Goal: Information Seeking & Learning: Learn about a topic

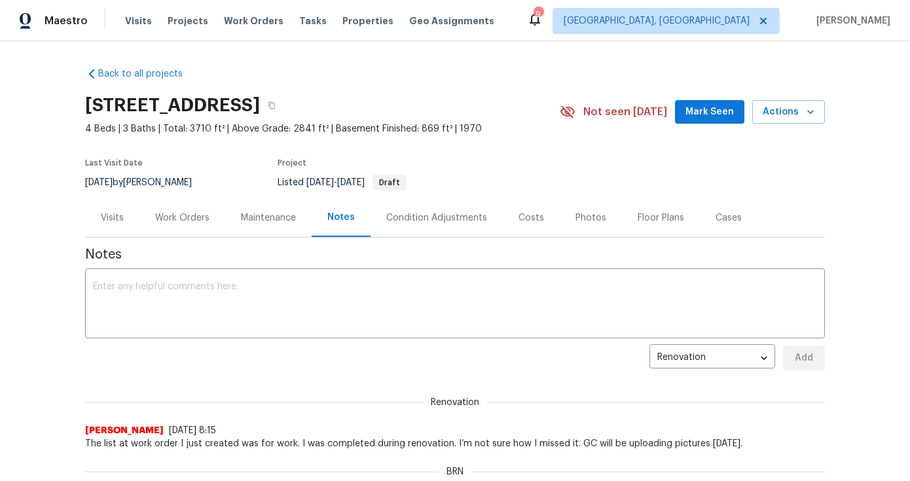
click at [195, 12] on div "Visits Projects Work Orders Tasks Properties Geo Assignments" at bounding box center [317, 21] width 385 height 26
click at [187, 22] on span "Projects" at bounding box center [188, 20] width 41 height 13
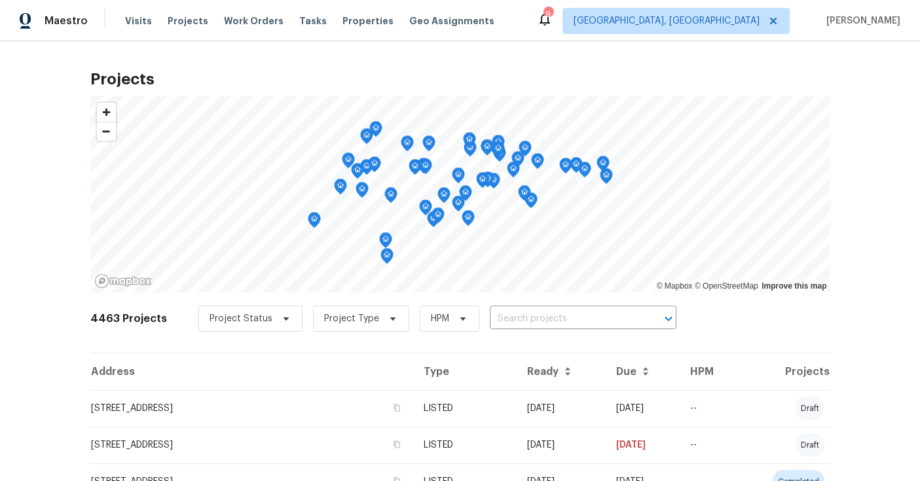
click at [881, 102] on div "Projects © Mapbox © OpenStreetMap Improve this map 4463 Projects Project Status…" at bounding box center [460, 261] width 920 height 440
click at [534, 330] on div "Project Status Project Type HPM ​" at bounding box center [437, 319] width 478 height 26
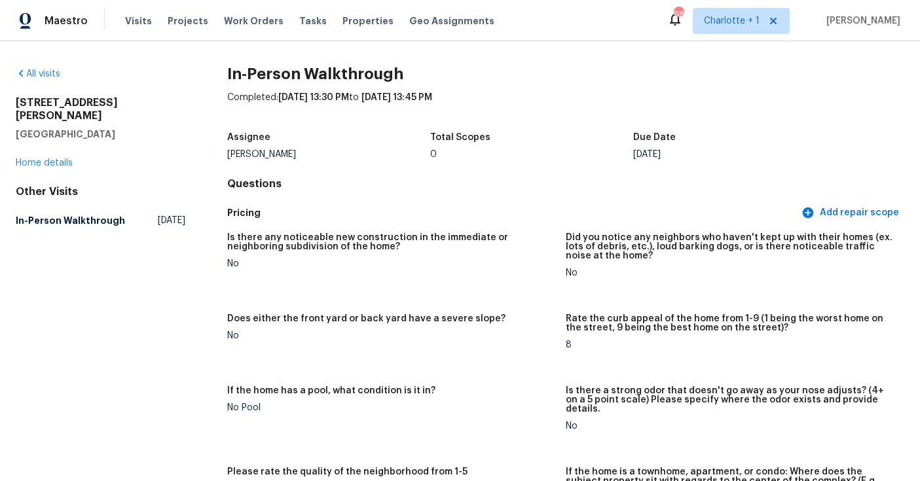
click at [199, 17] on div "Visits Projects Work Orders Tasks Properties Geo Assignments" at bounding box center [317, 21] width 385 height 26
click at [192, 22] on span "Projects" at bounding box center [188, 20] width 41 height 13
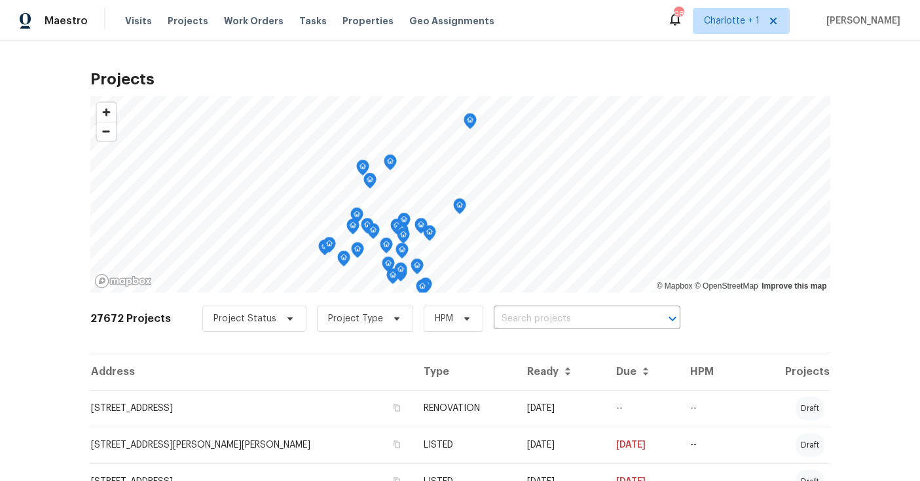
click at [540, 331] on div "Project Status Project Type HPM ​" at bounding box center [441, 319] width 478 height 26
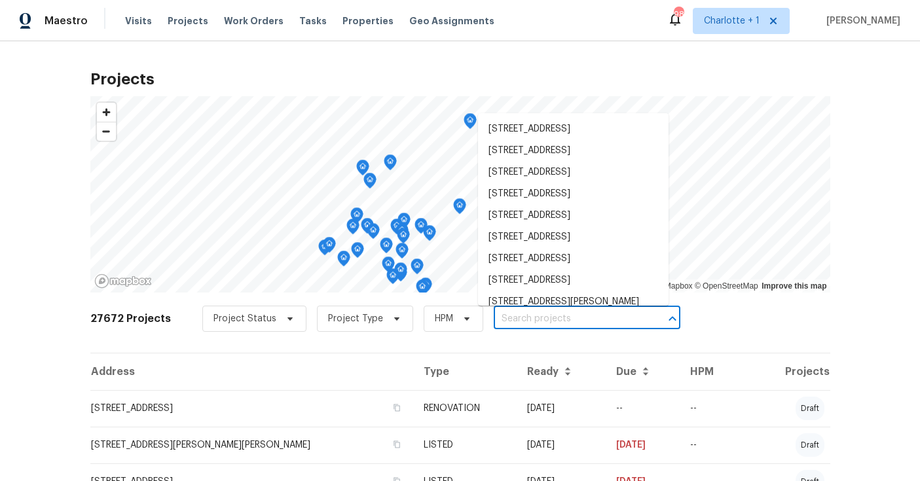
click at [546, 309] on input "text" at bounding box center [569, 319] width 150 height 20
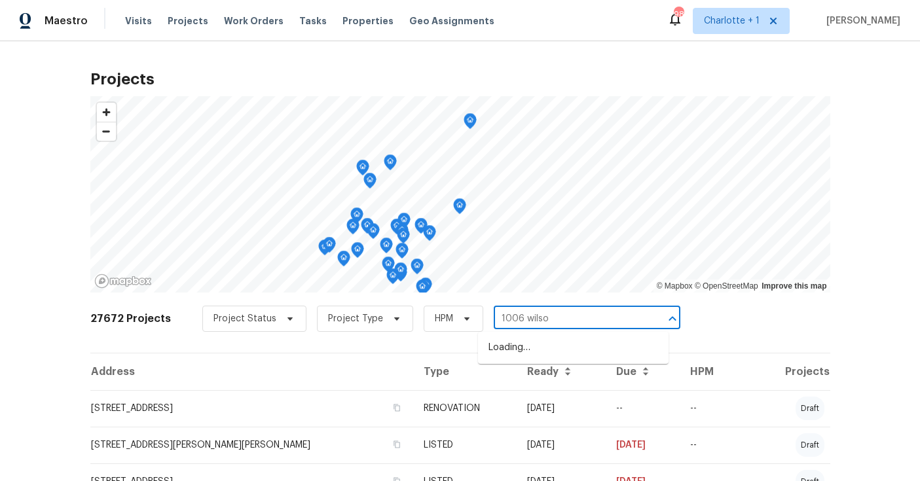
type input "1006 wilson"
click at [544, 341] on li "1006 Wilson Blvd, Dallas, NC 28034" at bounding box center [573, 348] width 191 height 22
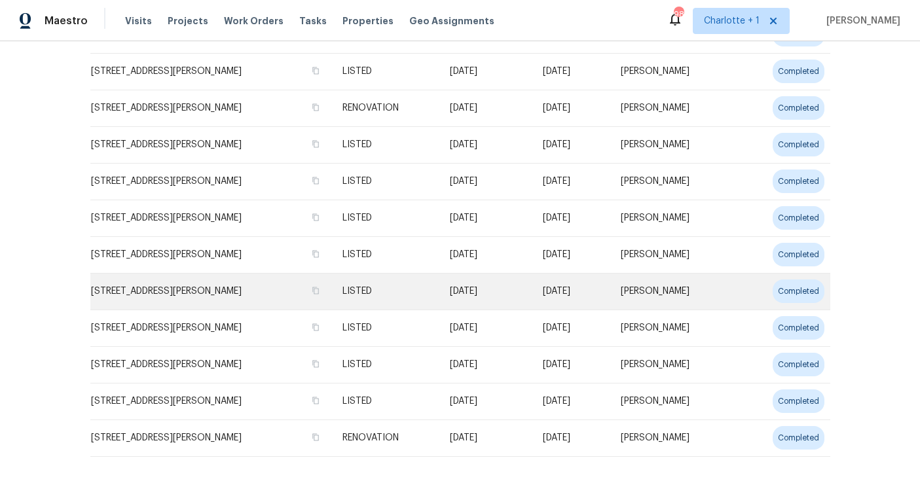
scroll to position [401, 0]
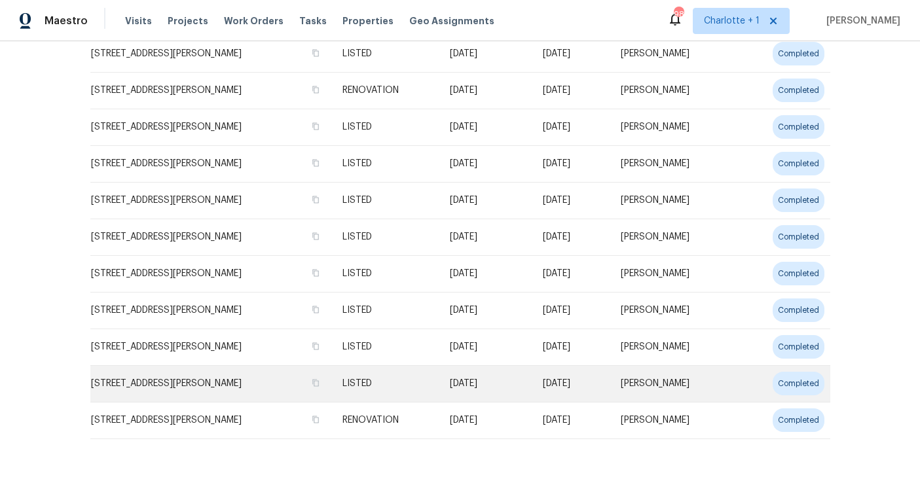
click at [277, 392] on td "1006 Wilson Blvd, Dallas, NC 28034" at bounding box center [211, 383] width 242 height 37
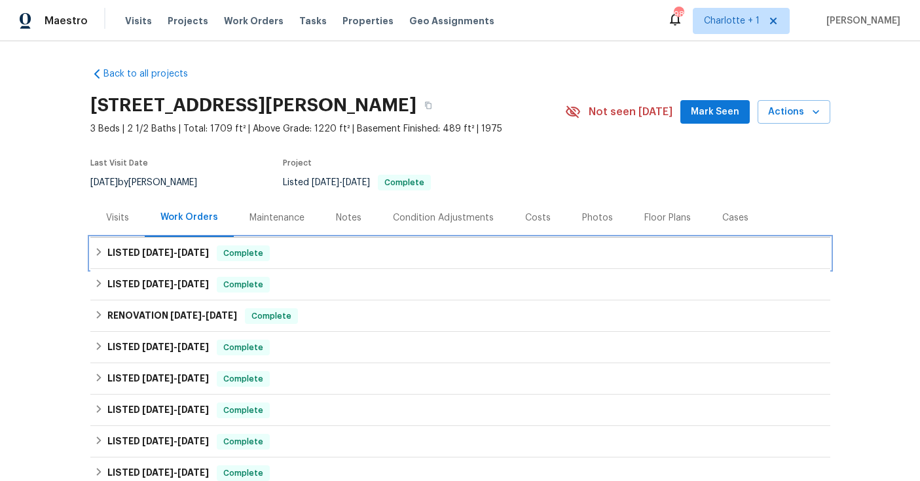
click at [276, 249] on div "LISTED 7/23/25 - 7/28/25 Complete" at bounding box center [460, 254] width 732 height 16
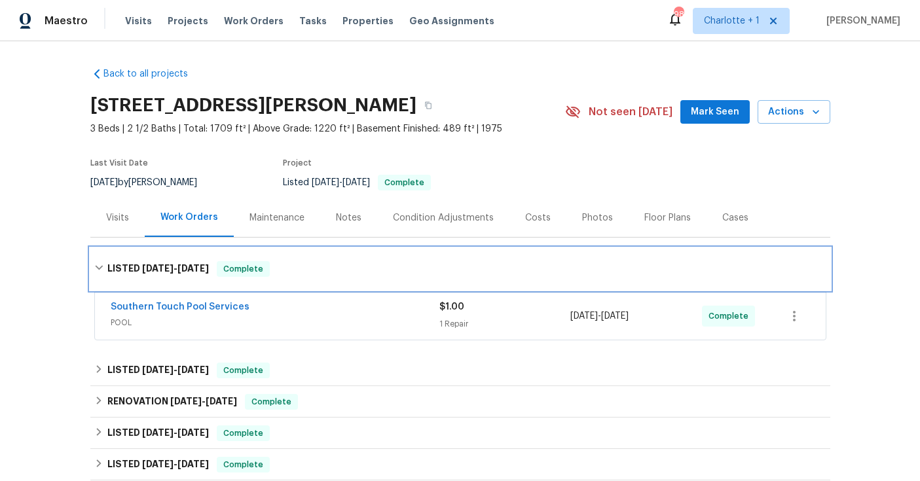
click at [314, 261] on div "LISTED 7/23/25 - 7/28/25 Complete" at bounding box center [460, 269] width 740 height 42
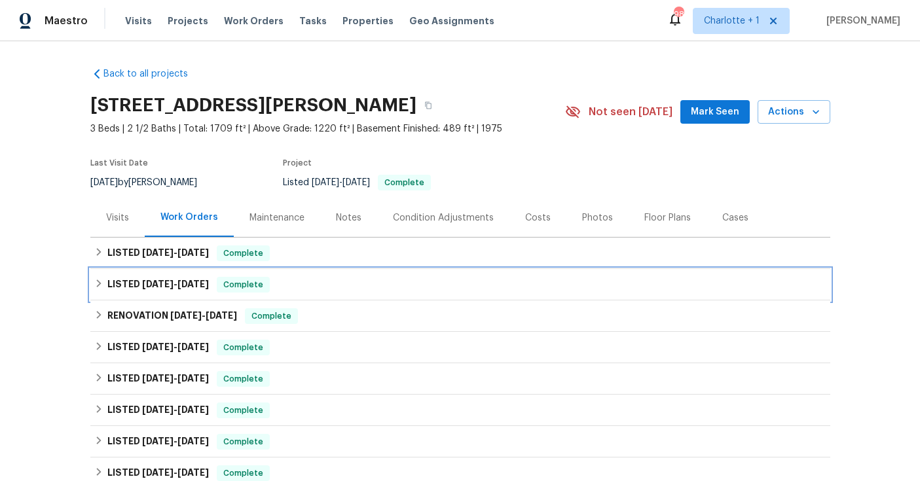
click at [323, 287] on div "LISTED 7/23/25 - 8/8/25 Complete" at bounding box center [460, 285] width 732 height 16
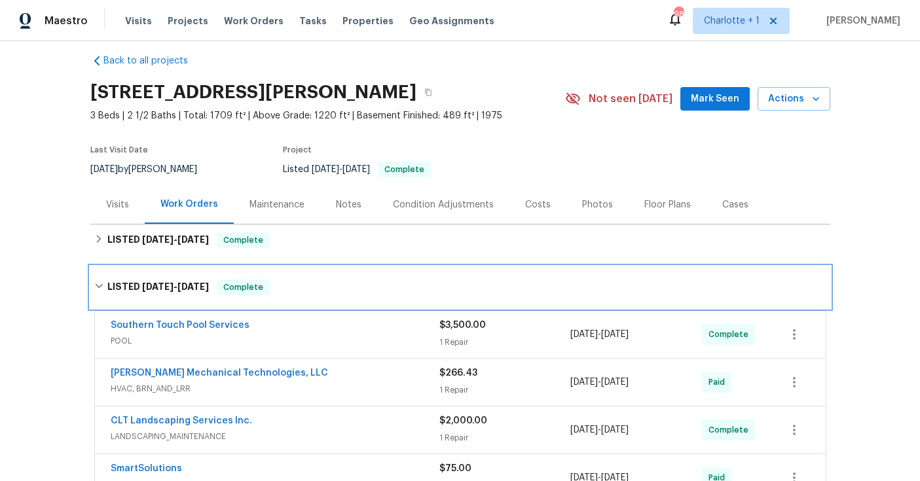
scroll to position [14, 0]
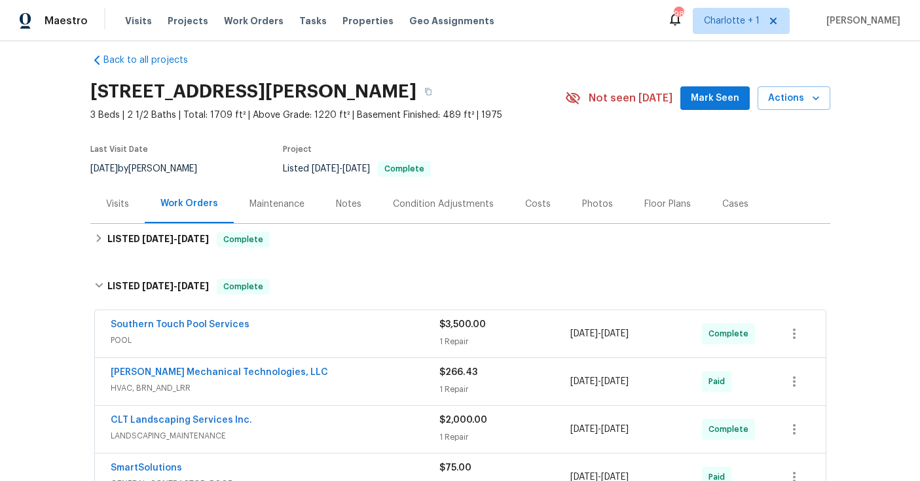
click at [347, 344] on span "POOL" at bounding box center [275, 340] width 329 height 13
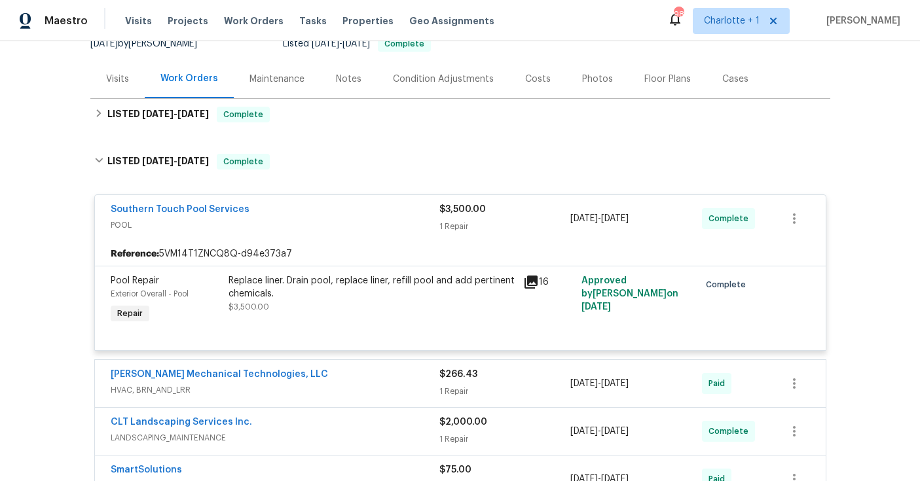
scroll to position [143, 0]
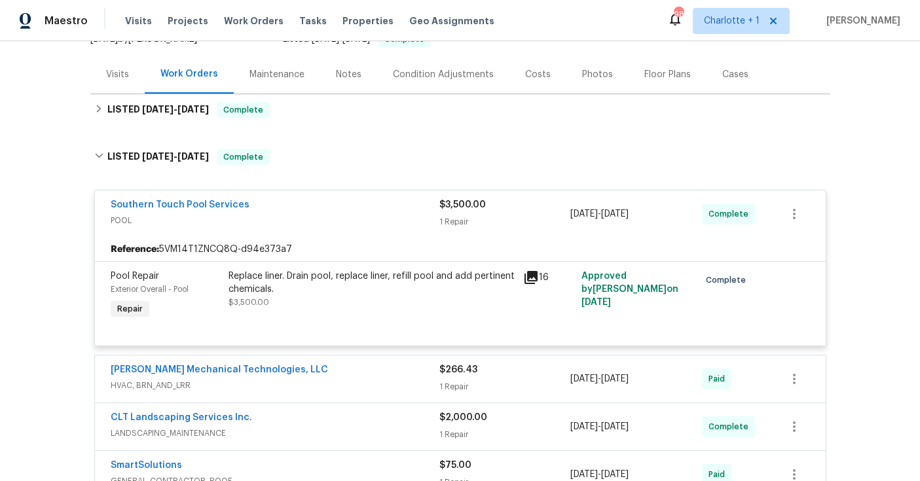
click at [397, 286] on div "Replace liner. Drain pool, replace liner, refill pool and add pertinent chemica…" at bounding box center [372, 283] width 287 height 26
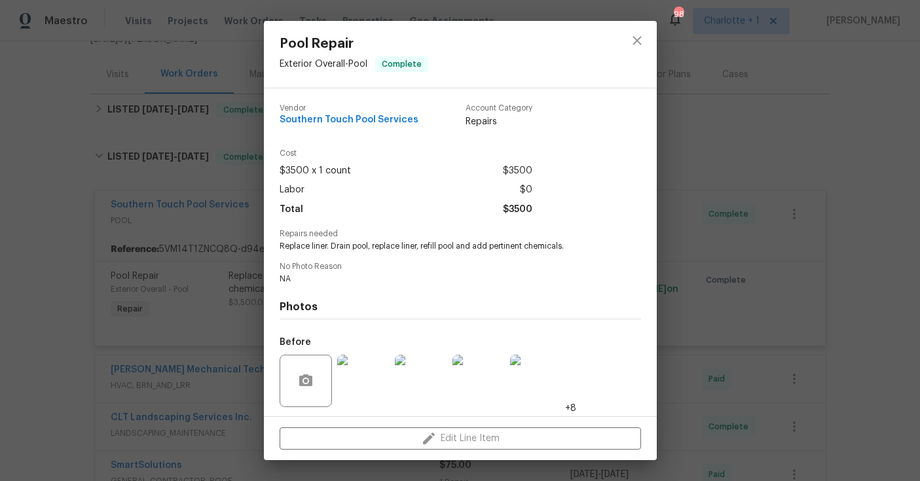
scroll to position [89, 0]
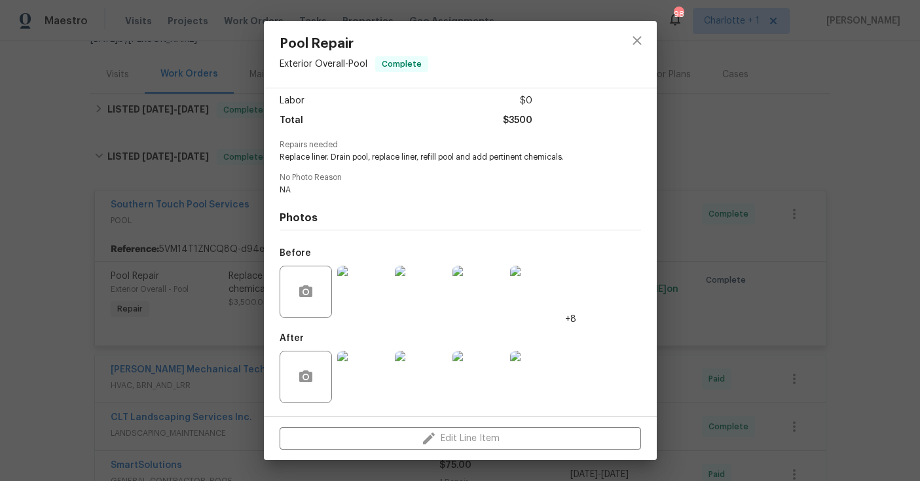
click at [358, 369] on img at bounding box center [363, 377] width 52 height 52
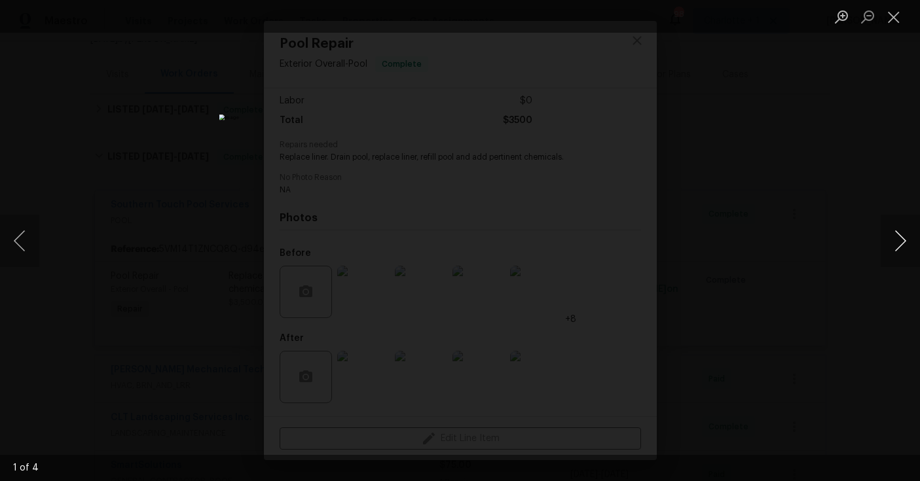
click at [900, 249] on button "Next image" at bounding box center [900, 241] width 39 height 52
click at [885, 209] on div "Lightbox" at bounding box center [460, 240] width 920 height 481
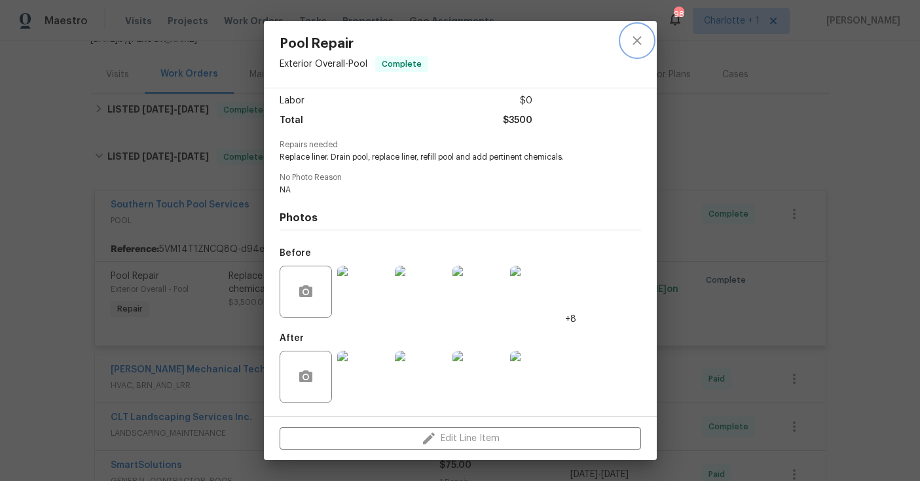
click at [634, 39] on icon "close" at bounding box center [637, 41] width 16 height 16
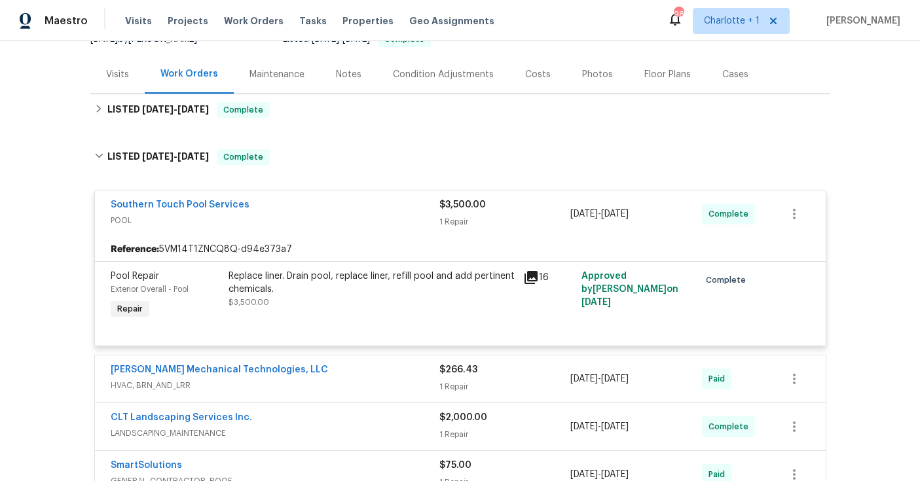
click at [360, 213] on div "Southern Touch Pool Services" at bounding box center [275, 206] width 329 height 16
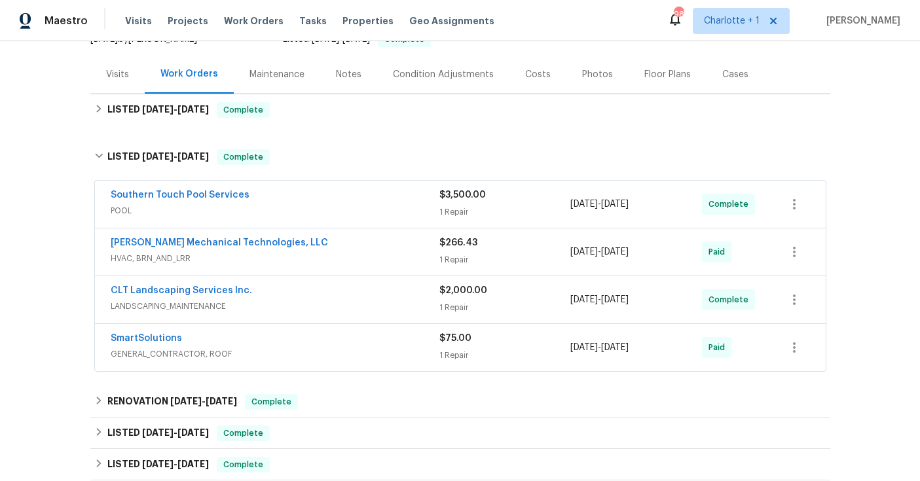
click at [369, 303] on span "LANDSCAPING_MAINTENANCE" at bounding box center [275, 306] width 329 height 13
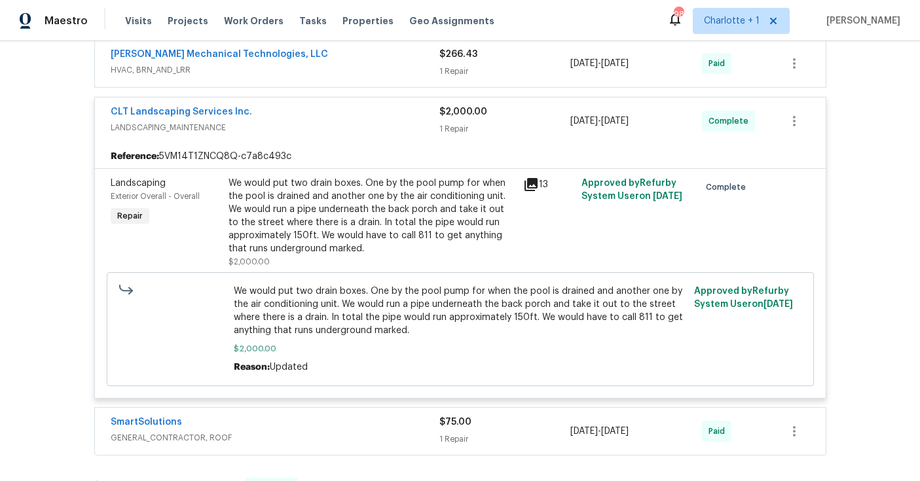
scroll to position [334, 0]
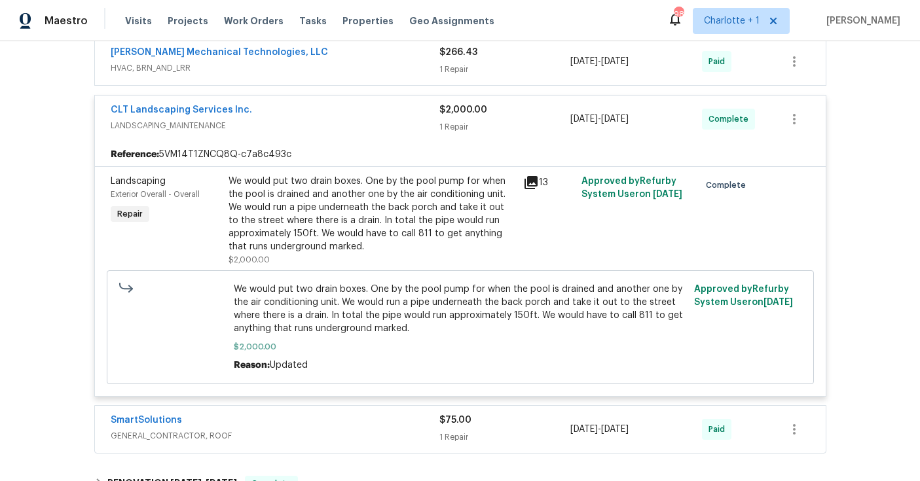
click at [365, 206] on div "We would put two drain boxes. One by the pool pump for when the pool is drained…" at bounding box center [372, 214] width 287 height 79
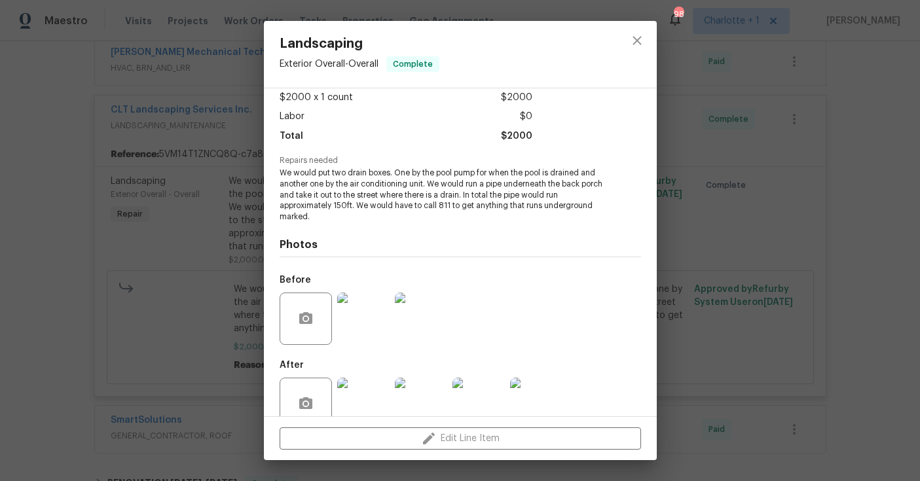
scroll to position [79, 0]
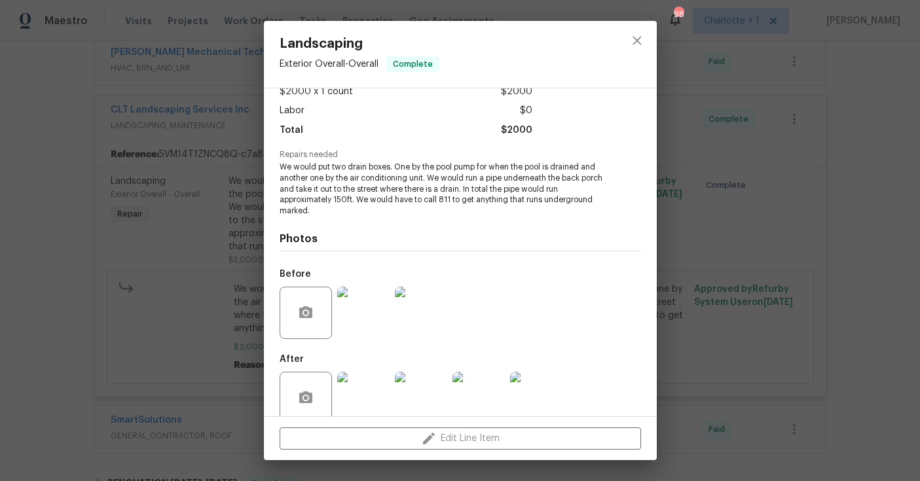
click at [370, 398] on img at bounding box center [363, 398] width 52 height 52
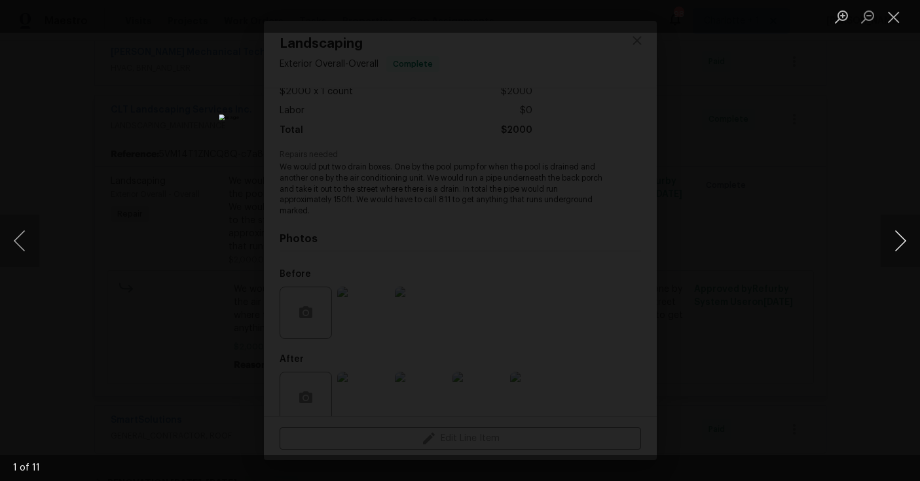
click at [890, 242] on button "Next image" at bounding box center [900, 241] width 39 height 52
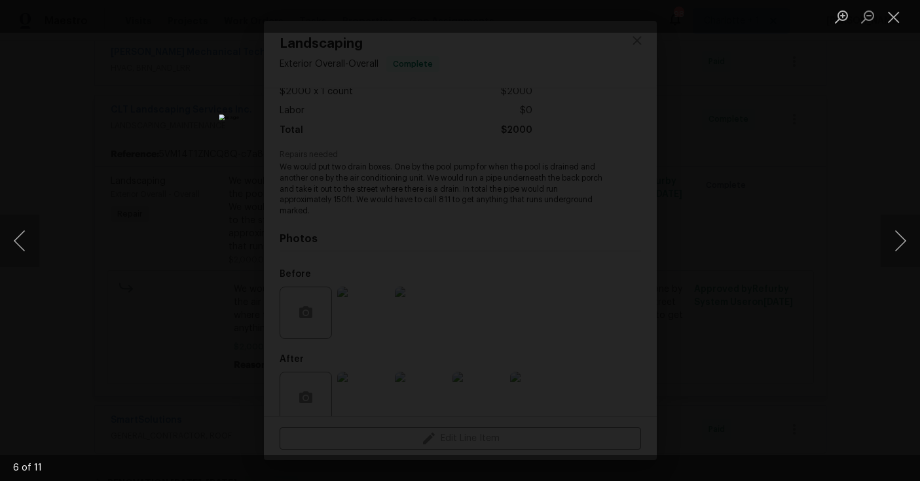
click at [913, 126] on div "Lightbox" at bounding box center [460, 240] width 920 height 481
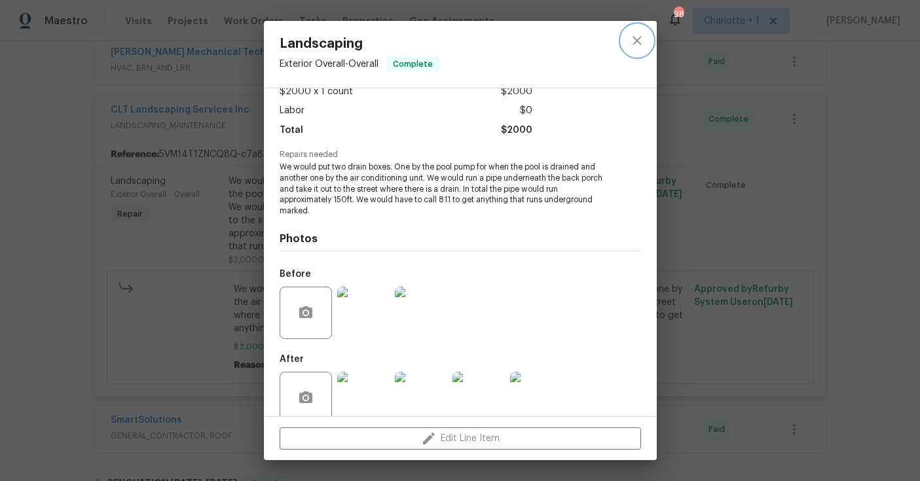
click at [635, 41] on icon "close" at bounding box center [637, 41] width 16 height 16
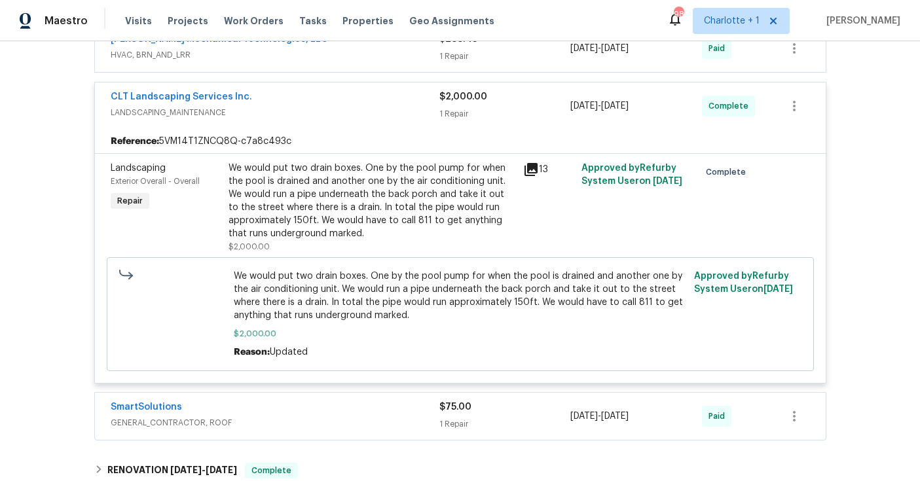
scroll to position [249, 0]
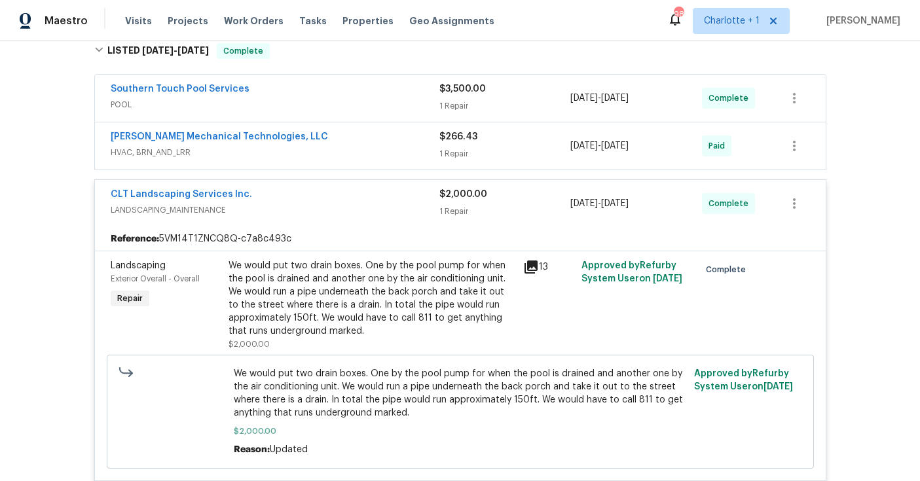
click at [369, 217] on div "CLT Landscaping Services Inc. LANDSCAPING_MAINTENANCE" at bounding box center [275, 203] width 329 height 31
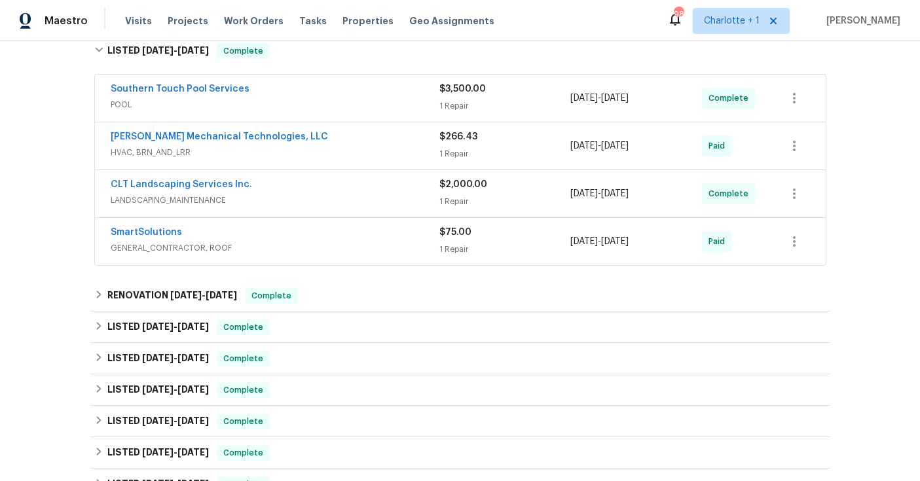
click at [361, 103] on span "POOL" at bounding box center [275, 104] width 329 height 13
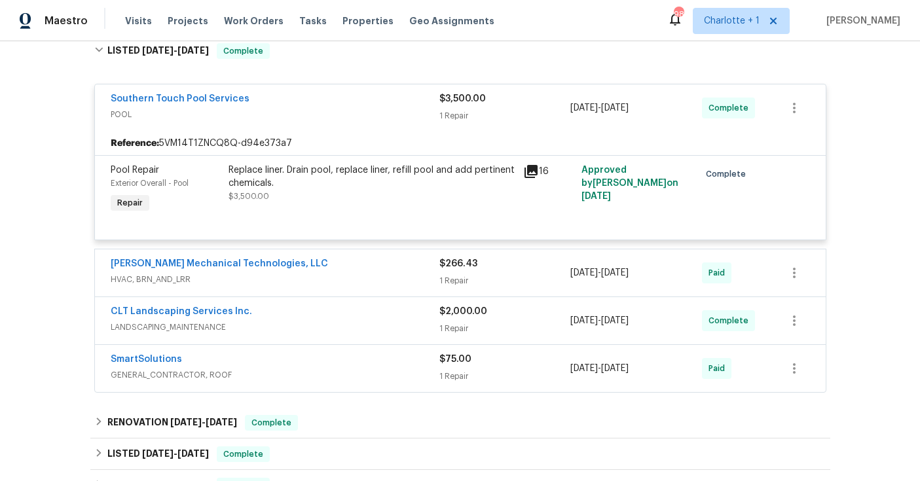
click at [360, 105] on div "Southern Touch Pool Services" at bounding box center [275, 100] width 329 height 16
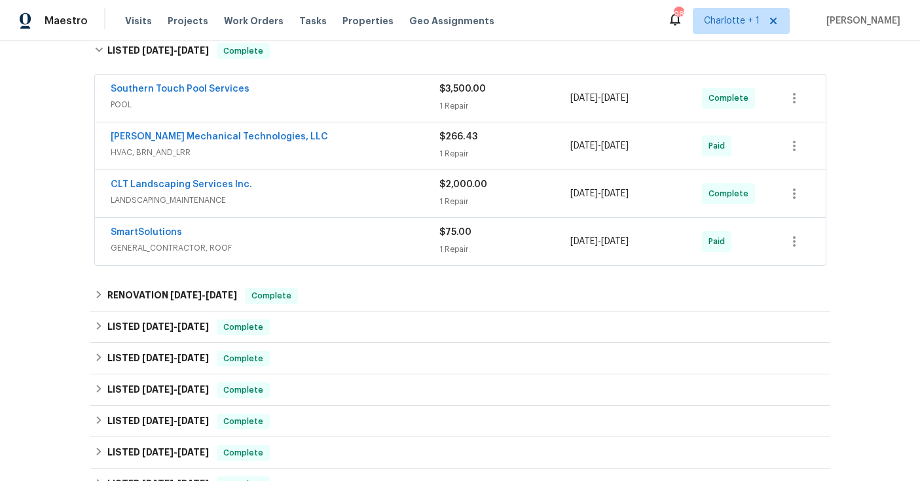
click at [361, 149] on span "HVAC, BRN_AND_LRR" at bounding box center [275, 152] width 329 height 13
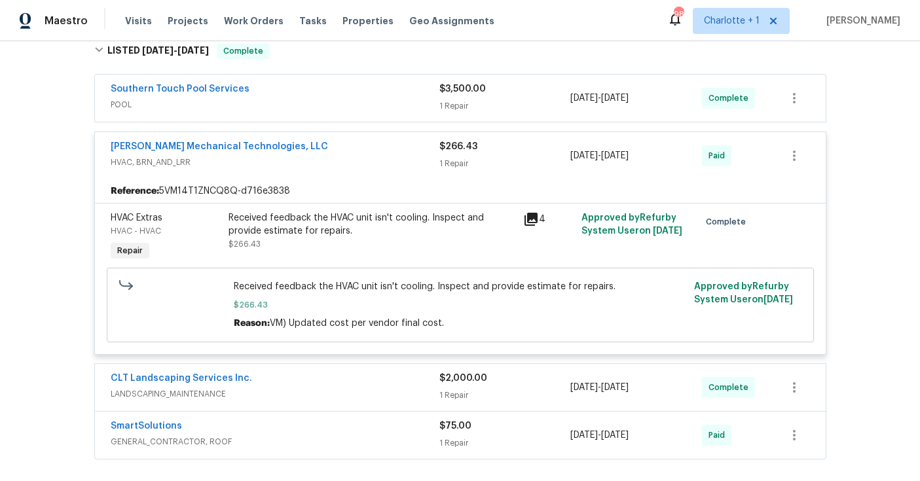
click at [371, 157] on span "HVAC, BRN_AND_LRR" at bounding box center [275, 162] width 329 height 13
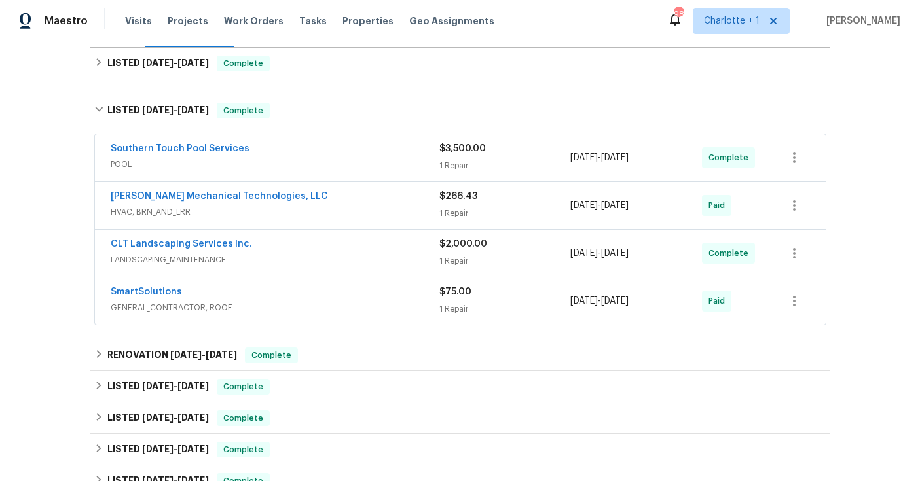
scroll to position [179, 0]
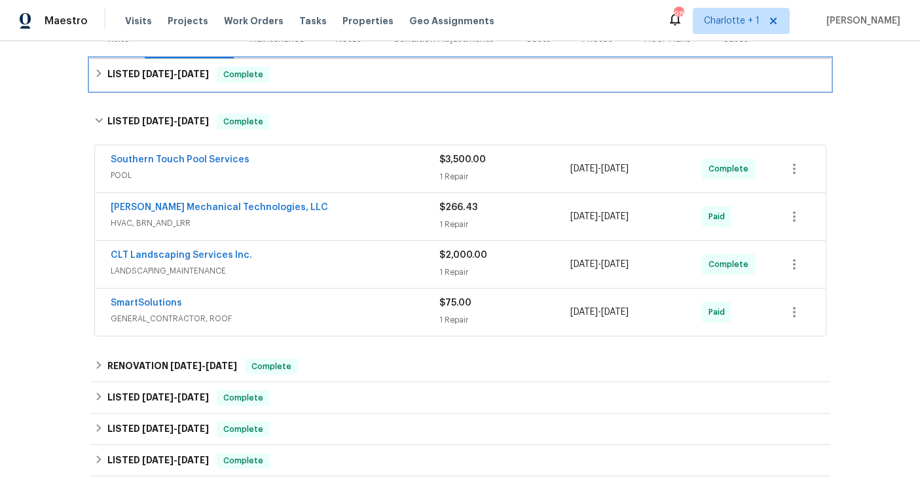
click at [347, 81] on div "LISTED 7/23/25 - 7/28/25 Complete" at bounding box center [460, 75] width 732 height 16
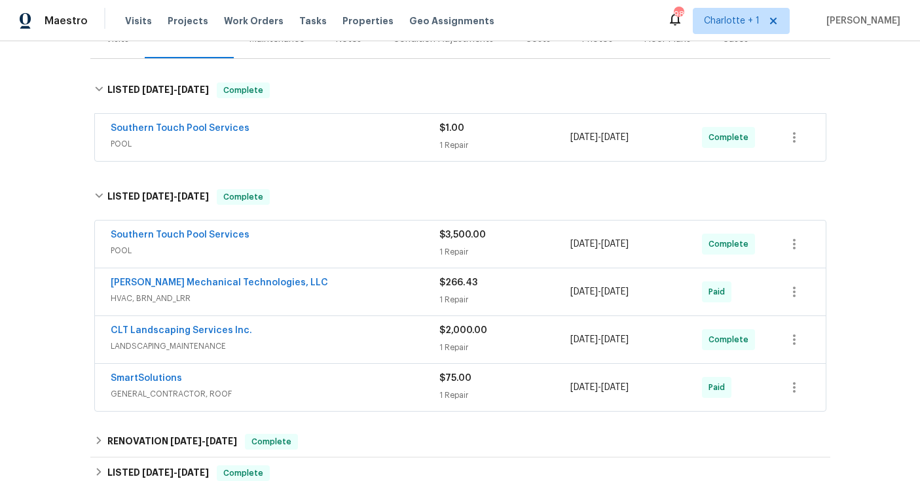
click at [332, 142] on span "POOL" at bounding box center [275, 144] width 329 height 13
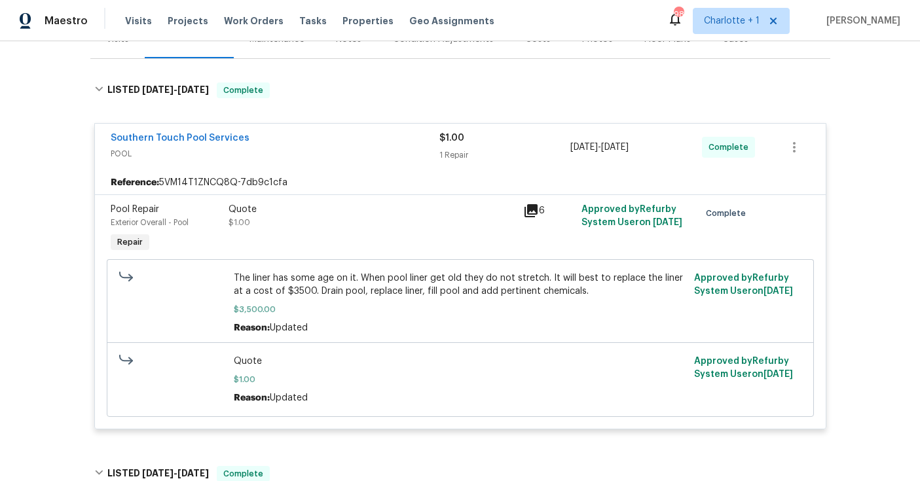
click at [389, 152] on span "POOL" at bounding box center [275, 153] width 329 height 13
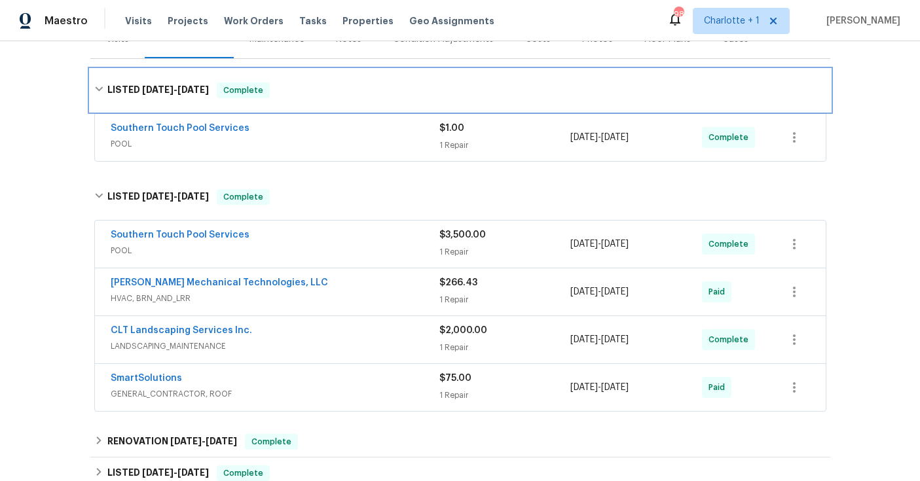
click at [94, 84] on icon at bounding box center [98, 88] width 9 height 9
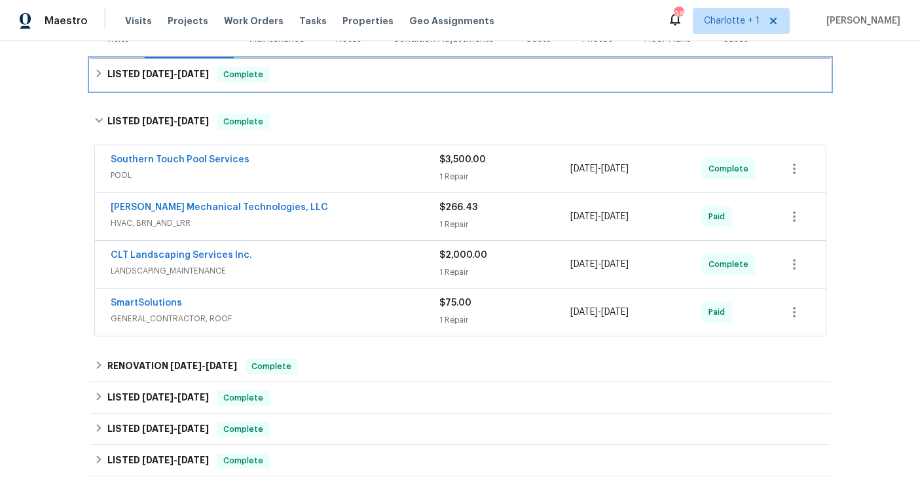
scroll to position [249, 0]
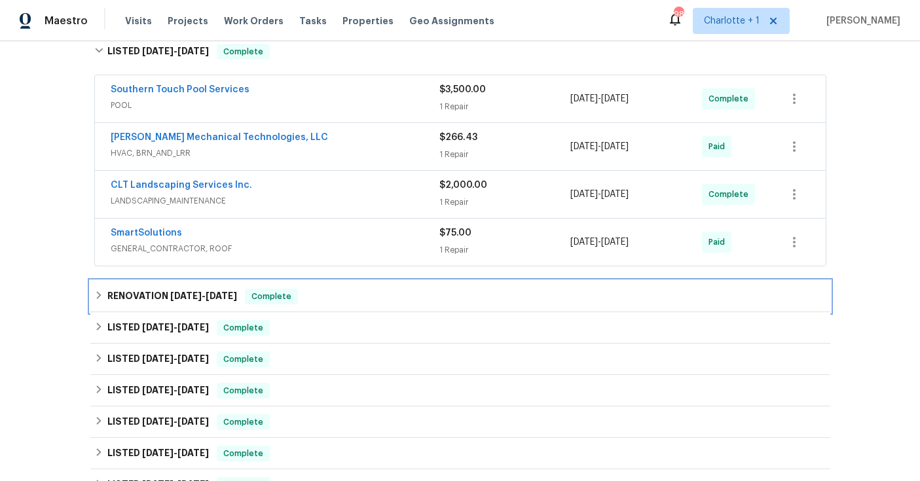
click at [158, 294] on h6 "RENOVATION 6/24/25 - 6/28/25" at bounding box center [172, 297] width 130 height 16
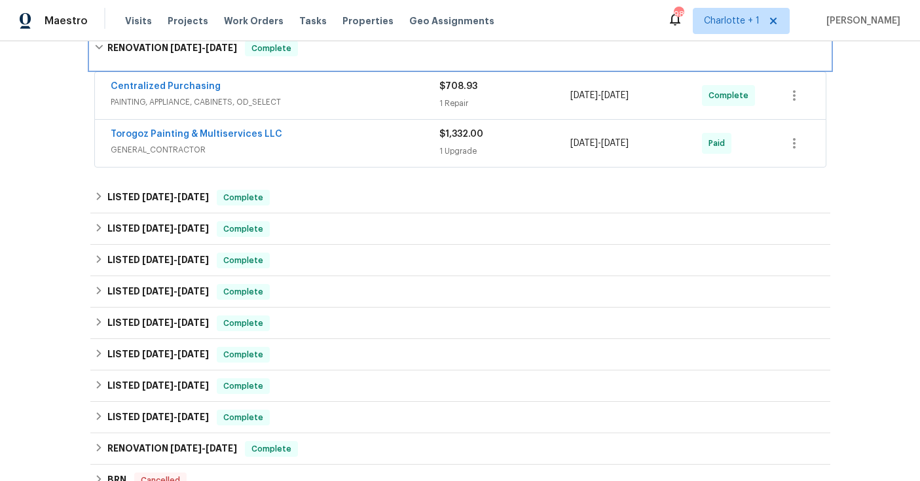
scroll to position [506, 0]
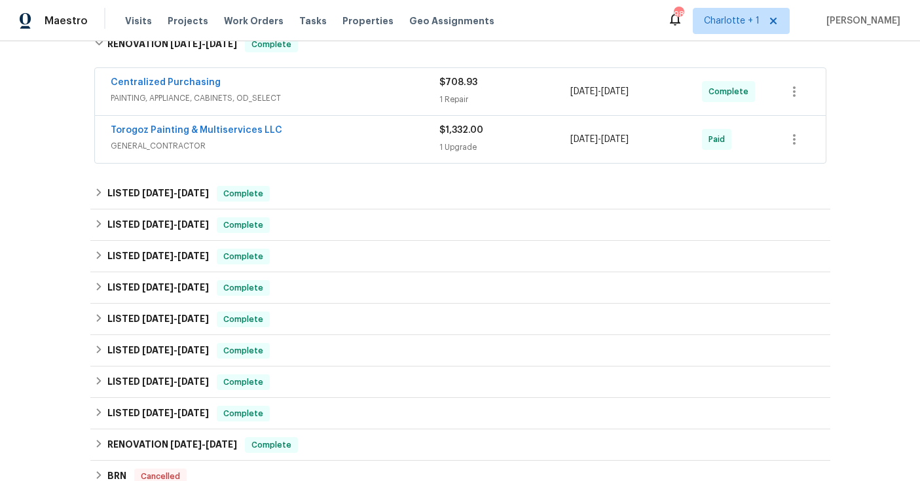
click at [343, 153] on div "Torogoz Painting & Multiservices LLC GENERAL_CONTRACTOR" at bounding box center [275, 139] width 329 height 31
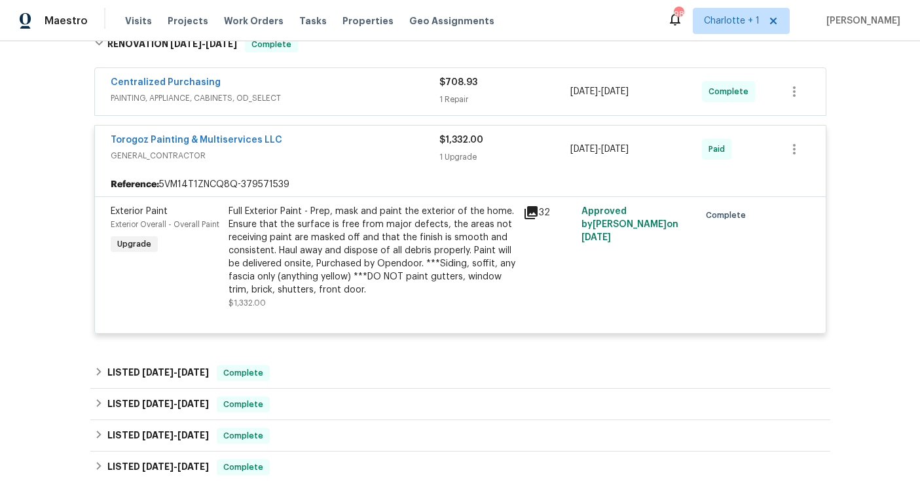
click at [430, 227] on div "Full Exterior Paint - Prep, mask and paint the exterior of the home. Ensure tha…" at bounding box center [372, 251] width 287 height 92
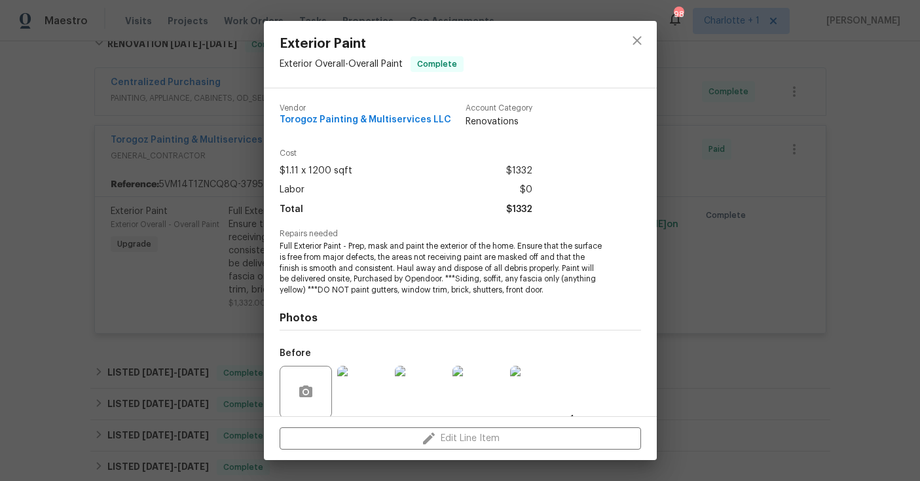
scroll to position [111, 0]
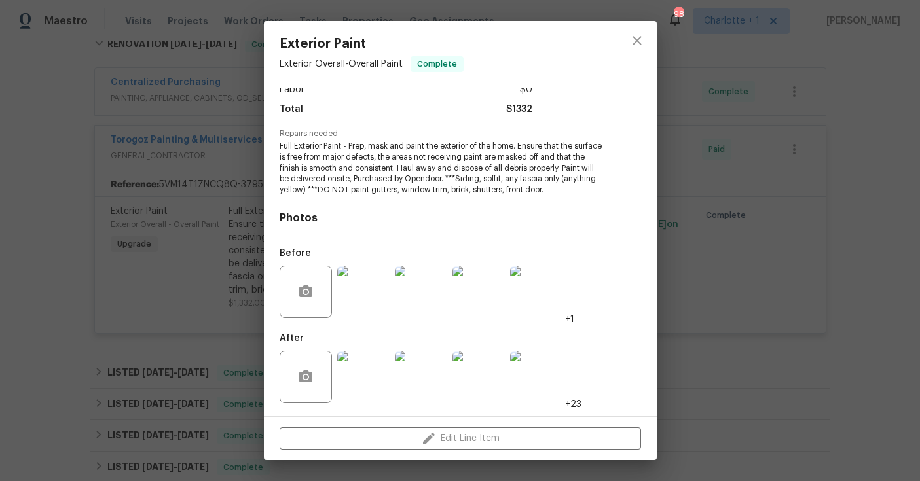
click at [373, 301] on img at bounding box center [363, 292] width 52 height 52
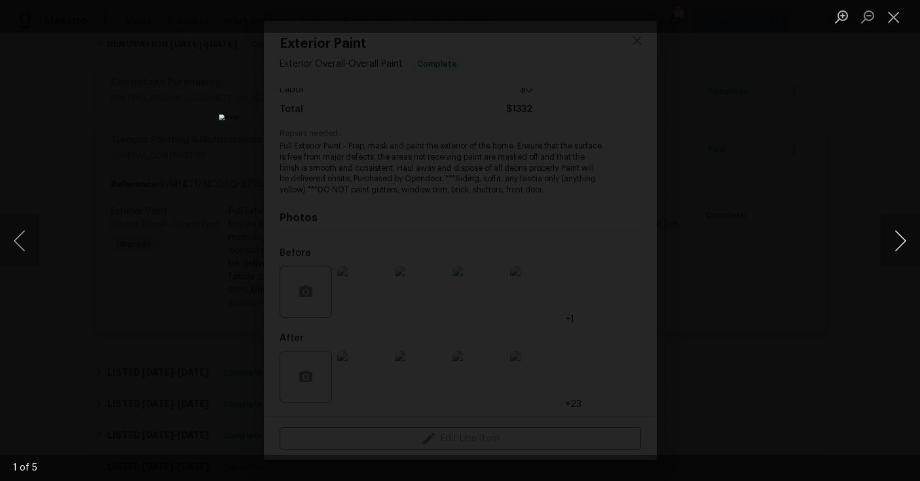
click at [899, 236] on button "Next image" at bounding box center [900, 241] width 39 height 52
click at [845, 157] on div "Lightbox" at bounding box center [460, 240] width 920 height 481
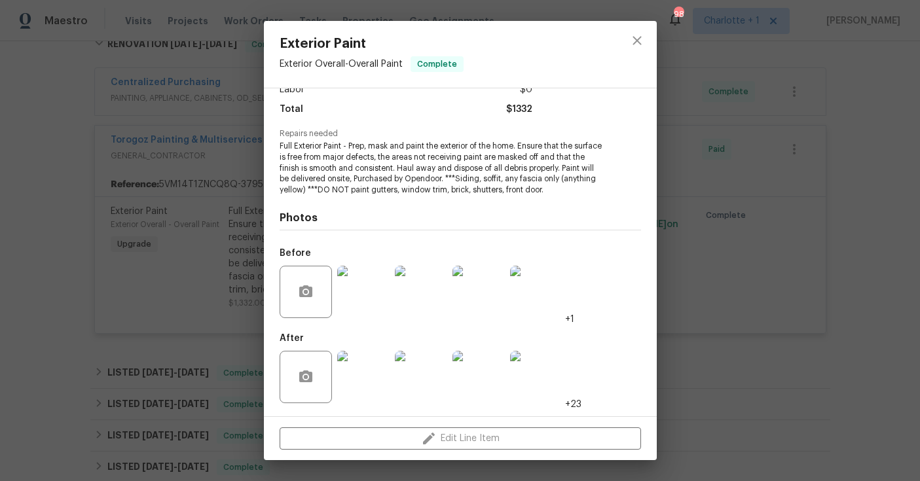
click at [365, 388] on img at bounding box center [363, 377] width 52 height 52
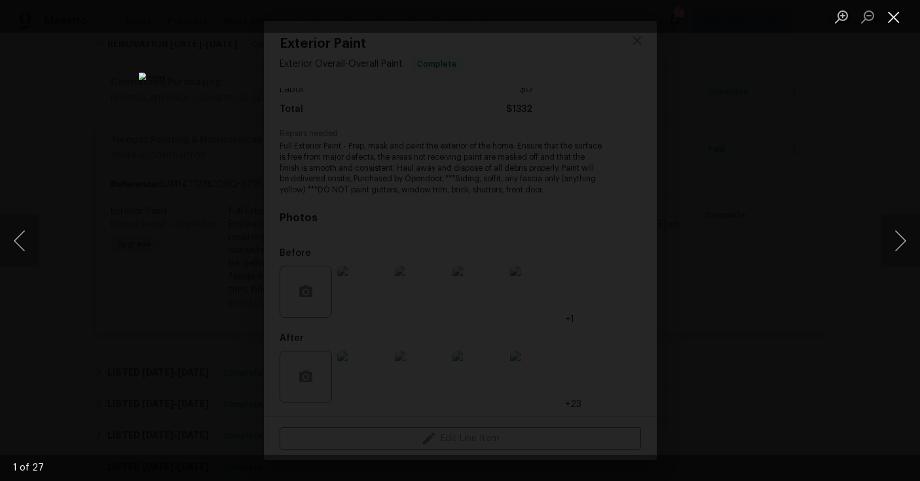
click at [893, 16] on button "Close lightbox" at bounding box center [894, 16] width 26 height 23
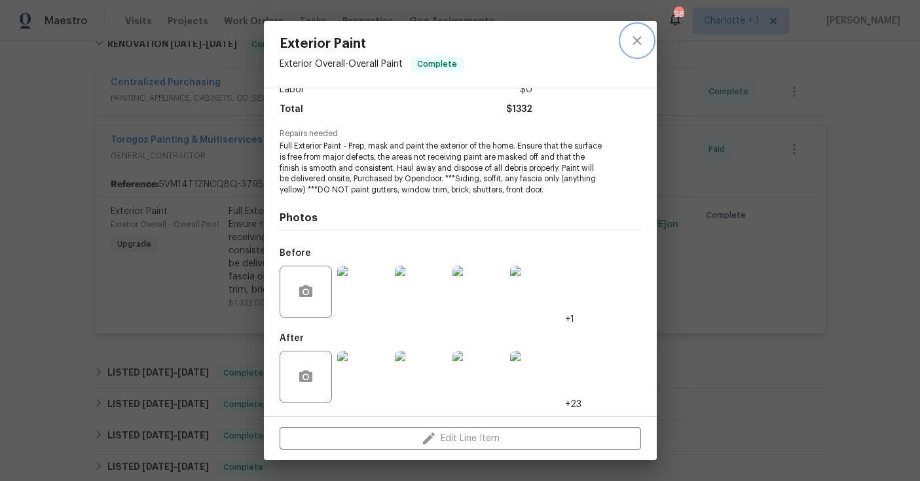
click at [637, 39] on icon "close" at bounding box center [637, 40] width 9 height 9
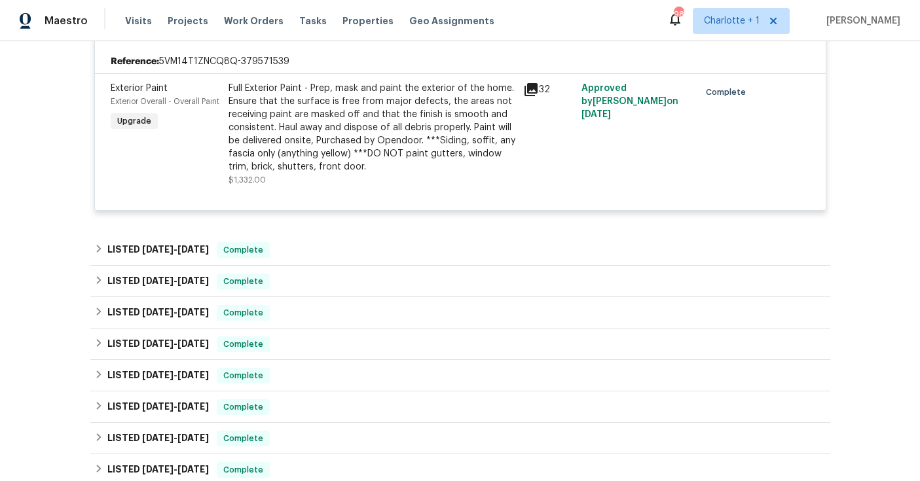
scroll to position [633, 0]
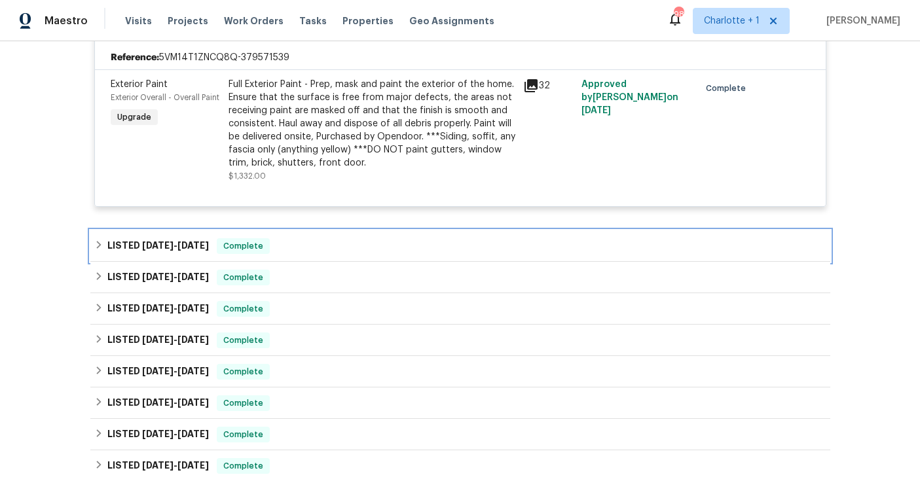
click at [311, 236] on div "LISTED 6/15/25 - 6/25/25 Complete" at bounding box center [460, 246] width 740 height 31
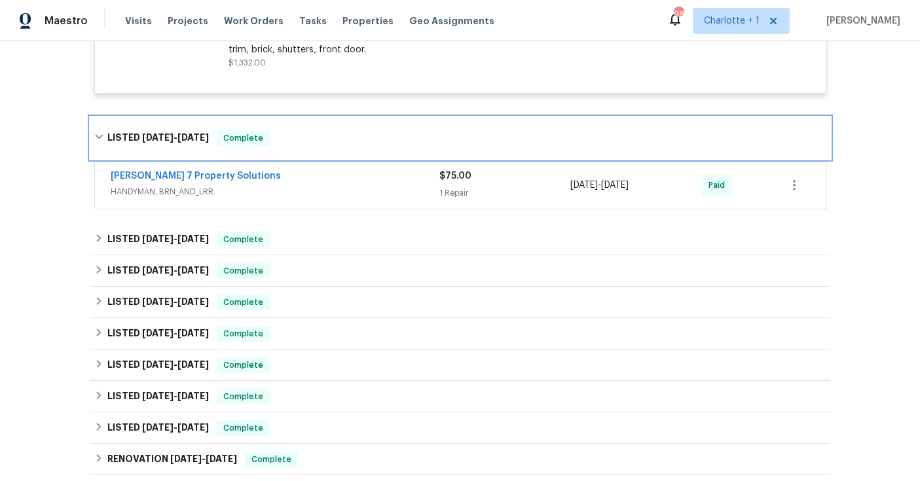
scroll to position [748, 0]
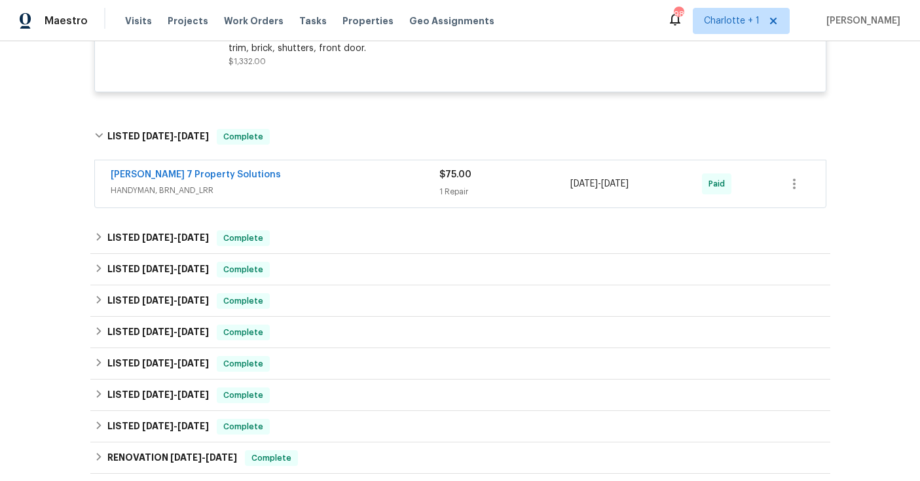
click at [384, 196] on span "HANDYMAN, BRN_AND_LRR" at bounding box center [275, 190] width 329 height 13
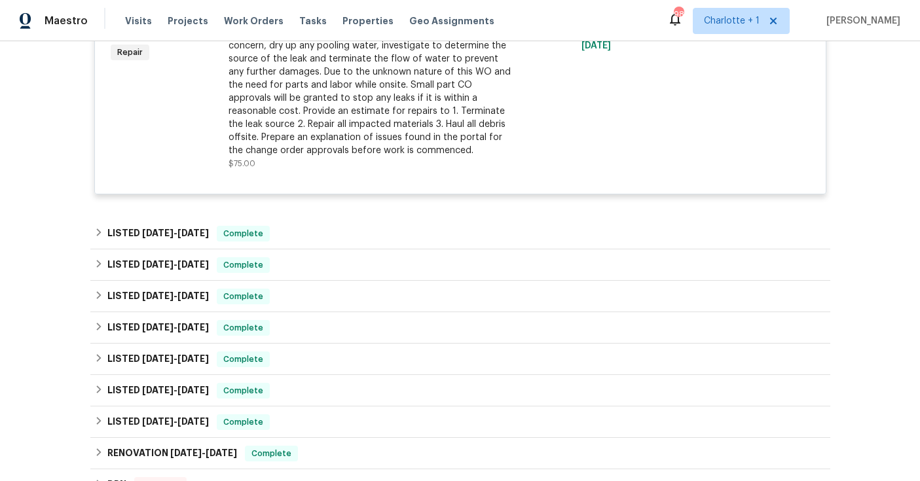
scroll to position [988, 0]
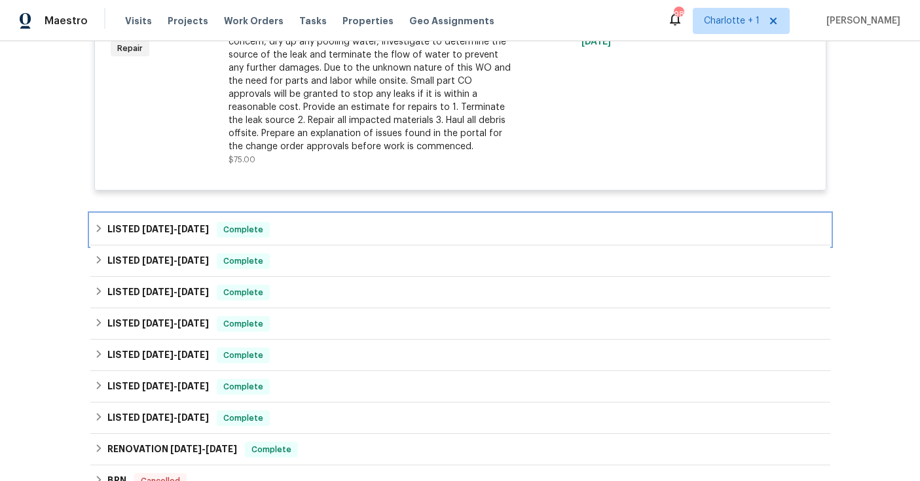
click at [334, 229] on div "LISTED 5/26/25 - 5/29/25 Complete" at bounding box center [460, 230] width 732 height 16
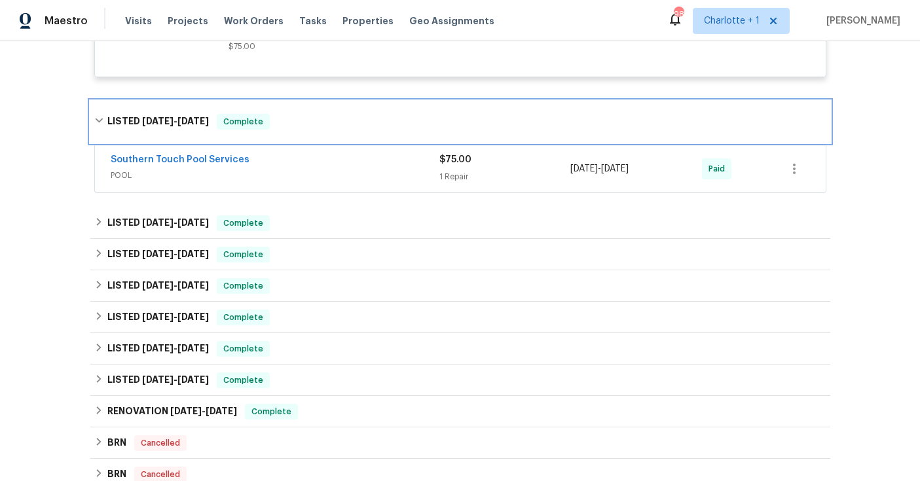
scroll to position [1119, 0]
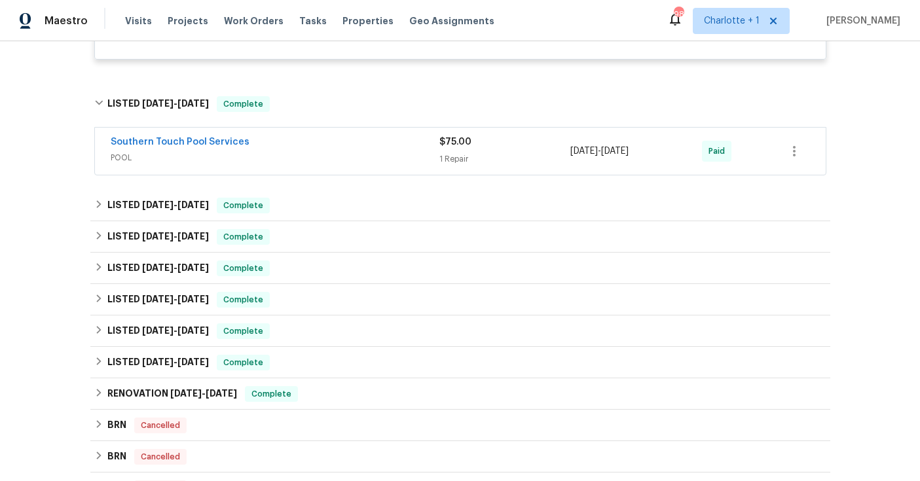
click at [358, 151] on span "POOL" at bounding box center [275, 157] width 329 height 13
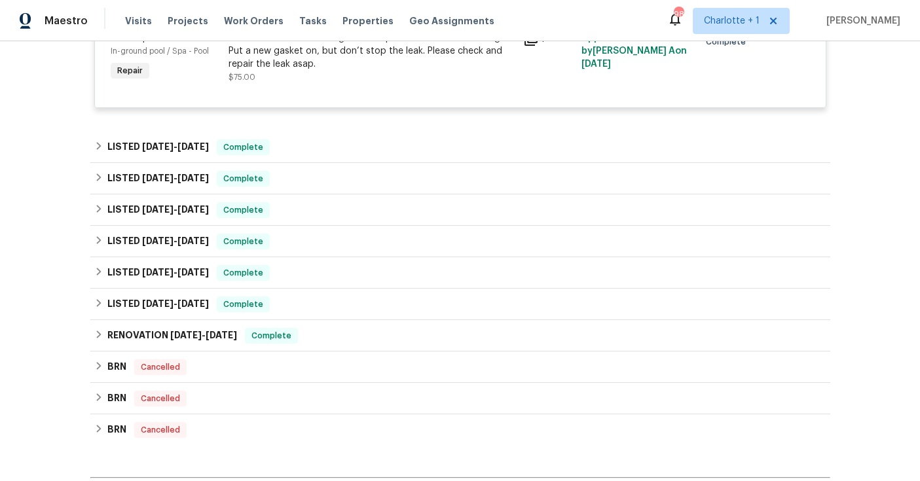
scroll to position [1339, 0]
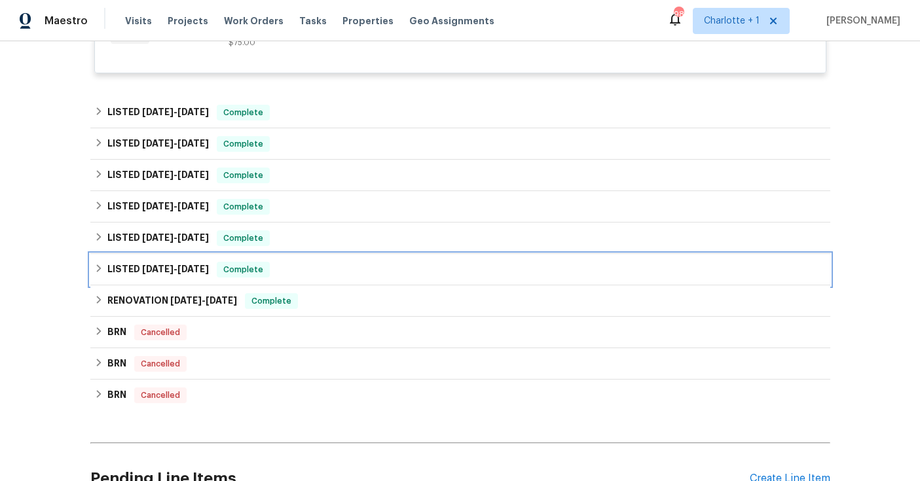
click at [306, 268] on div "LISTED 2/14/24 - 2/27/24 Complete" at bounding box center [460, 270] width 732 height 16
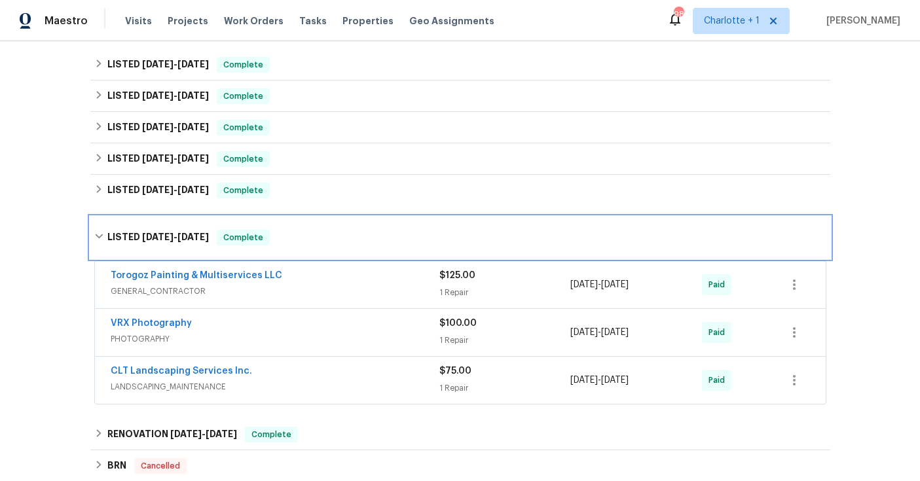
scroll to position [1529, 0]
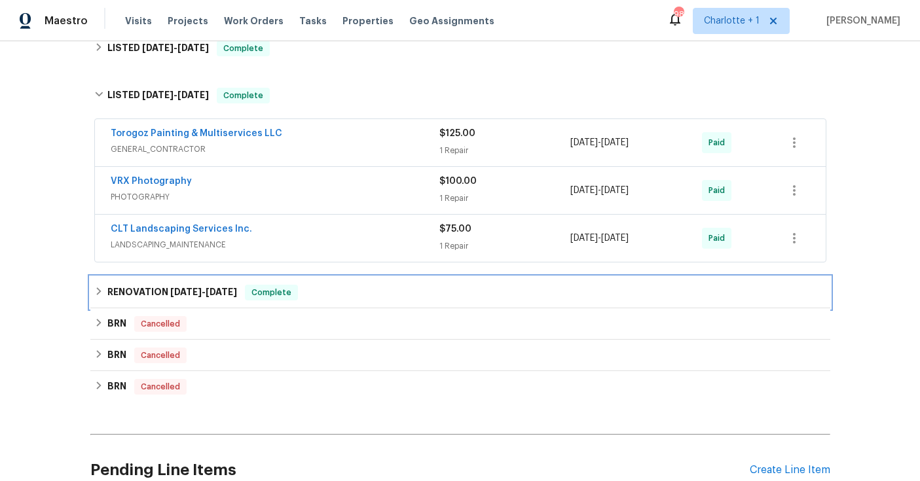
click at [337, 289] on div "RENOVATION 11/16/23 - 12/4/23 Complete" at bounding box center [460, 293] width 732 height 16
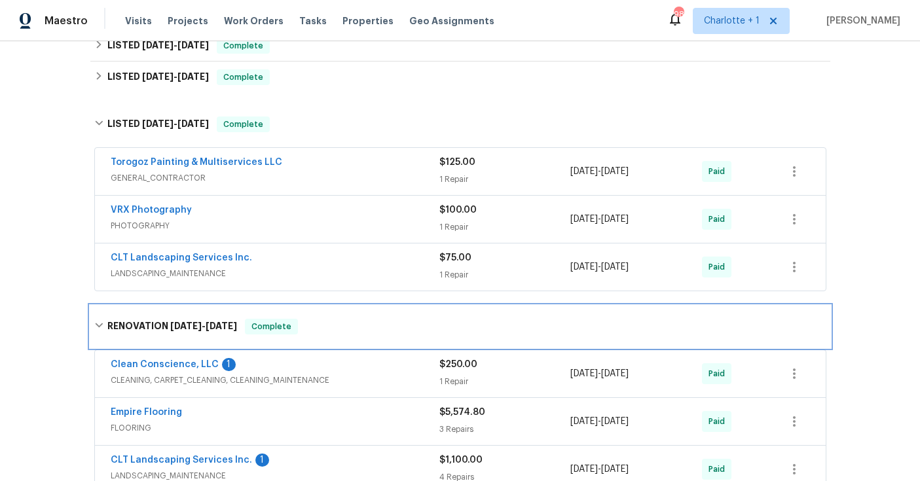
scroll to position [1452, 0]
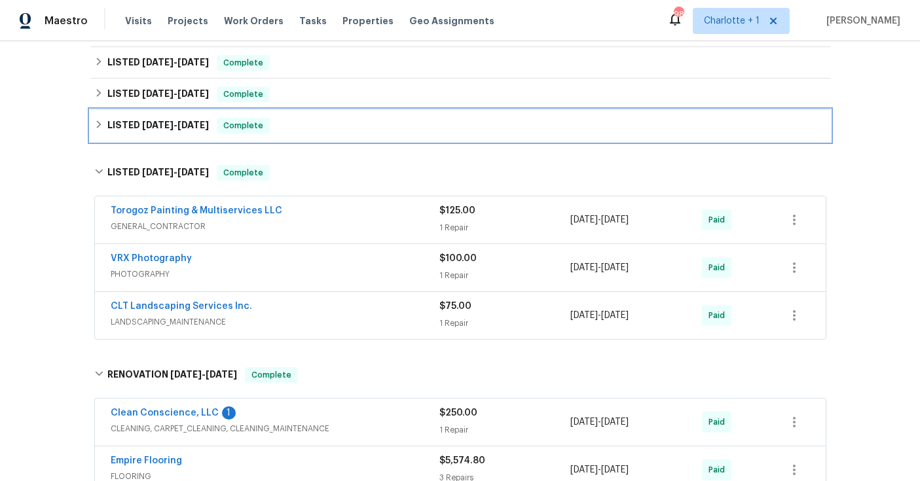
click at [336, 120] on div "LISTED 5/20/24 - 6/10/24 Complete" at bounding box center [460, 126] width 732 height 16
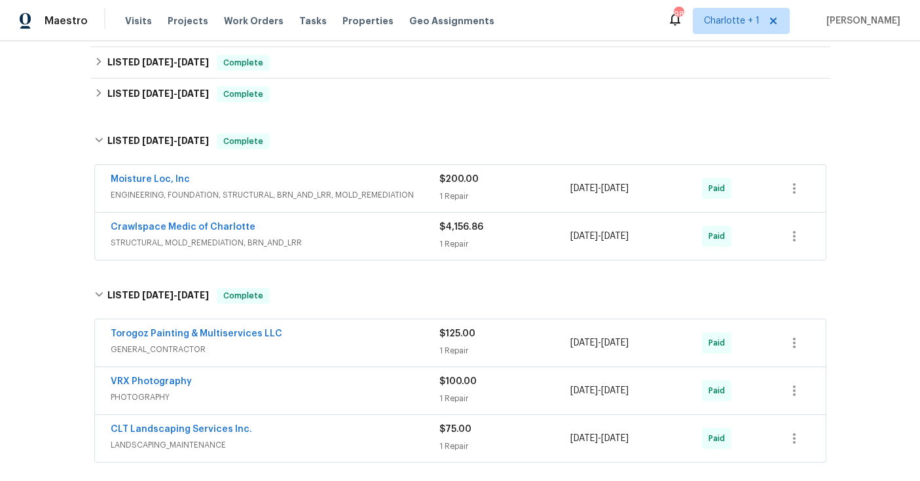
click at [366, 236] on div "Crawlspace Medic of Charlotte" at bounding box center [275, 229] width 329 height 16
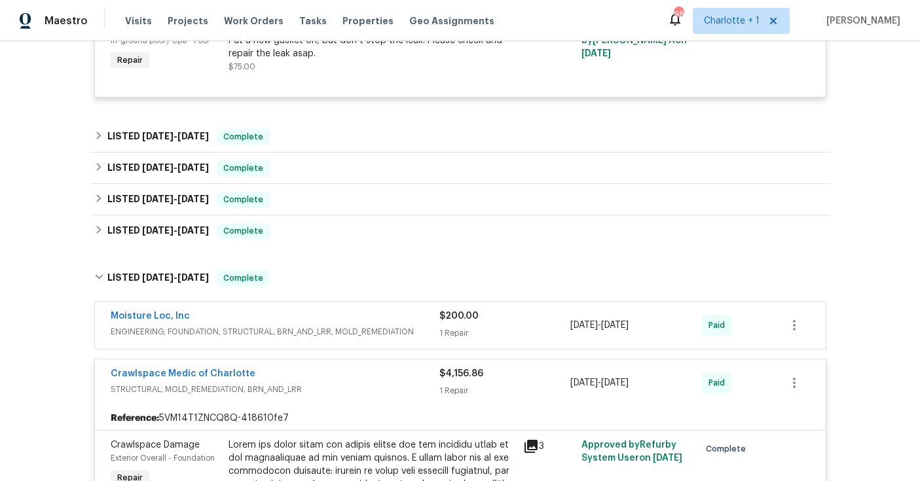
scroll to position [1303, 0]
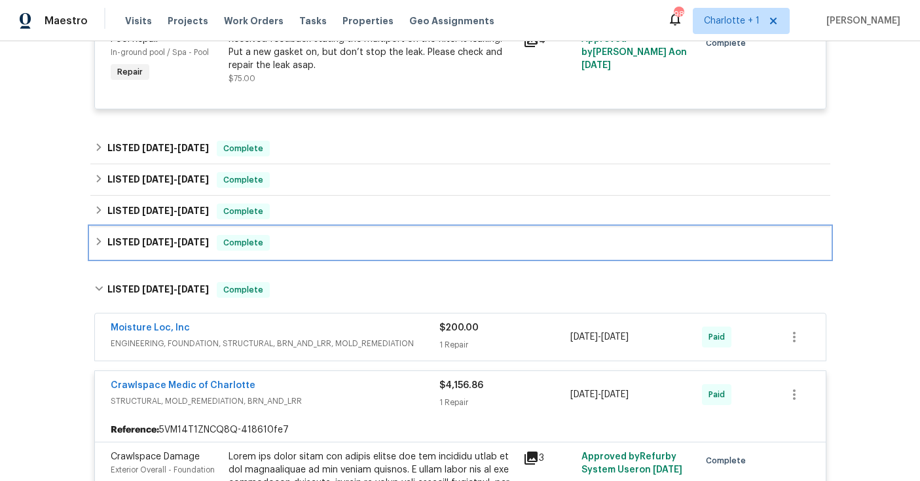
click at [363, 256] on div "LISTED 6/20/24 - 7/1/24 Complete" at bounding box center [460, 242] width 740 height 31
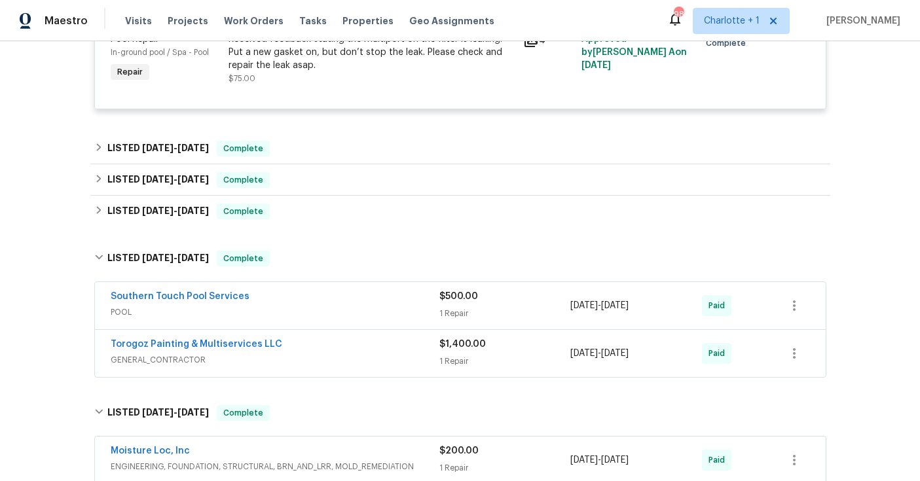
click at [331, 368] on div "Torogoz Painting & Multiservices LLC GENERAL_CONTRACTOR" at bounding box center [275, 353] width 329 height 31
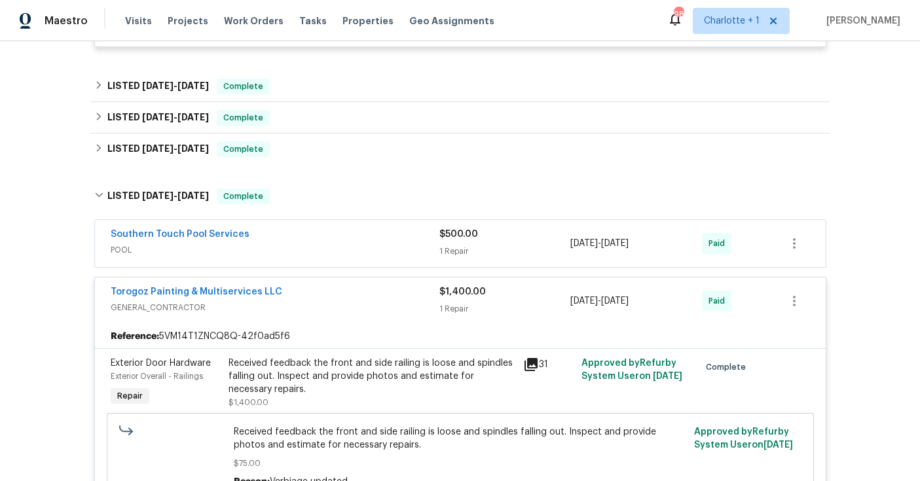
scroll to position [1354, 0]
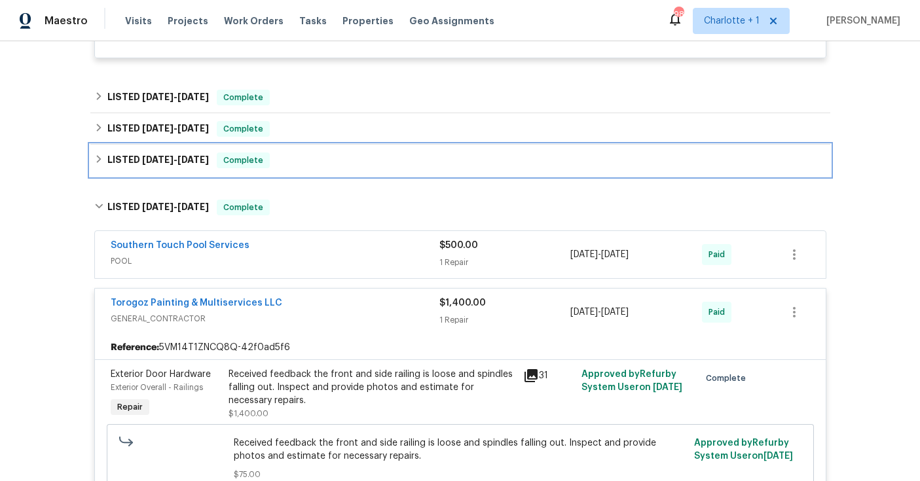
click at [335, 162] on div "LISTED 7/18/24 - 9/23/24 Complete" at bounding box center [460, 161] width 732 height 16
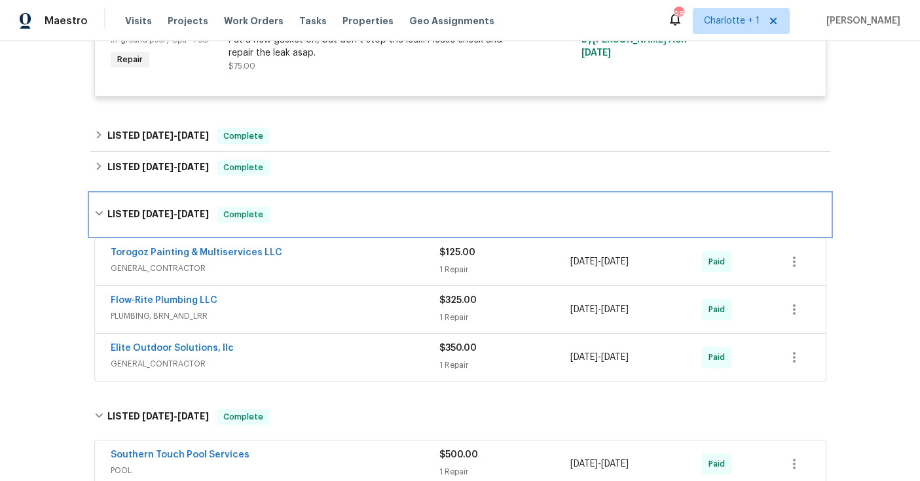
scroll to position [1312, 0]
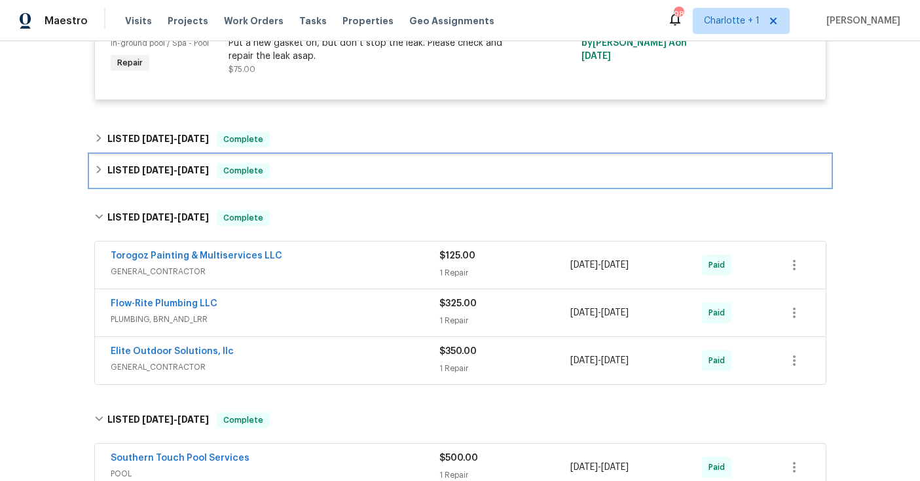
click at [371, 176] on div "LISTED 11/13/24 - 11/20/24 Complete" at bounding box center [460, 171] width 732 height 16
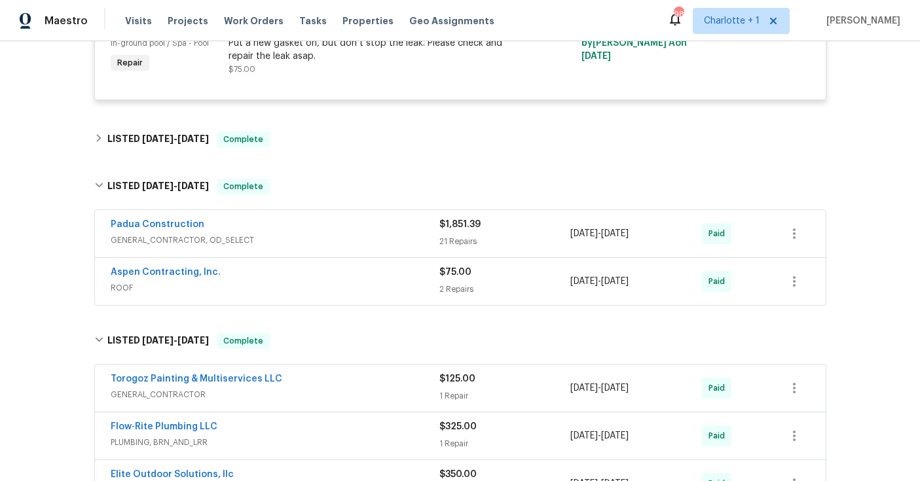
click at [369, 244] on span "GENERAL_CONTRACTOR, OD_SELECT" at bounding box center [275, 240] width 329 height 13
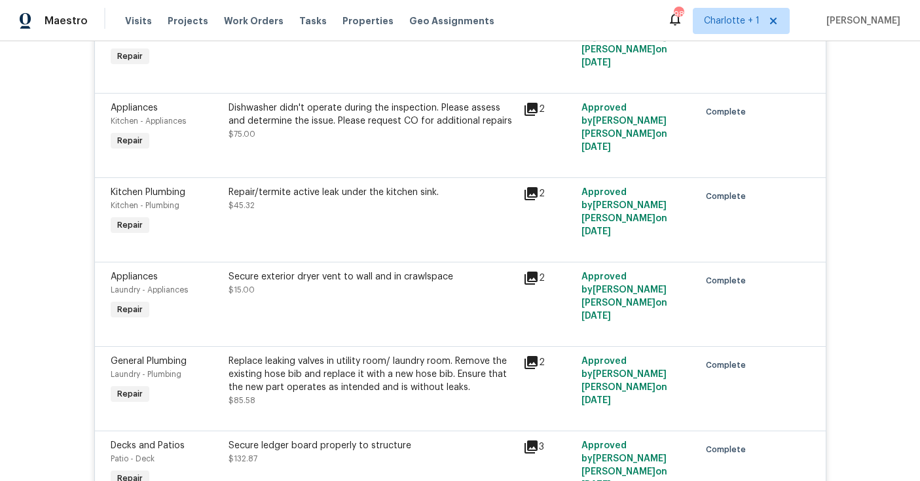
scroll to position [3121, 0]
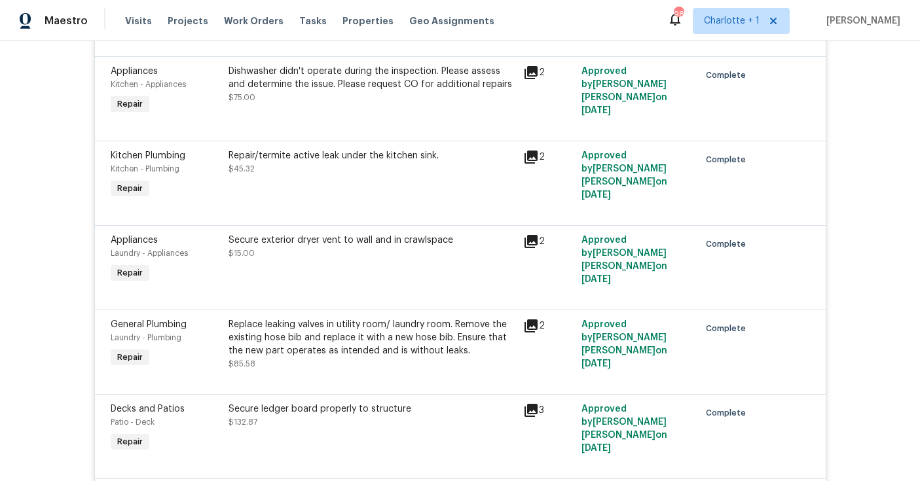
click at [390, 189] on div "Repair/termite active leak under the kitchen sink. $45.32" at bounding box center [372, 175] width 295 height 60
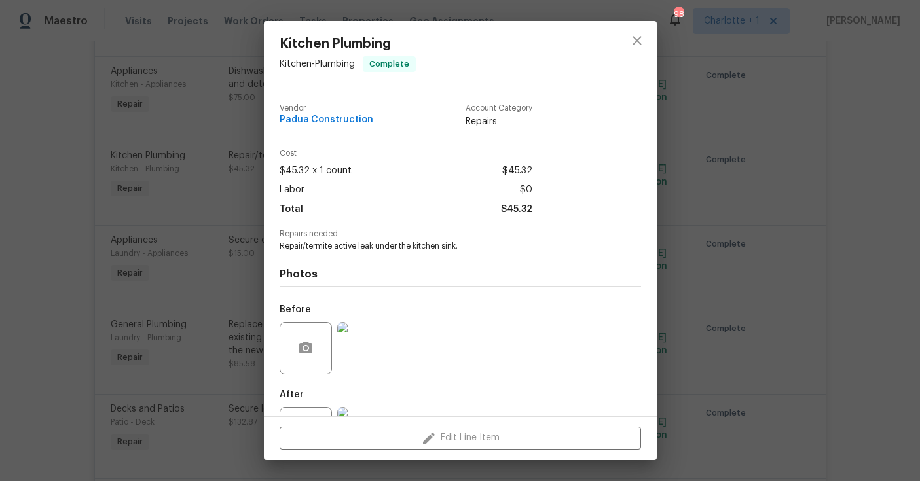
scroll to position [56, 0]
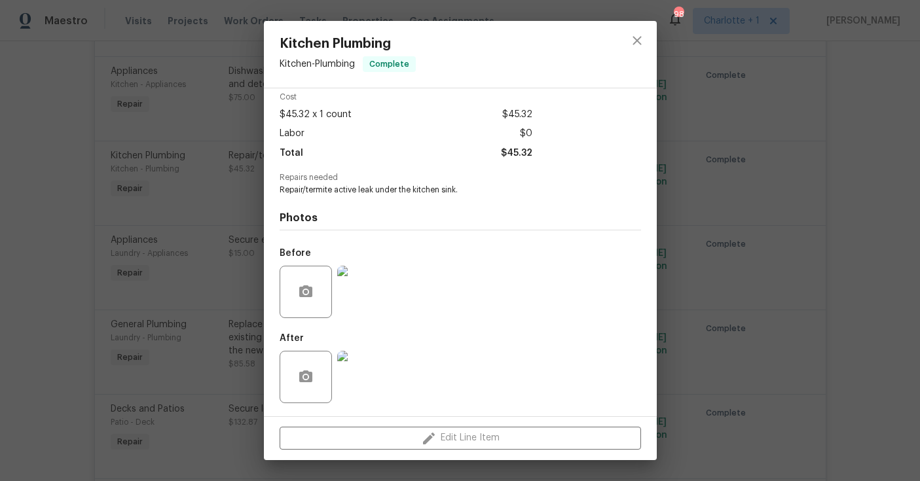
click at [375, 373] on img at bounding box center [363, 377] width 52 height 52
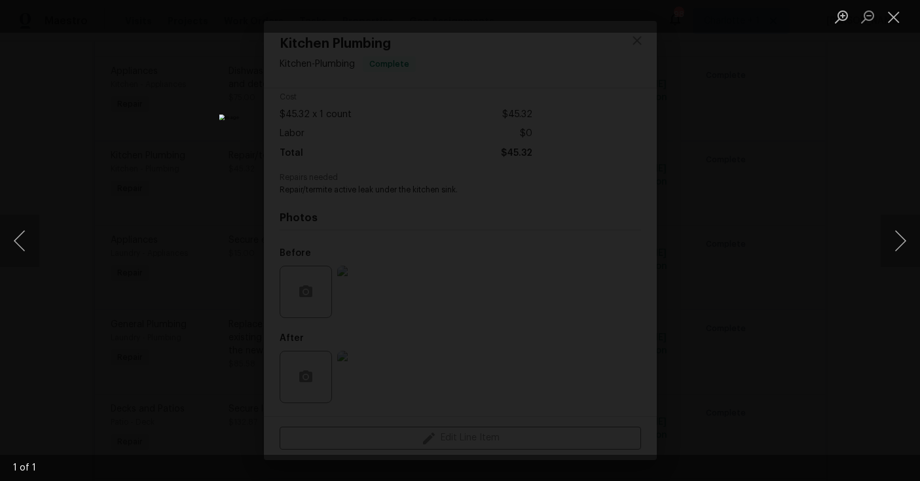
click at [767, 227] on div "Lightbox" at bounding box center [460, 240] width 920 height 481
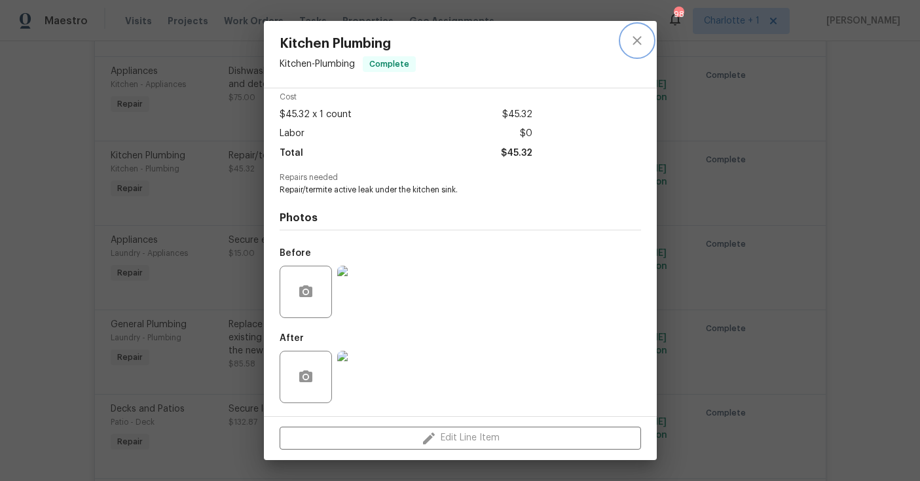
drag, startPoint x: 633, startPoint y: 41, endPoint x: 521, endPoint y: 92, distance: 123.4
click at [633, 41] on icon "close" at bounding box center [637, 41] width 16 height 16
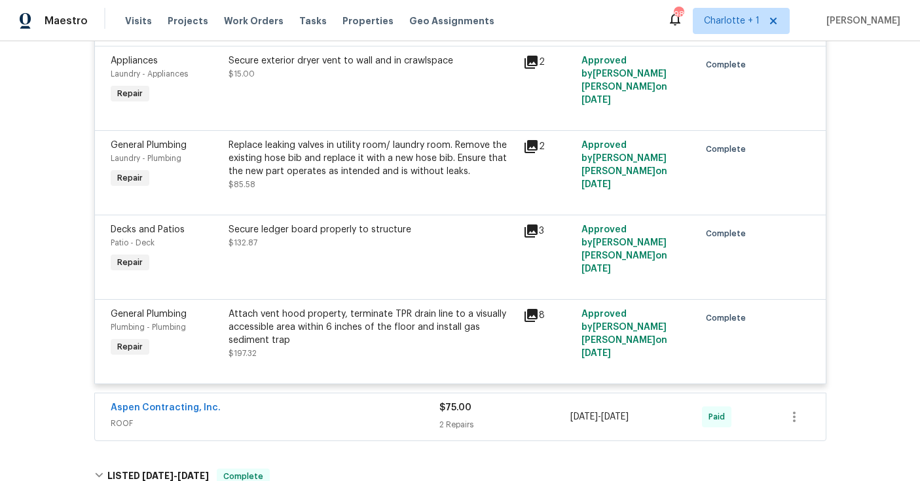
scroll to position [3331, 0]
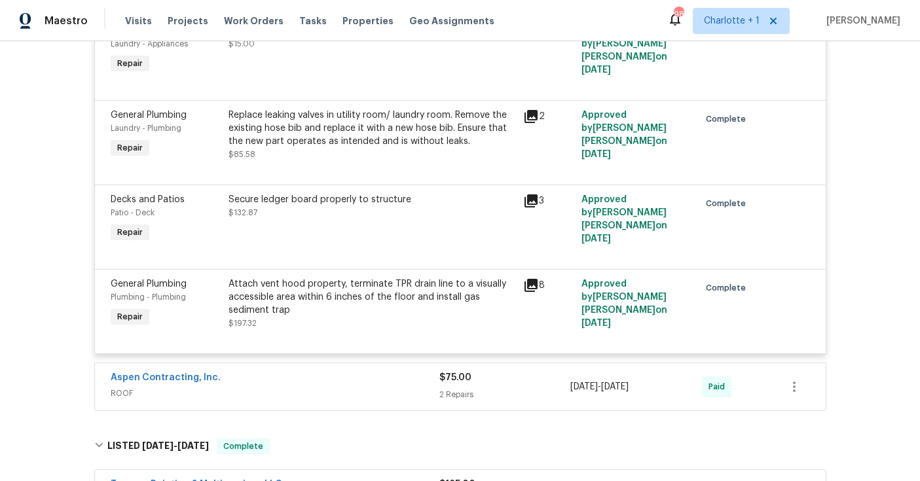
click at [312, 219] on div "Secure ledger board properly to structure $132.87" at bounding box center [372, 206] width 287 height 26
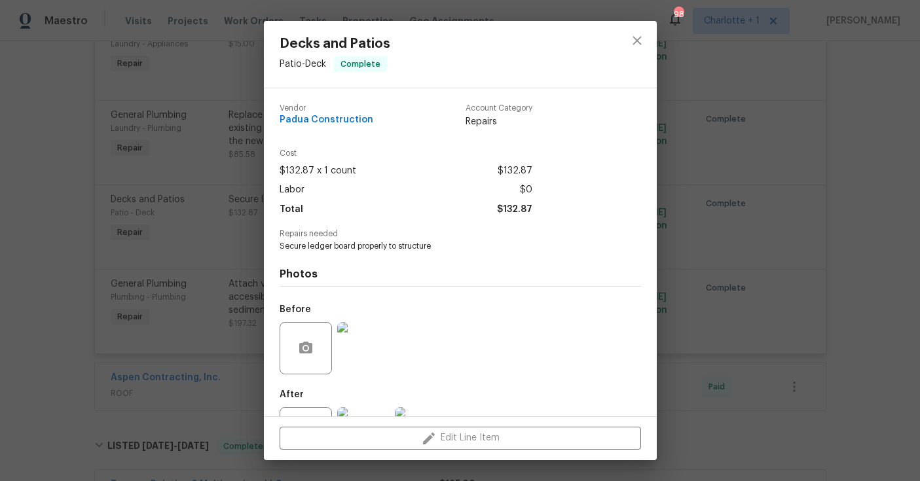
scroll to position [56, 0]
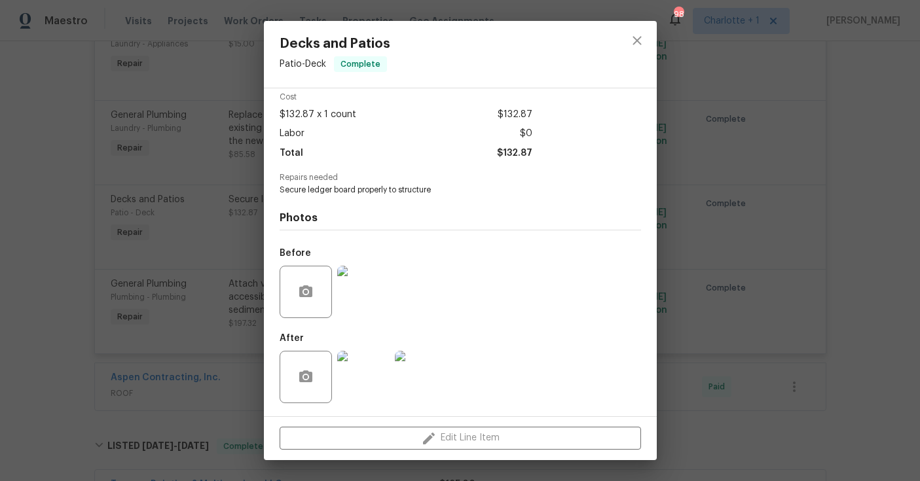
click at [356, 379] on img at bounding box center [363, 377] width 52 height 52
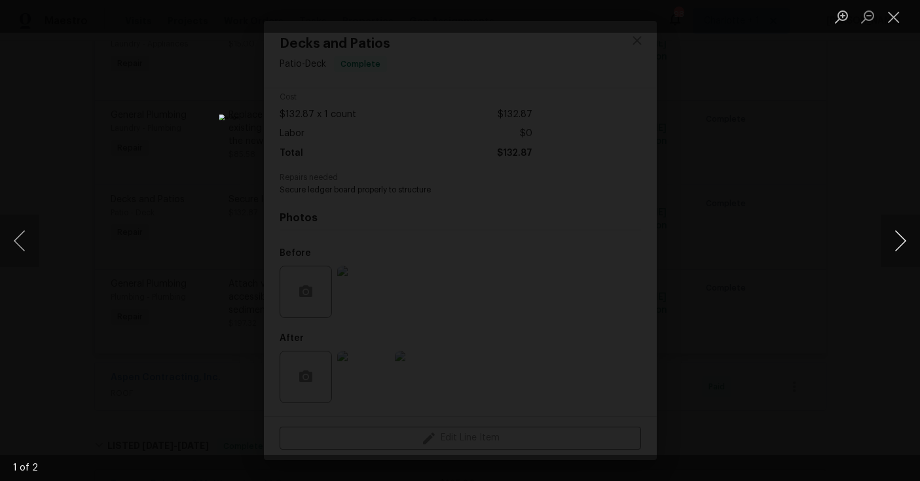
click at [895, 240] on button "Next image" at bounding box center [900, 241] width 39 height 52
click at [891, 16] on button "Close lightbox" at bounding box center [894, 16] width 26 height 23
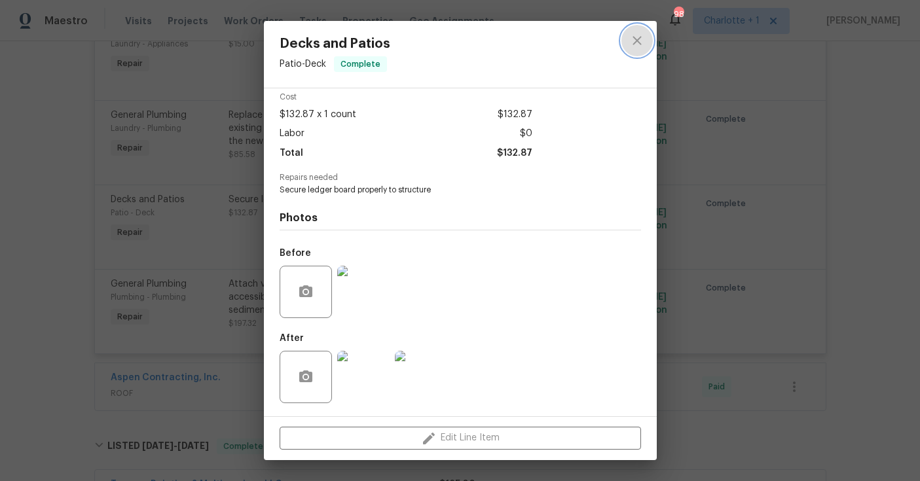
click at [634, 47] on icon "close" at bounding box center [637, 41] width 16 height 16
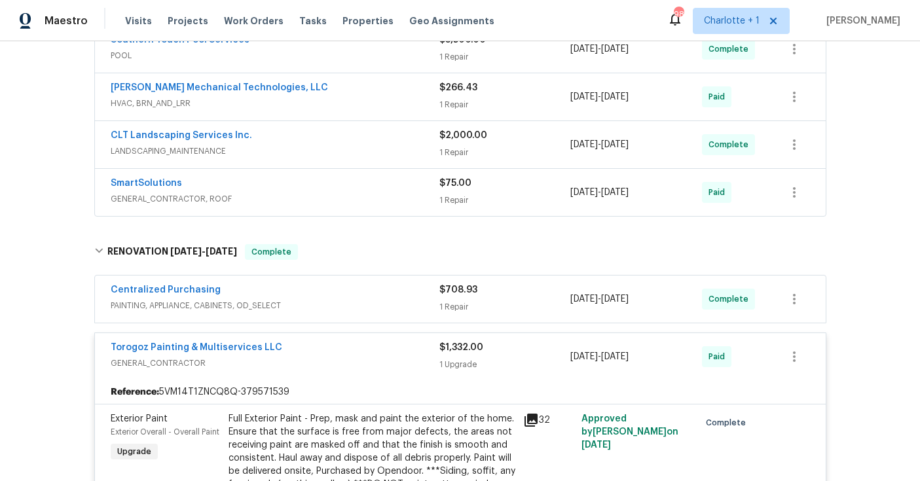
scroll to position [0, 0]
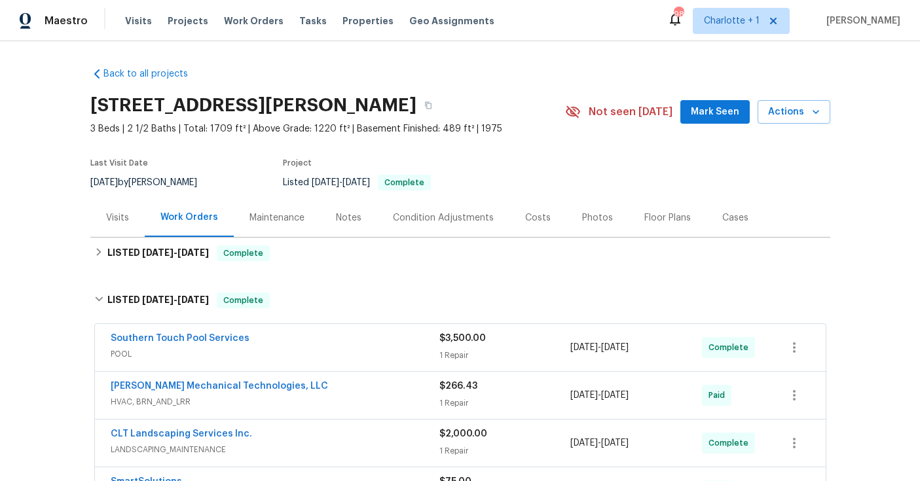
click at [542, 215] on div "Costs" at bounding box center [537, 217] width 57 height 39
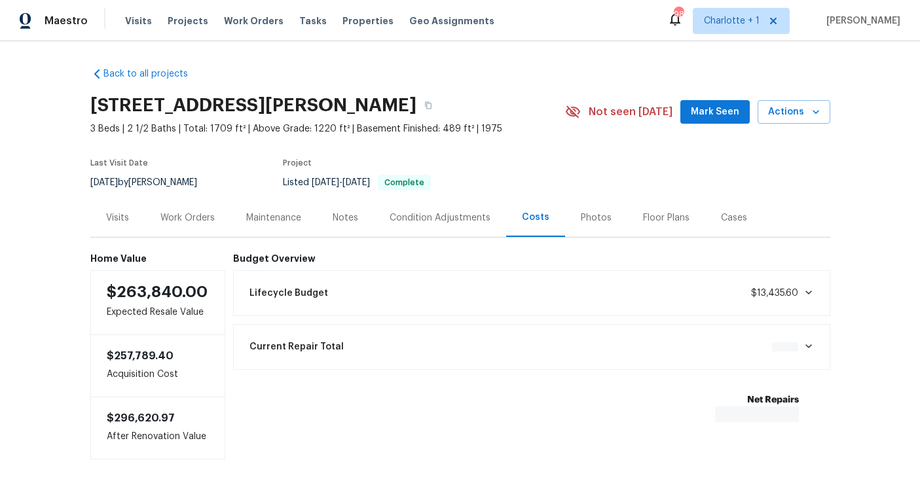
scroll to position [67, 0]
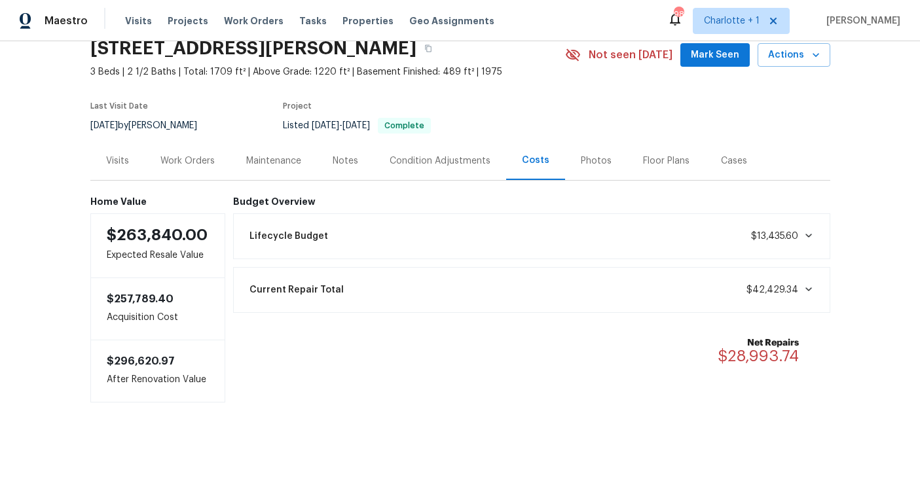
click at [62, 268] on div "Back to all projects 1006 Wilson Blvd, Dallas, NC 28034 3 Beds | 2 1/2 Baths | …" at bounding box center [460, 261] width 920 height 440
click at [67, 215] on div "Back to all projects 1006 Wilson Blvd, Dallas, NC 28034 3 Beds | 2 1/2 Baths | …" at bounding box center [460, 261] width 920 height 440
click at [231, 146] on div "Maintenance" at bounding box center [274, 160] width 86 height 39
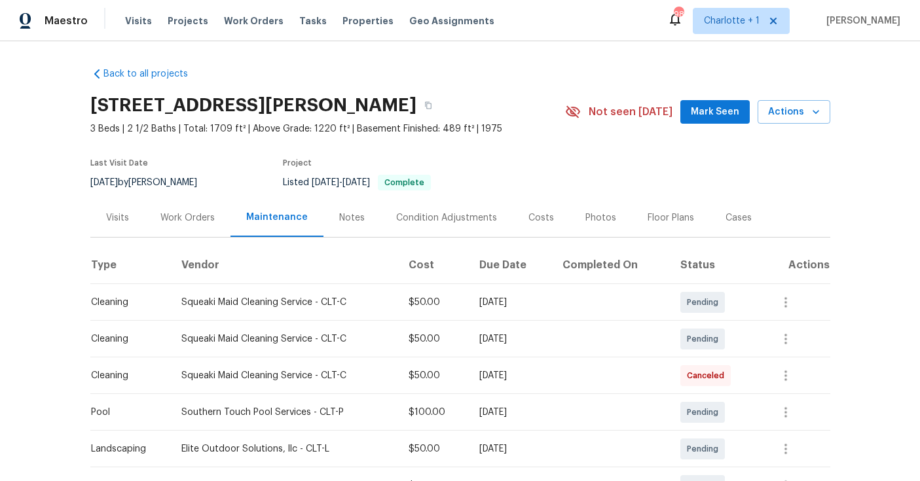
click at [180, 212] on div "Work Orders" at bounding box center [187, 218] width 54 height 13
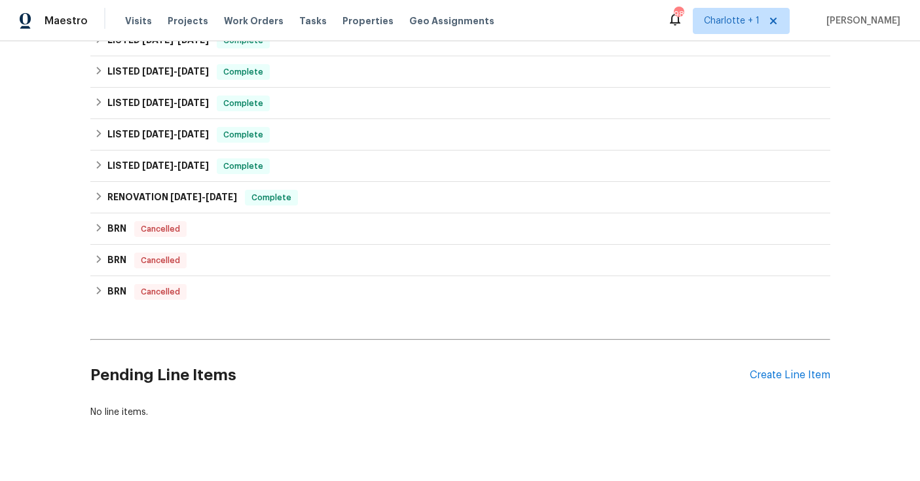
scroll to position [422, 0]
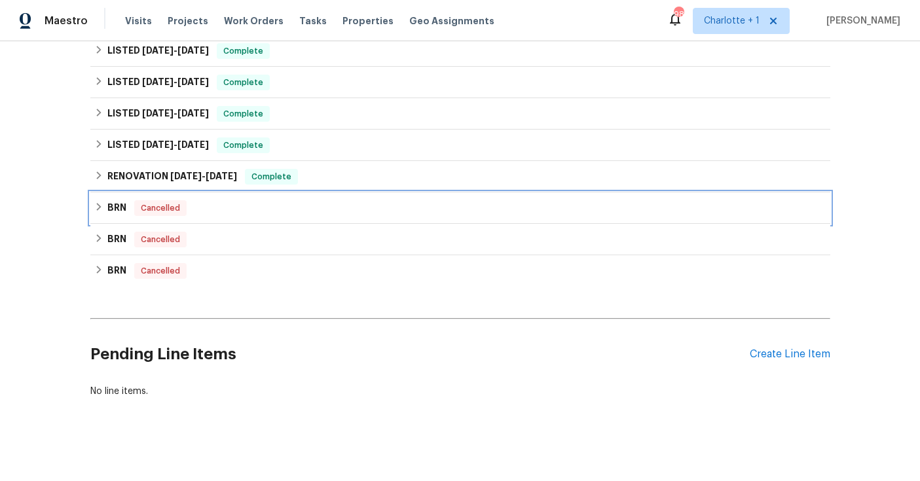
click at [213, 212] on div "BRN Cancelled" at bounding box center [460, 208] width 732 height 16
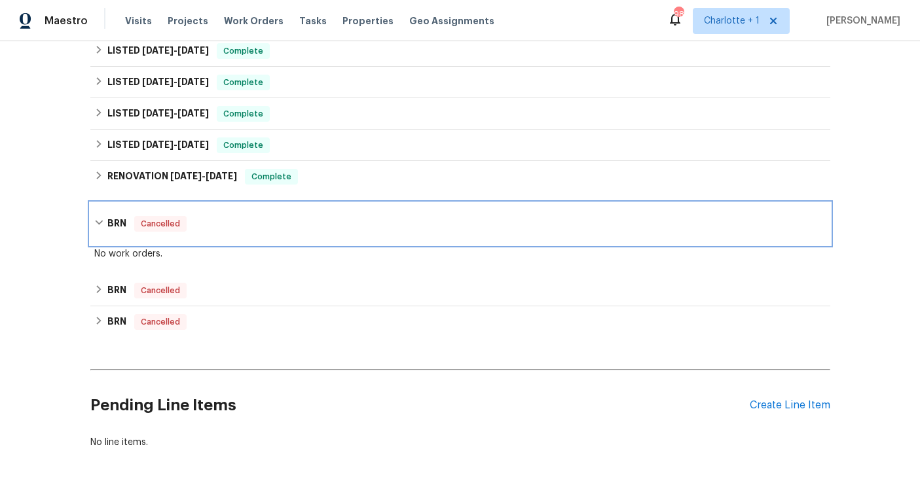
click at [213, 212] on div "BRN Cancelled" at bounding box center [460, 224] width 740 height 42
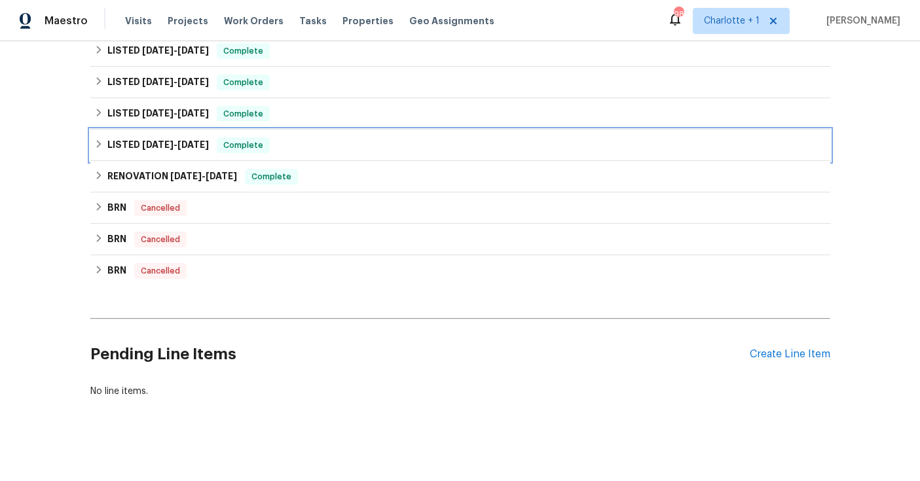
click at [264, 150] on span "Complete" at bounding box center [243, 145] width 50 height 13
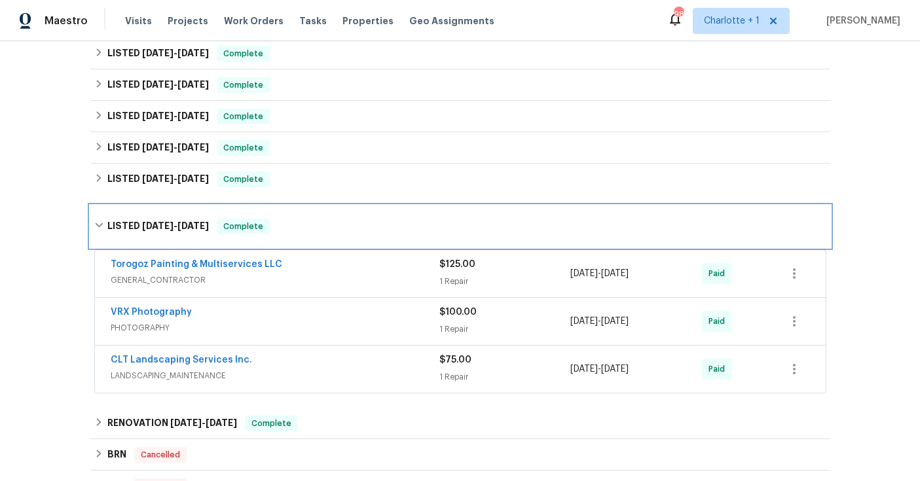
scroll to position [335, 0]
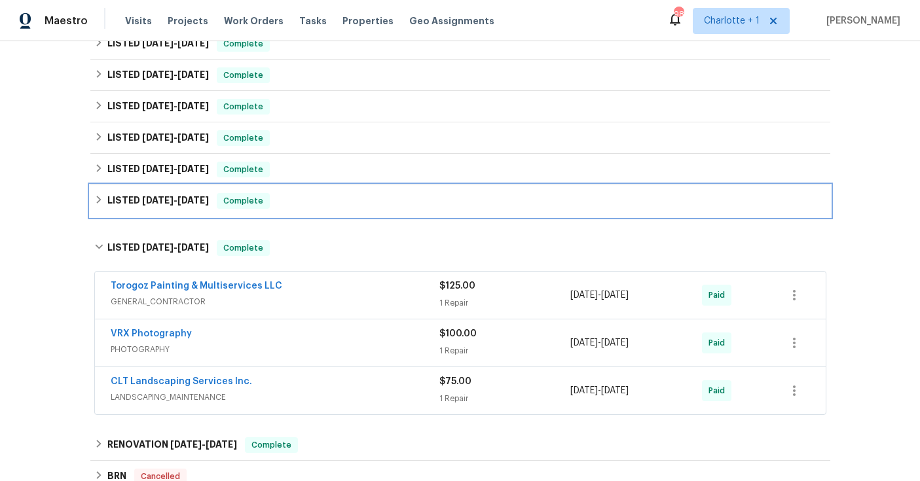
click at [336, 211] on div "LISTED 5/20/24 - 6/10/24 Complete" at bounding box center [460, 200] width 740 height 31
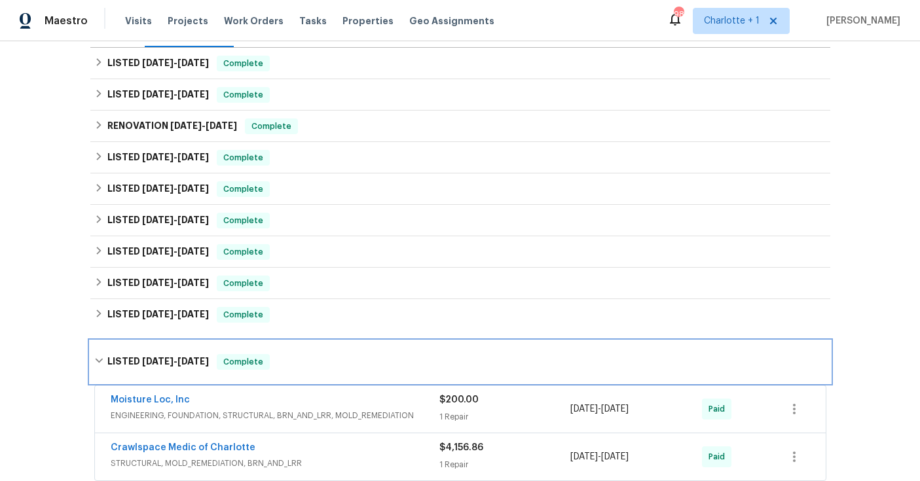
scroll to position [189, 0]
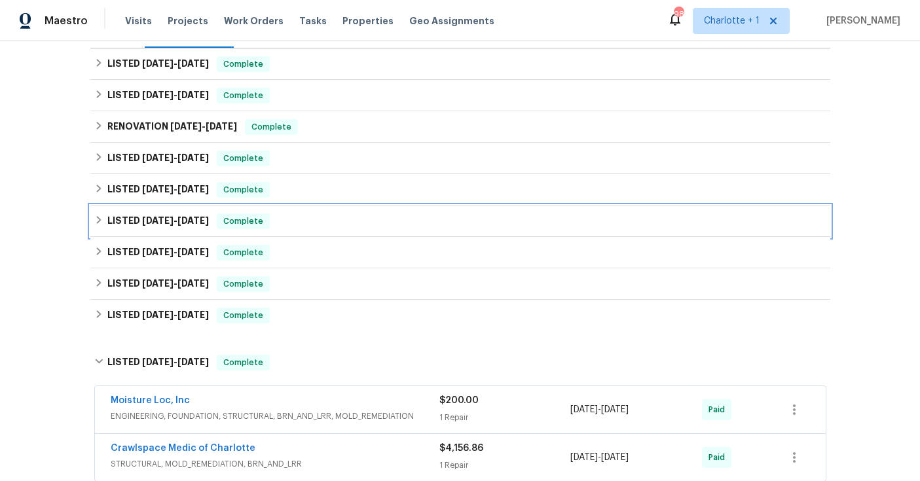
click at [304, 217] on div "LISTED 11/25/24 - 11/27/24 Complete" at bounding box center [460, 221] width 732 height 16
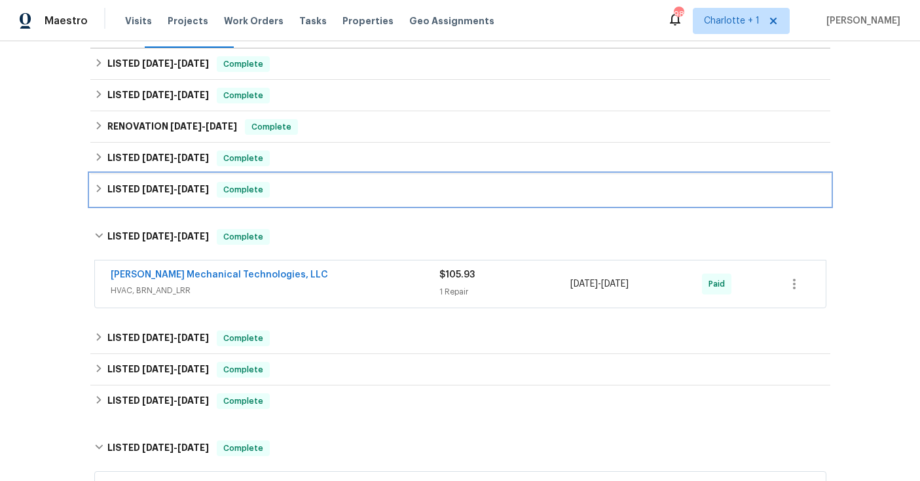
click at [333, 194] on div "LISTED 5/26/25 - 5/29/25 Complete" at bounding box center [460, 190] width 732 height 16
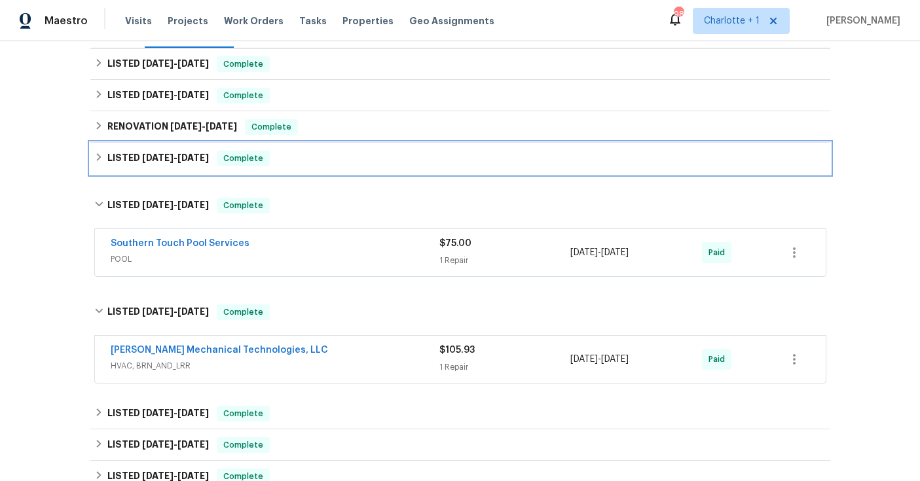
click at [339, 162] on div "LISTED 6/15/25 - 6/25/25 Complete" at bounding box center [460, 159] width 732 height 16
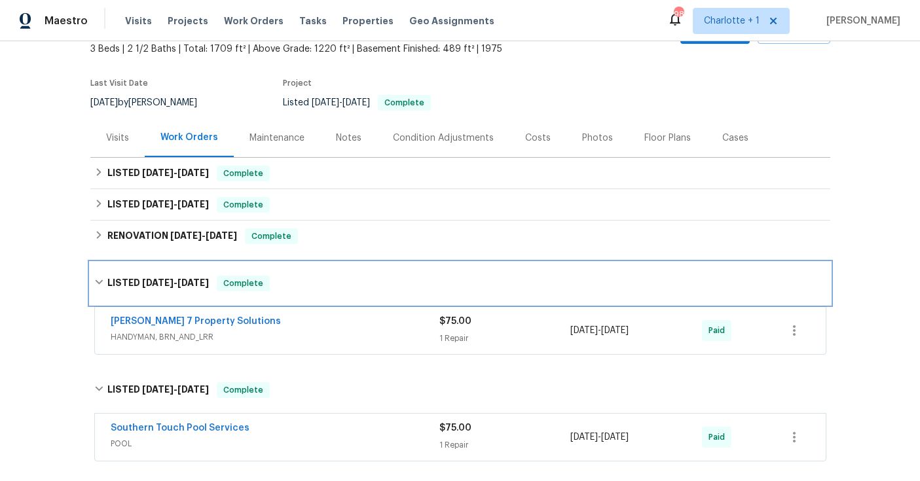
scroll to position [81, 0]
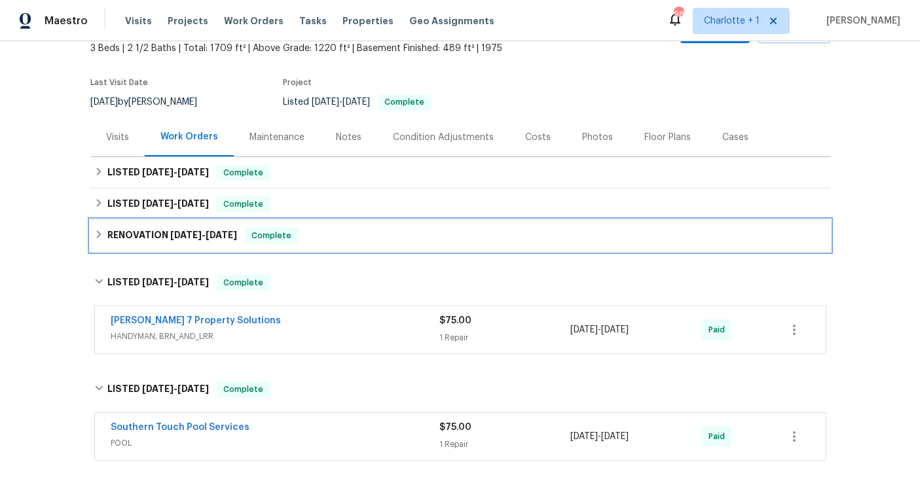
click at [335, 241] on div "RENOVATION 6/24/25 - 6/28/25 Complete" at bounding box center [460, 236] width 732 height 16
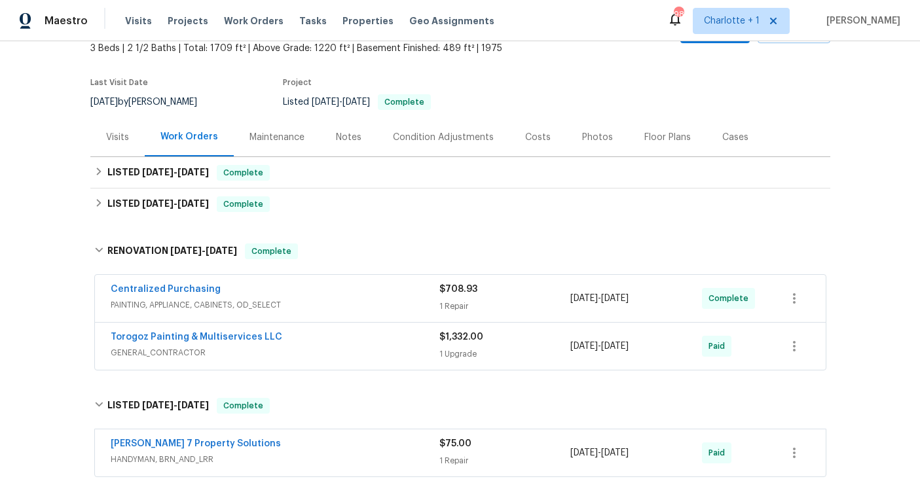
click at [354, 305] on span "PAINTING, APPLIANCE, CABINETS, OD_SELECT" at bounding box center [275, 305] width 329 height 13
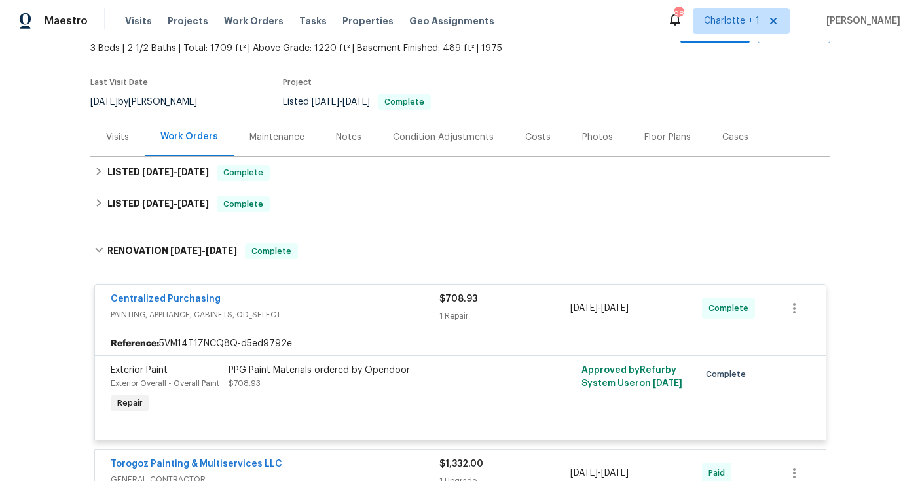
click at [364, 325] on div "Centralized Purchasing PAINTING, APPLIANCE, CABINETS, OD_SELECT $708.93 1 Repai…" at bounding box center [460, 308] width 731 height 47
click at [369, 303] on div "Centralized Purchasing" at bounding box center [275, 301] width 329 height 16
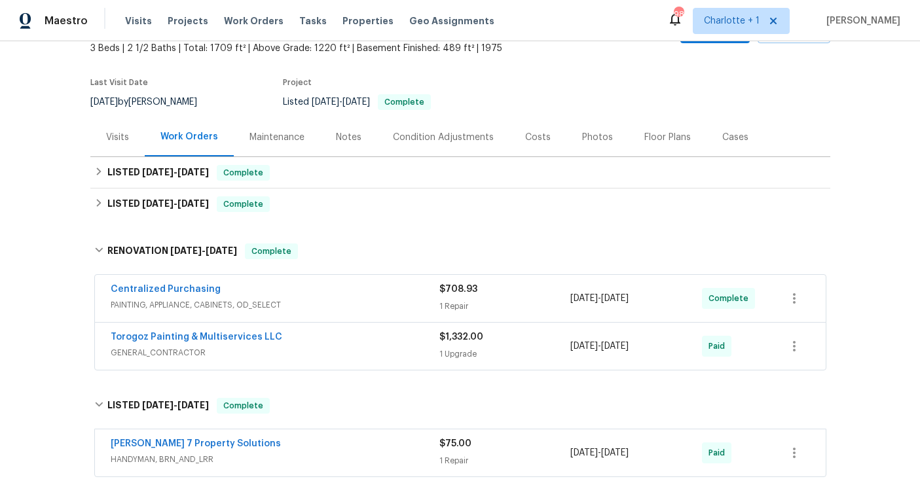
click at [365, 346] on div "Torogoz Painting & Multiservices LLC" at bounding box center [275, 339] width 329 height 16
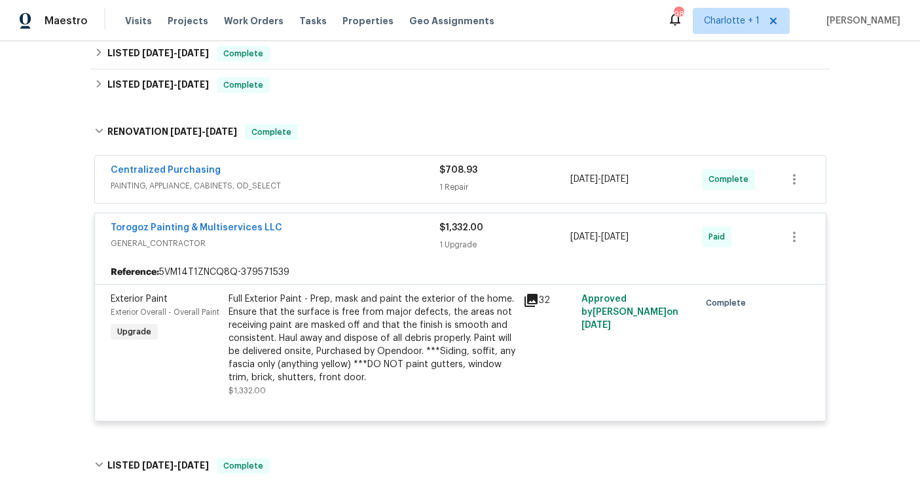
scroll to position [213, 0]
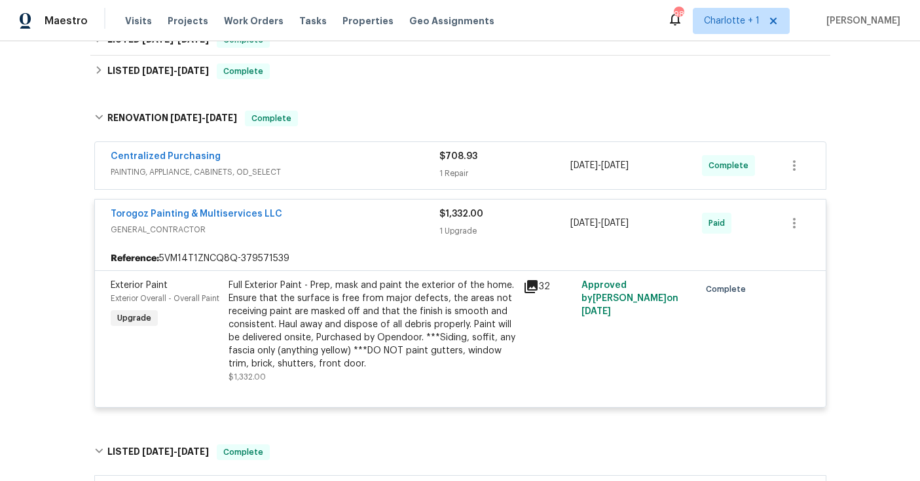
click at [327, 325] on div "Full Exterior Paint - Prep, mask and paint the exterior of the home. Ensure tha…" at bounding box center [372, 325] width 287 height 92
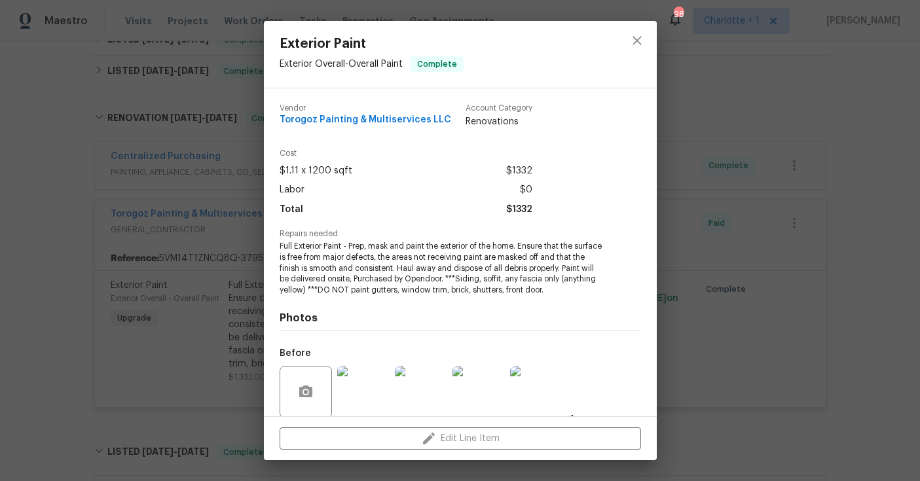
scroll to position [21, 0]
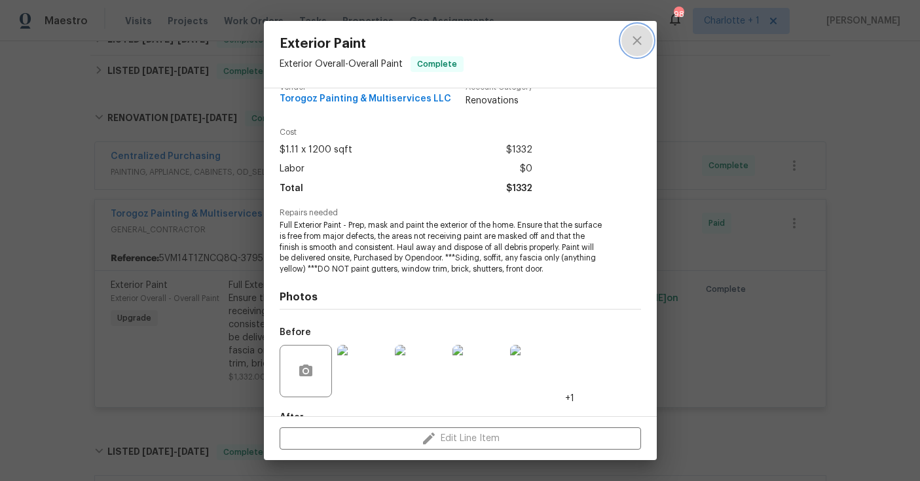
drag, startPoint x: 637, startPoint y: 37, endPoint x: 562, endPoint y: 90, distance: 91.6
click at [637, 37] on icon "close" at bounding box center [637, 41] width 16 height 16
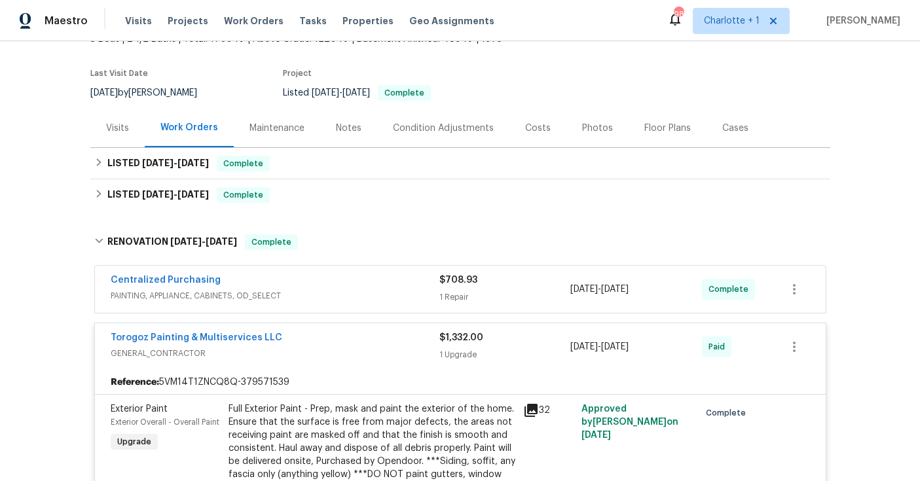
scroll to position [75, 0]
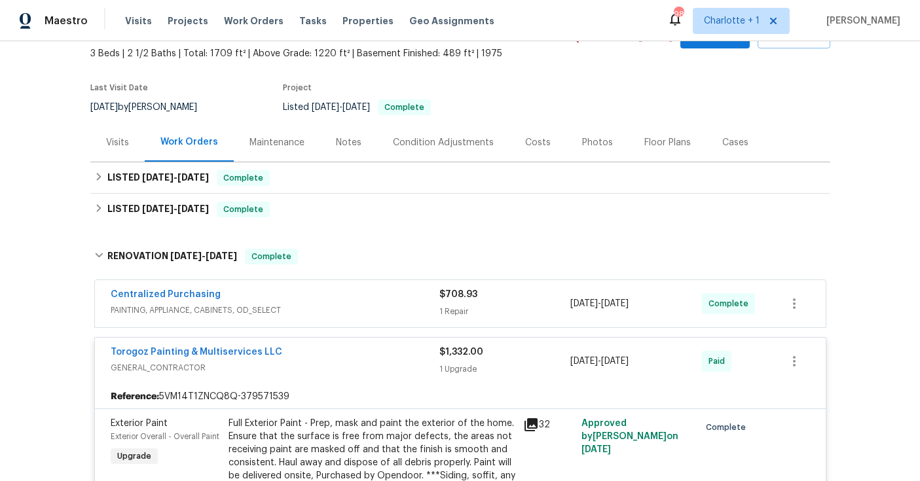
click at [566, 134] on div "Photos" at bounding box center [597, 142] width 62 height 39
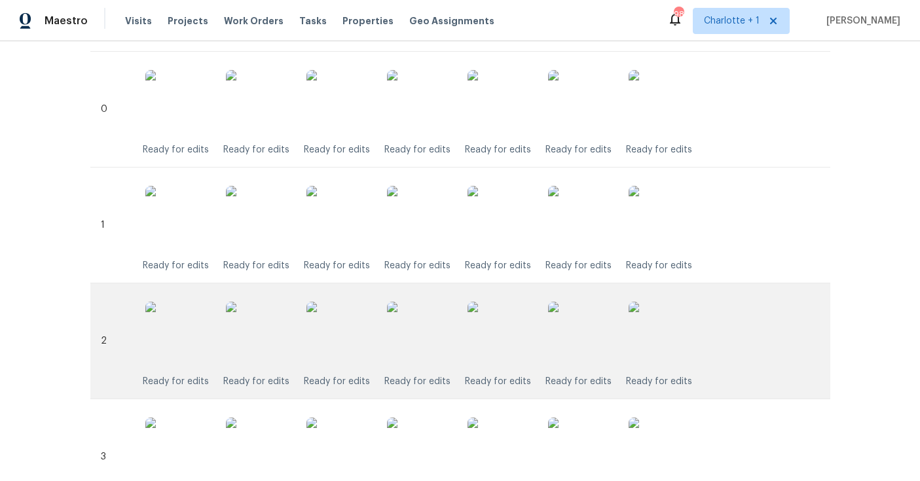
scroll to position [319, 0]
click at [410, 325] on img at bounding box center [419, 333] width 65 height 65
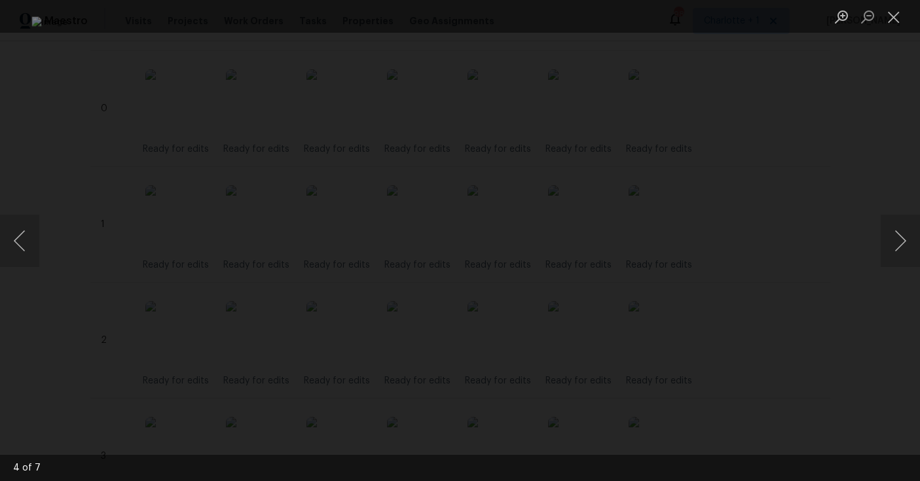
click at [849, 159] on div "Lightbox" at bounding box center [460, 240] width 920 height 481
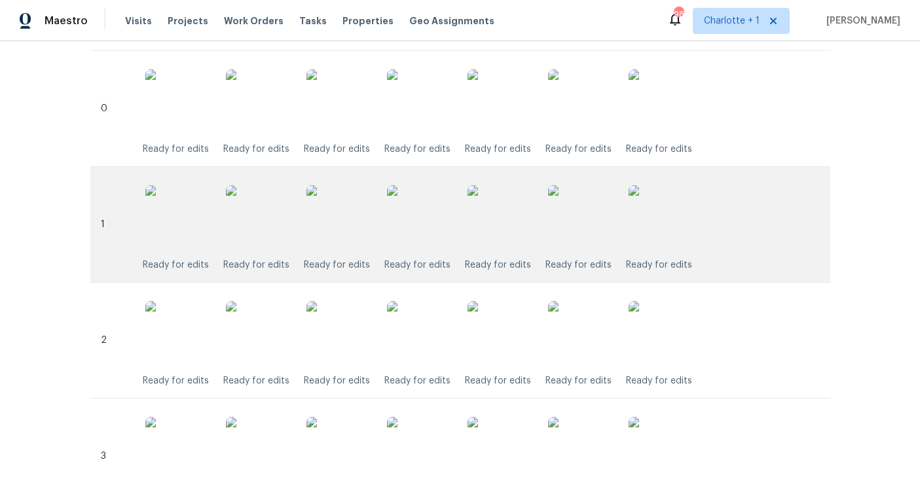
scroll to position [441, 0]
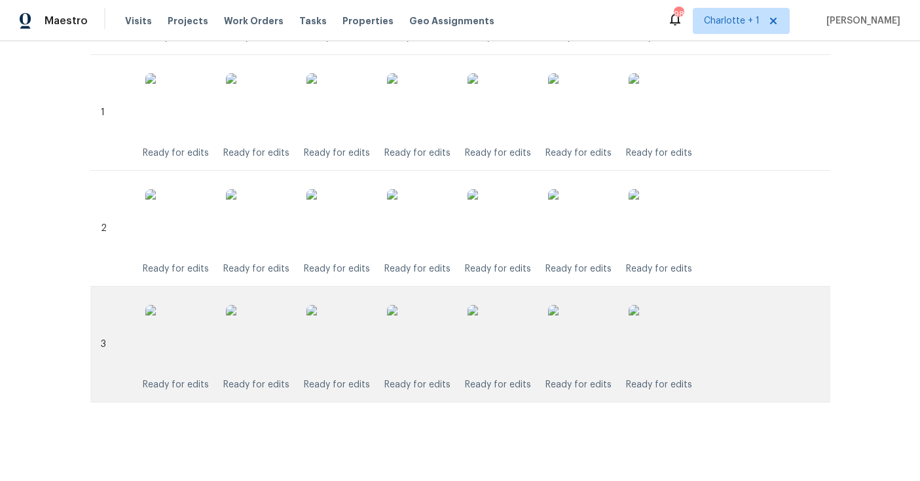
click at [435, 325] on img at bounding box center [419, 337] width 65 height 65
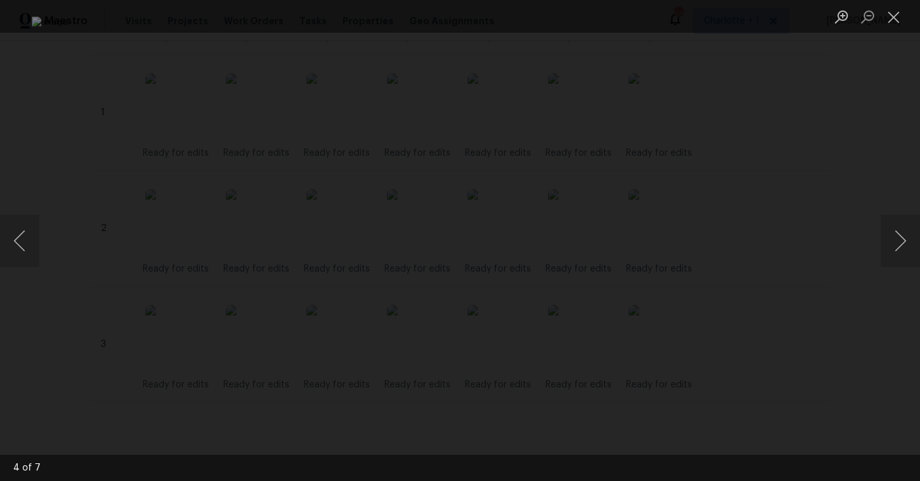
click at [868, 130] on div "Lightbox" at bounding box center [460, 240] width 920 height 481
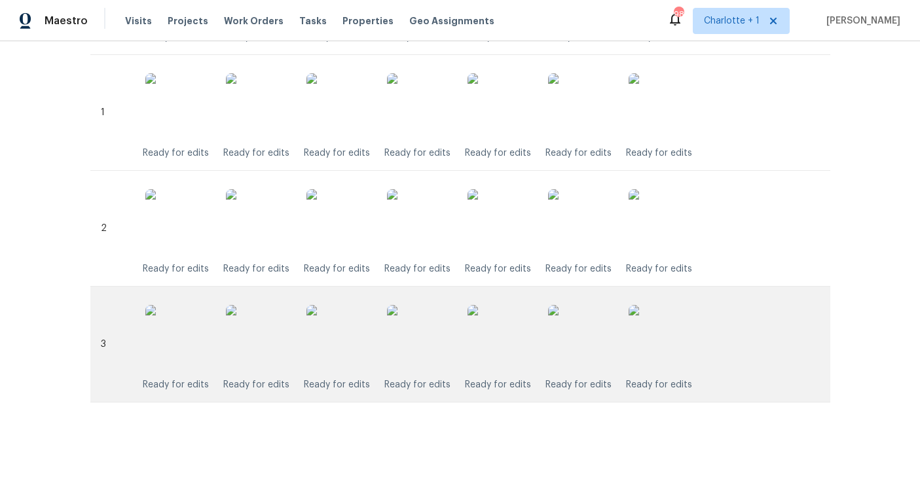
click at [428, 334] on img at bounding box center [419, 337] width 65 height 65
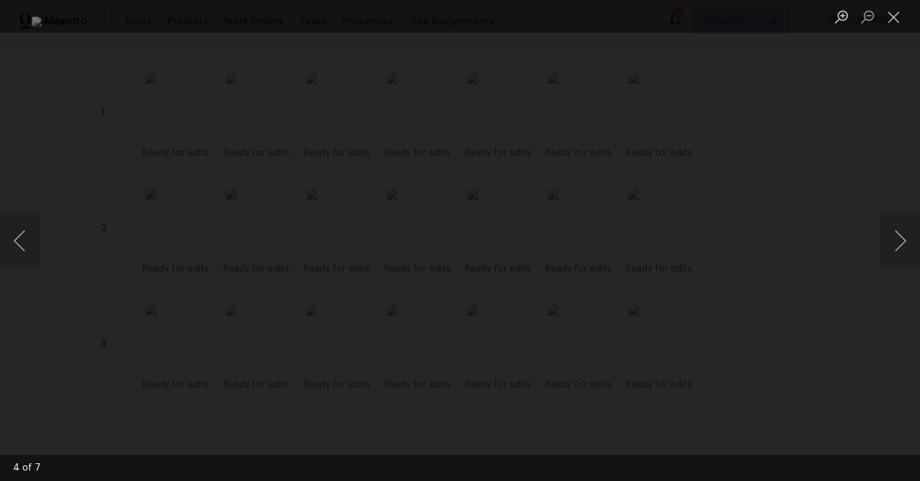
click at [802, 140] on div "Lightbox" at bounding box center [460, 240] width 920 height 481
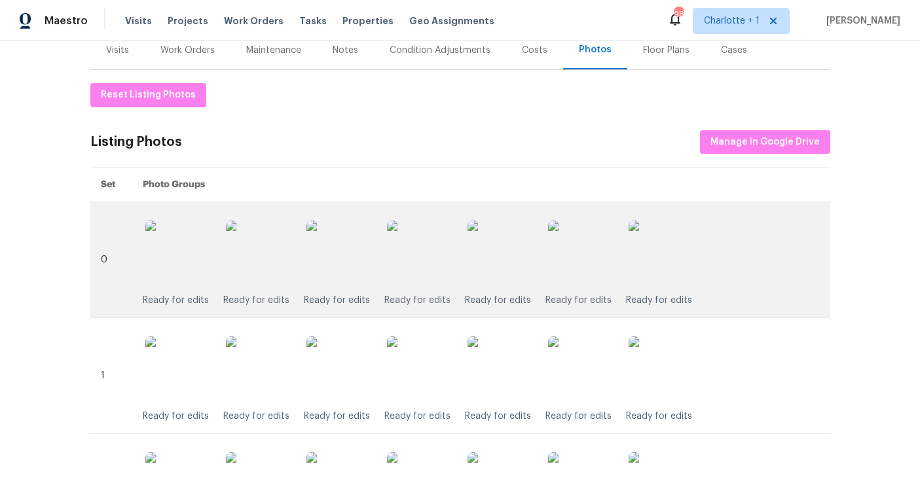
scroll to position [168, 0]
click at [417, 253] on img at bounding box center [419, 253] width 65 height 65
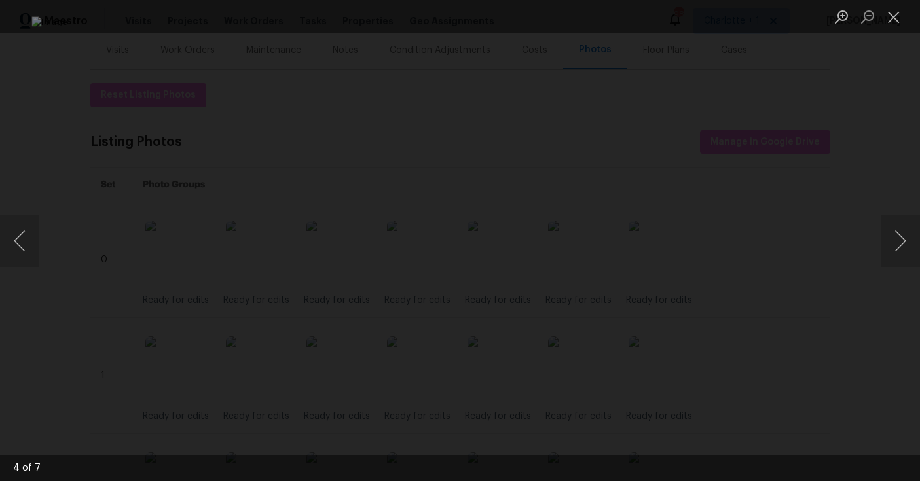
click at [844, 143] on div "Lightbox" at bounding box center [460, 240] width 920 height 481
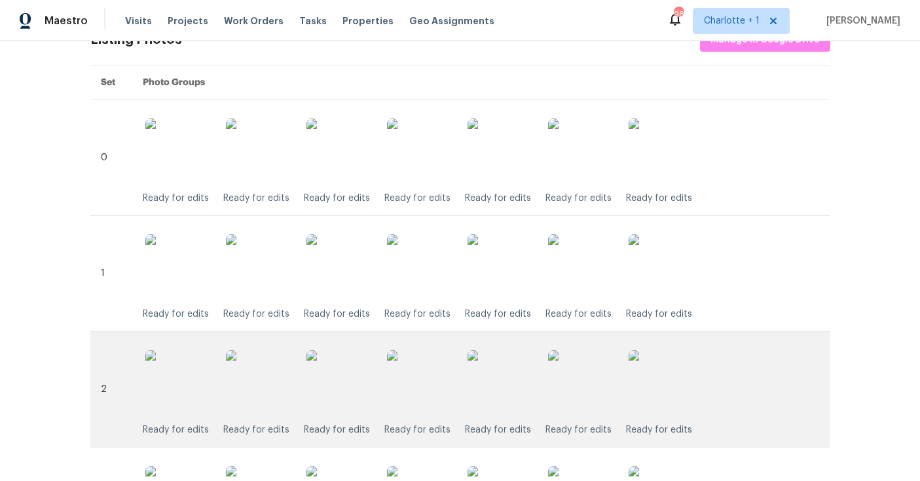
scroll to position [441, 0]
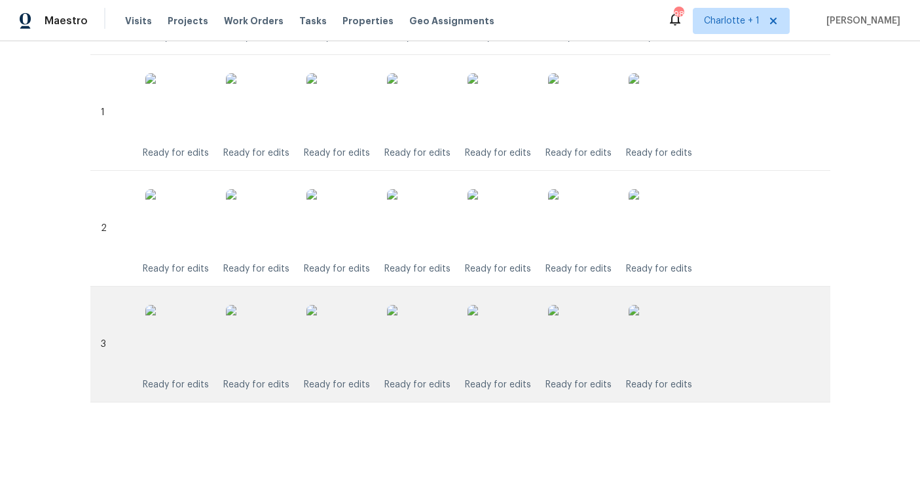
click at [317, 335] on img at bounding box center [338, 337] width 65 height 65
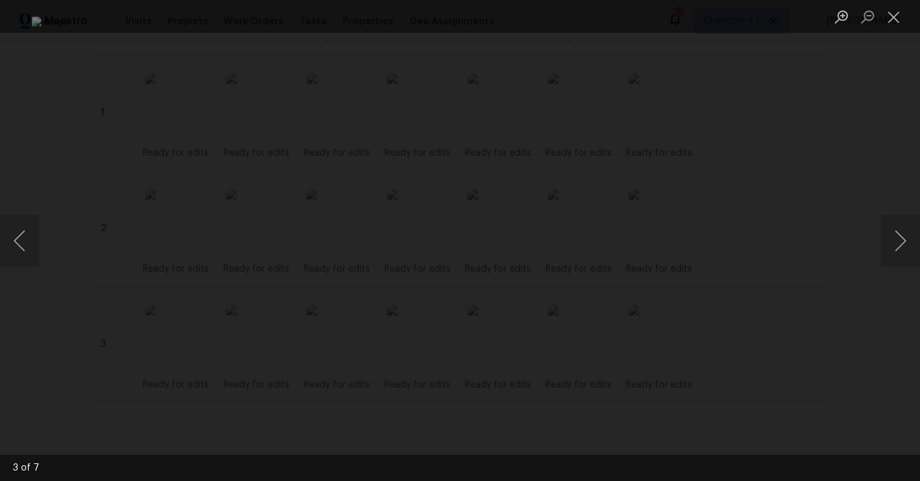
click at [821, 105] on div "Lightbox" at bounding box center [460, 240] width 920 height 481
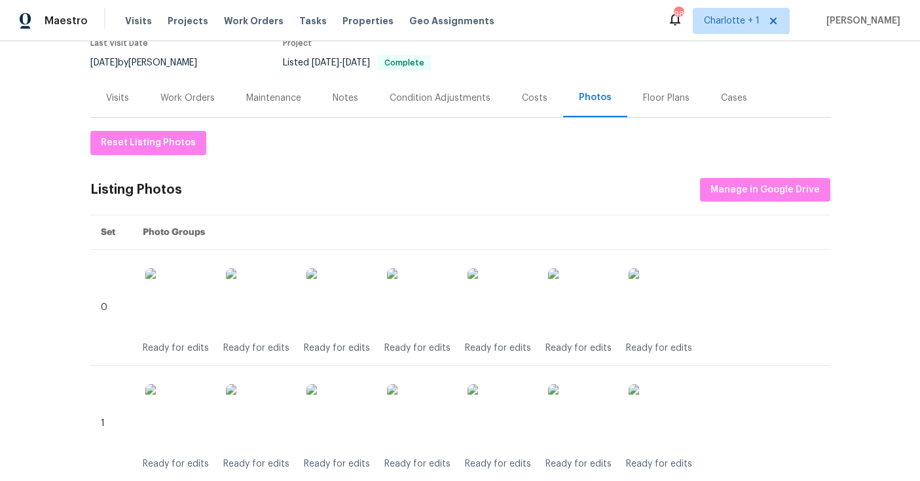
scroll to position [0, 0]
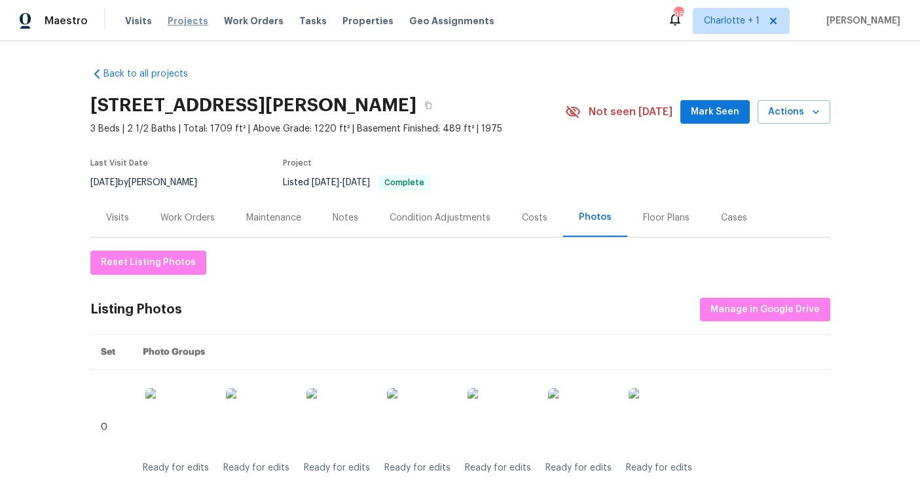
click at [181, 28] on div "Visits Projects Work Orders Tasks Properties Geo Assignments" at bounding box center [317, 21] width 385 height 26
click at [181, 23] on span "Projects" at bounding box center [188, 20] width 41 height 13
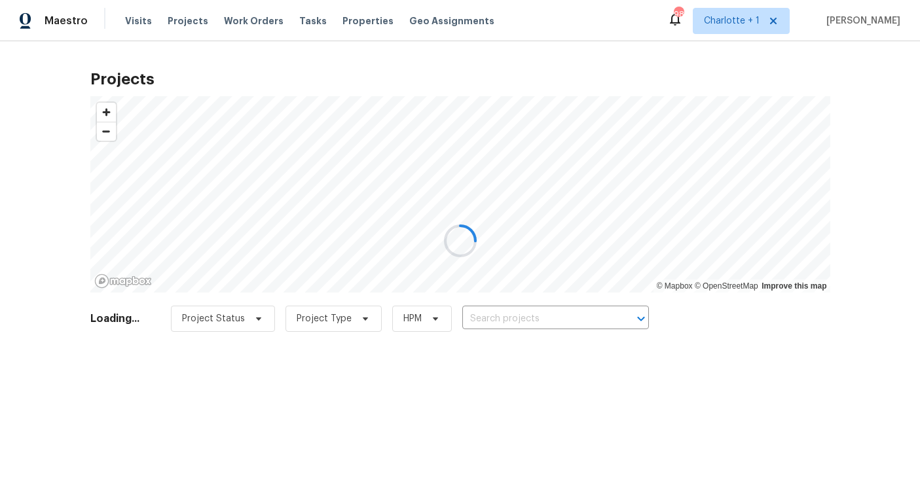
click at [535, 307] on div at bounding box center [460, 240] width 920 height 481
click at [542, 321] on div at bounding box center [460, 240] width 920 height 481
click at [760, 314] on div at bounding box center [460, 240] width 920 height 481
click at [550, 322] on div at bounding box center [460, 240] width 920 height 481
click at [542, 322] on div at bounding box center [460, 240] width 920 height 481
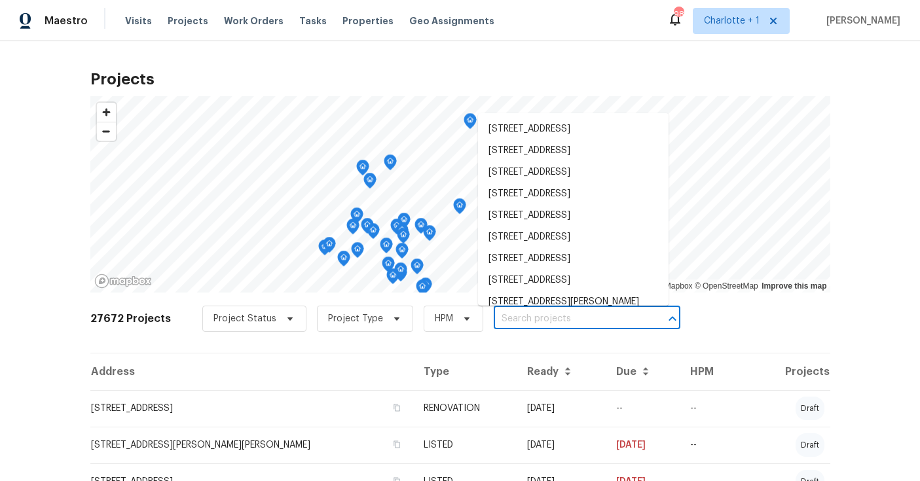
click at [545, 320] on input "text" at bounding box center [569, 319] width 150 height 20
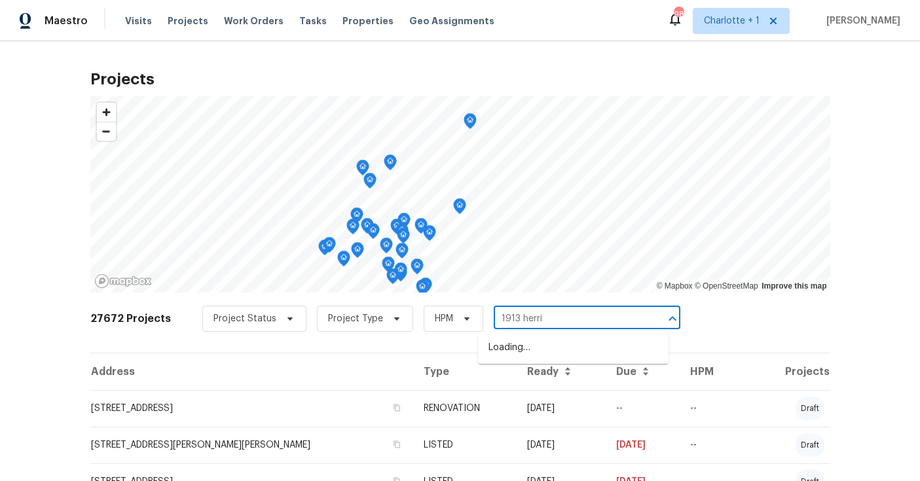
type input "1913 herrin"
click at [551, 349] on li "1913 Herrin Ave, Charlotte, NC 28205" at bounding box center [573, 348] width 191 height 22
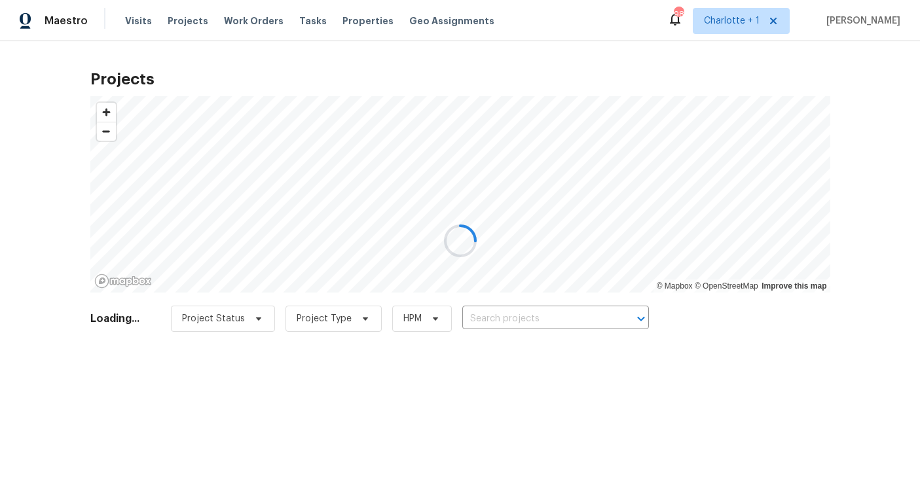
type input "1913 Herrin Ave, Charlotte, NC 28205"
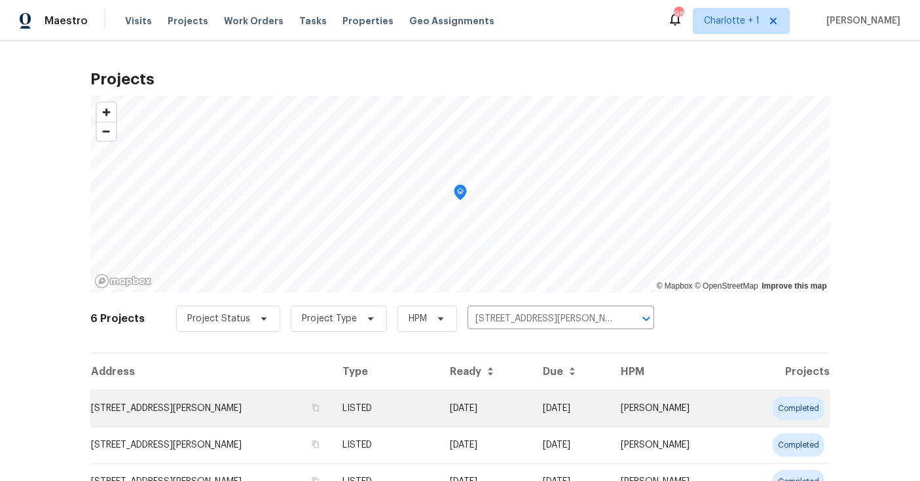
click at [261, 407] on td "1913 Herrin Ave, Charlotte, NC 28205" at bounding box center [211, 408] width 242 height 37
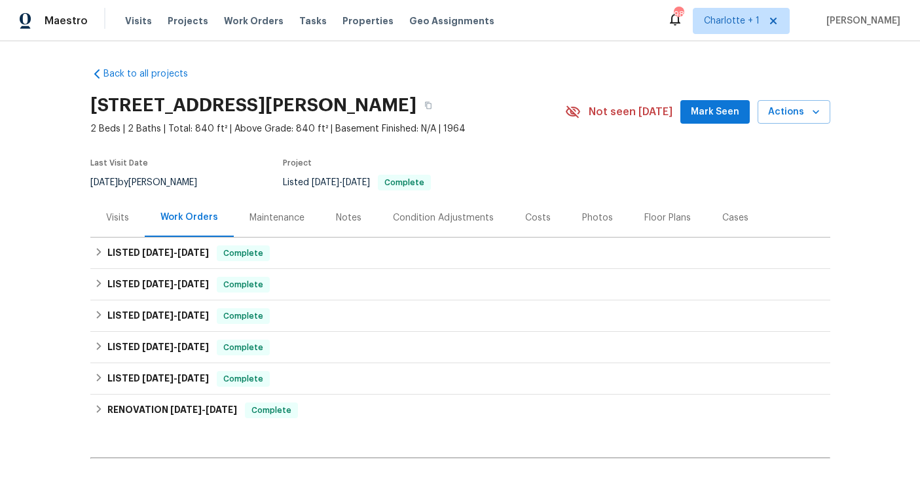
click at [536, 218] on div "Costs" at bounding box center [538, 218] width 26 height 13
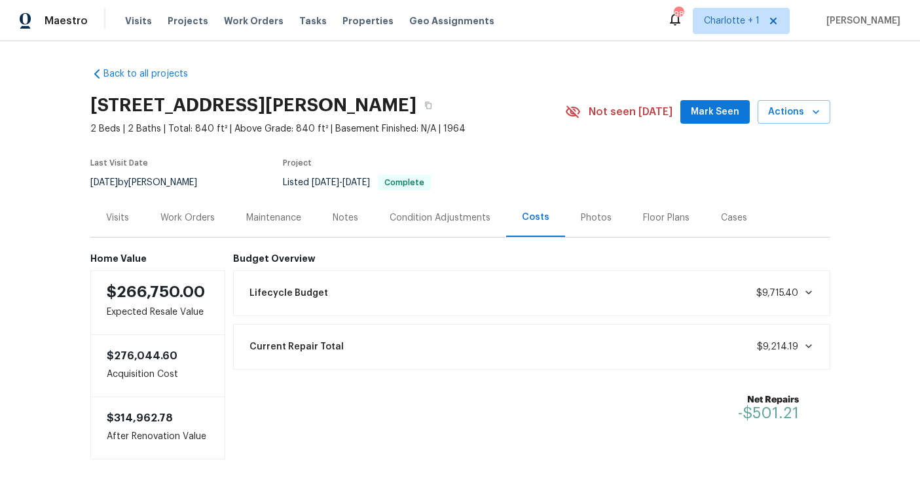
click at [589, 224] on div "Photos" at bounding box center [596, 218] width 31 height 13
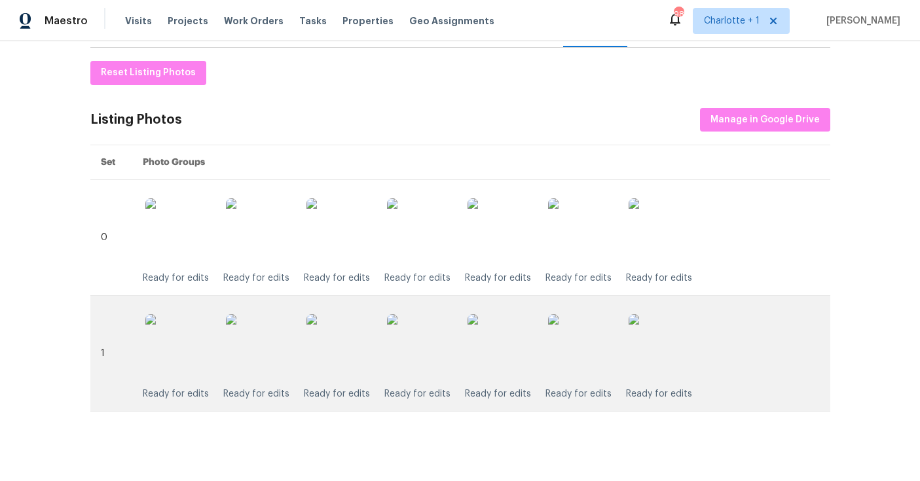
scroll to position [192, 0]
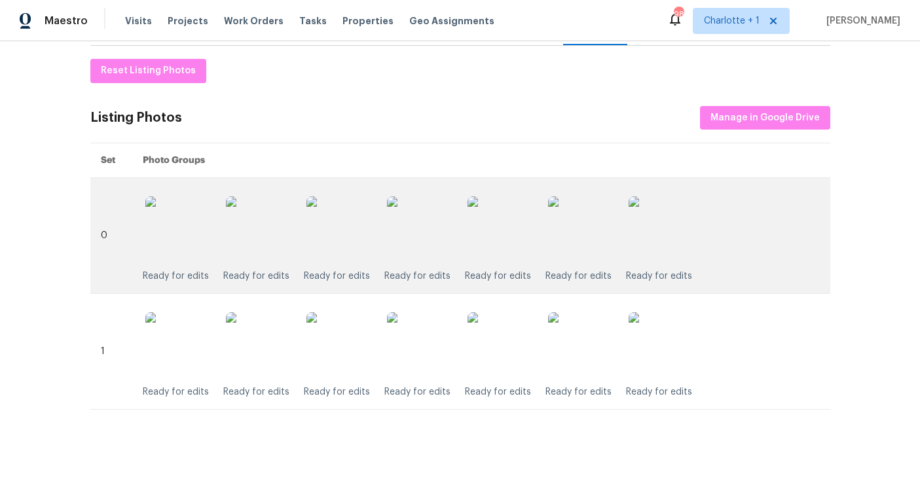
click at [422, 244] on img at bounding box center [419, 228] width 65 height 65
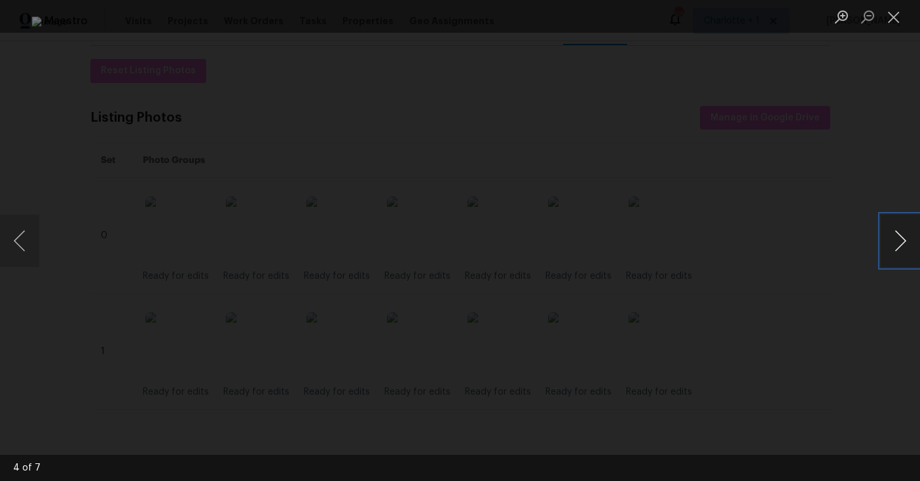
click at [895, 241] on button "Next image" at bounding box center [900, 241] width 39 height 52
click at [865, 155] on div "Lightbox" at bounding box center [460, 240] width 920 height 481
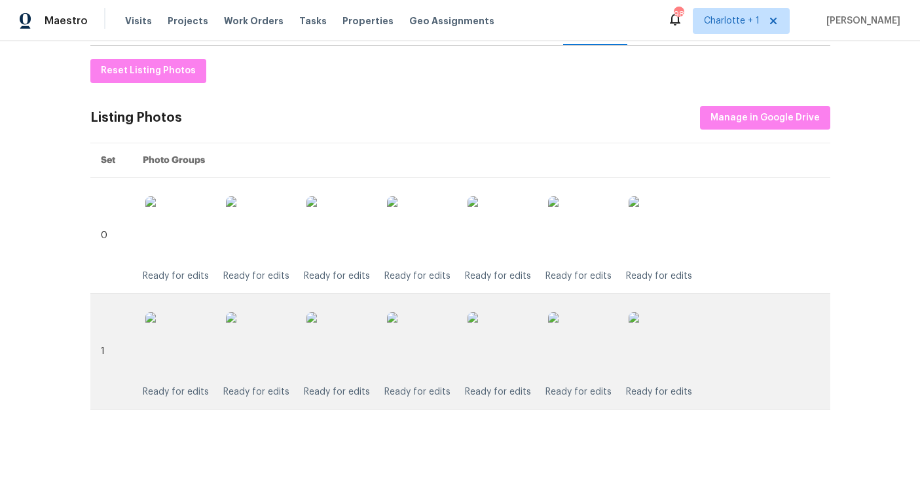
click at [426, 337] on img at bounding box center [419, 344] width 65 height 65
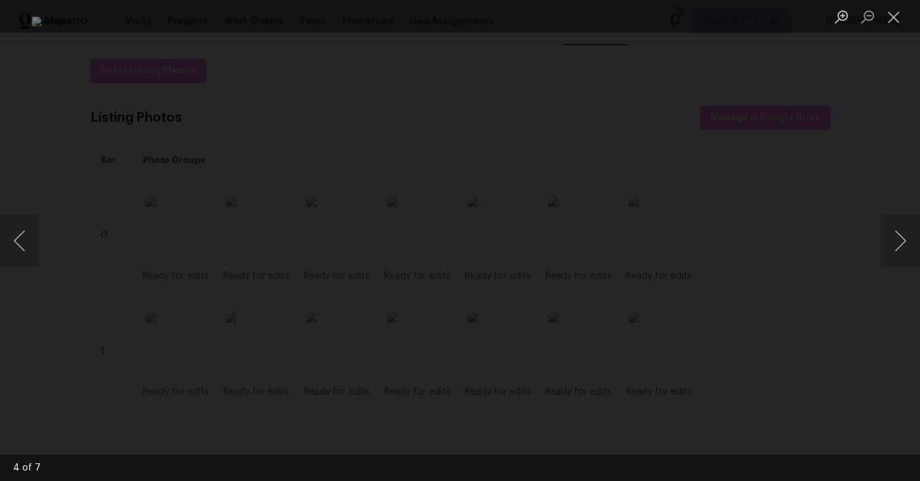
click at [829, 108] on div "Lightbox" at bounding box center [460, 240] width 920 height 481
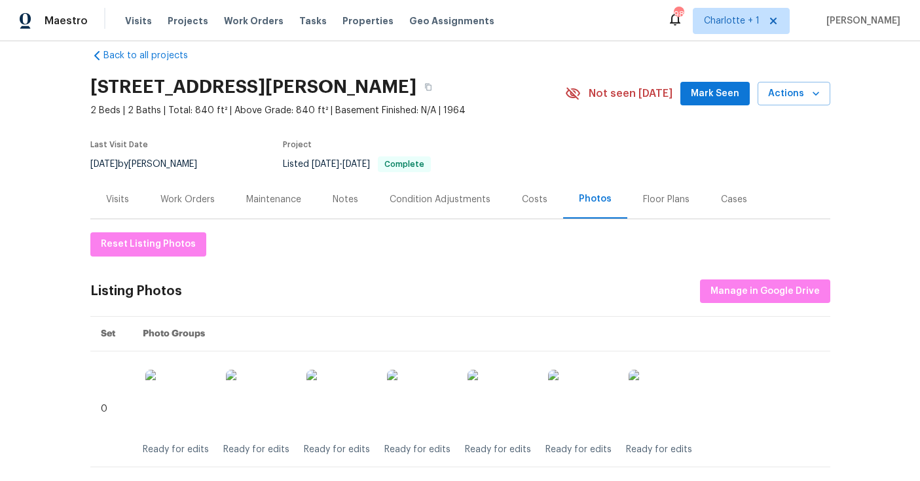
scroll to position [0, 0]
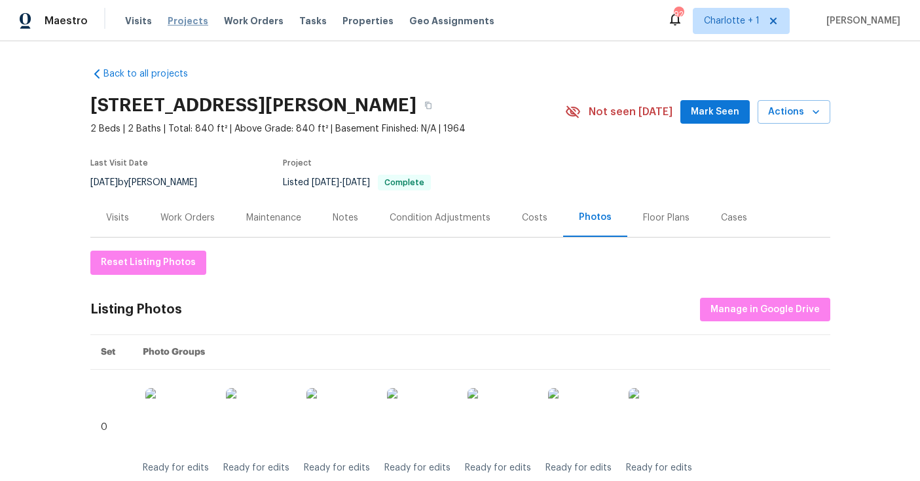
click at [184, 23] on span "Projects" at bounding box center [188, 20] width 41 height 13
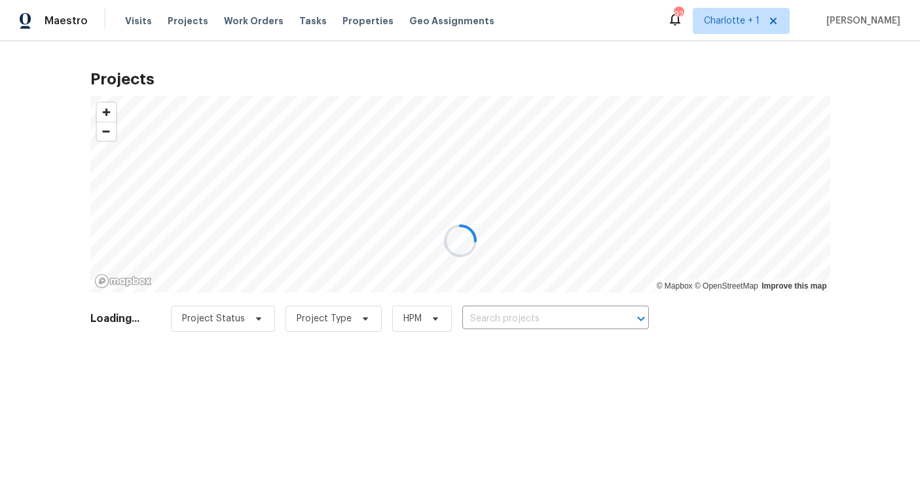
click at [496, 309] on div at bounding box center [460, 240] width 920 height 481
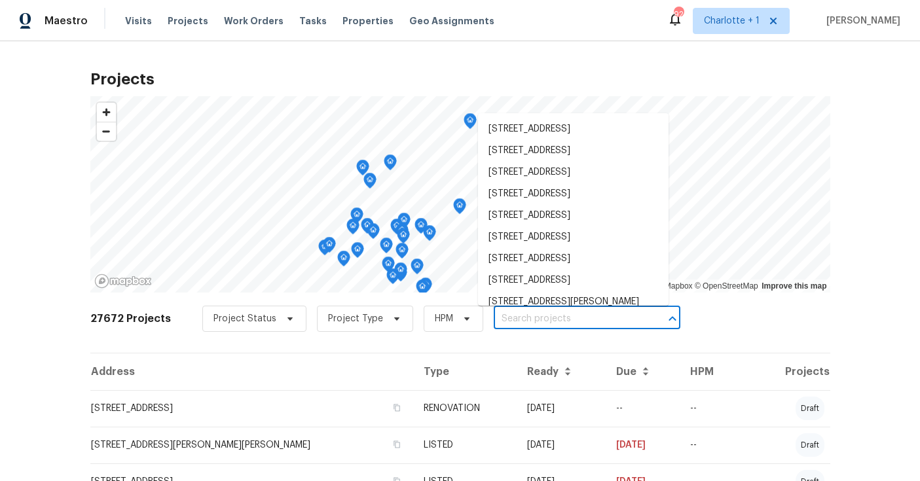
click at [508, 322] on input "text" at bounding box center [569, 319] width 150 height 20
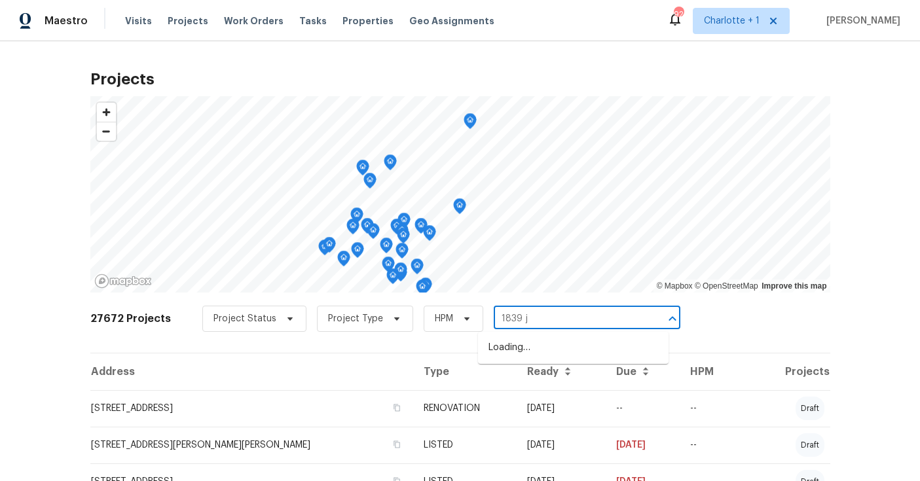
type input "1839 j j"
click at [505, 350] on li "1839 J Julian Ln Apt D, Charlotte, NC 28208" at bounding box center [573, 348] width 191 height 22
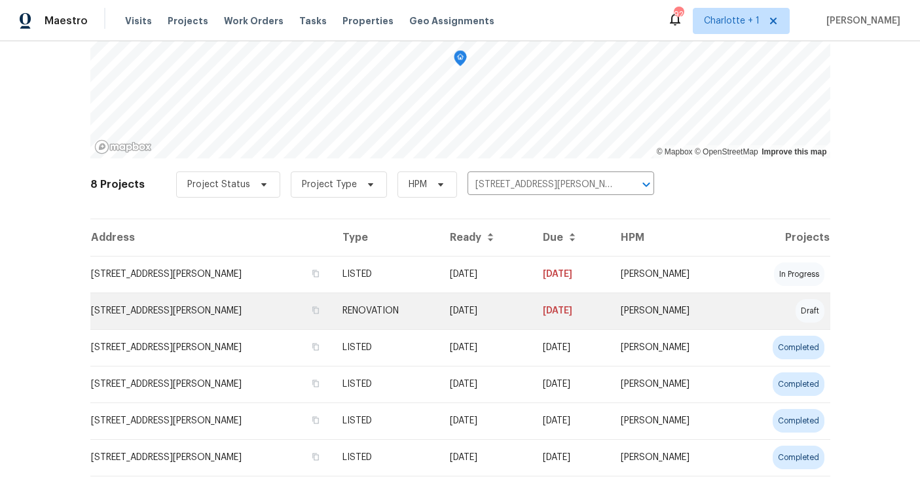
scroll to position [142, 0]
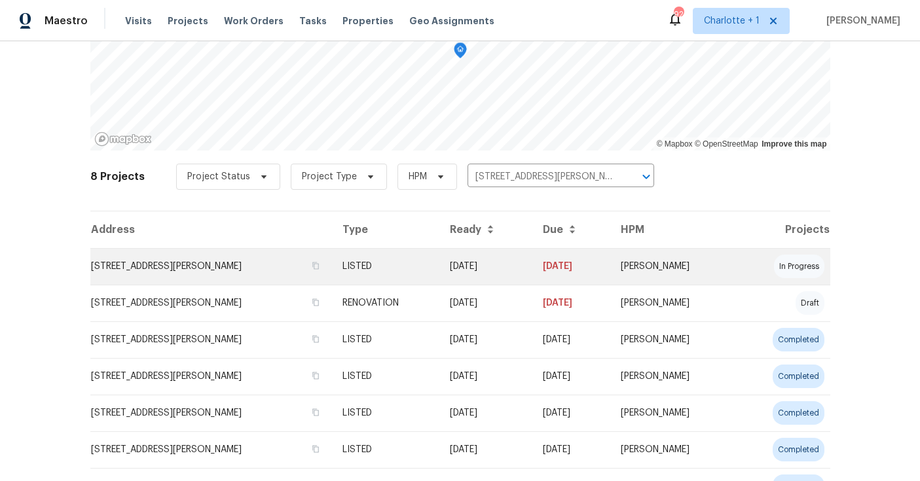
click at [315, 268] on td "1839 J Julian Ln Apt D, Charlotte, NC 28208" at bounding box center [211, 266] width 242 height 37
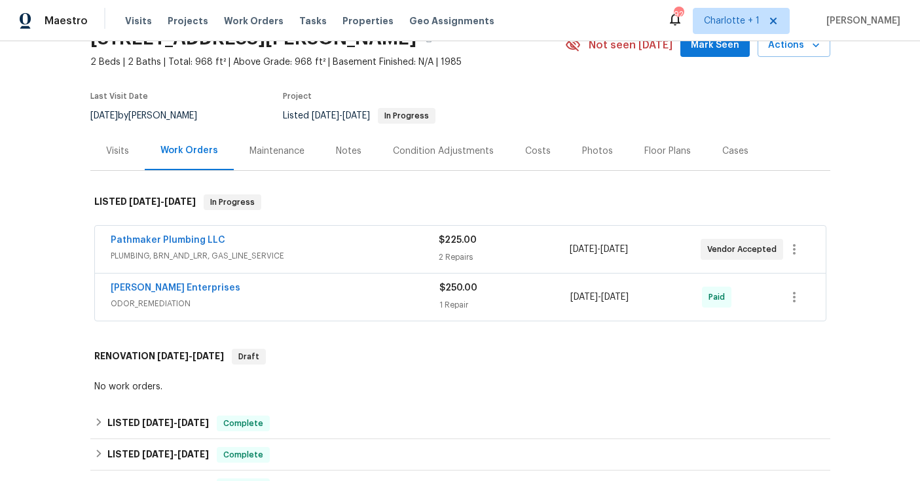
scroll to position [49, 0]
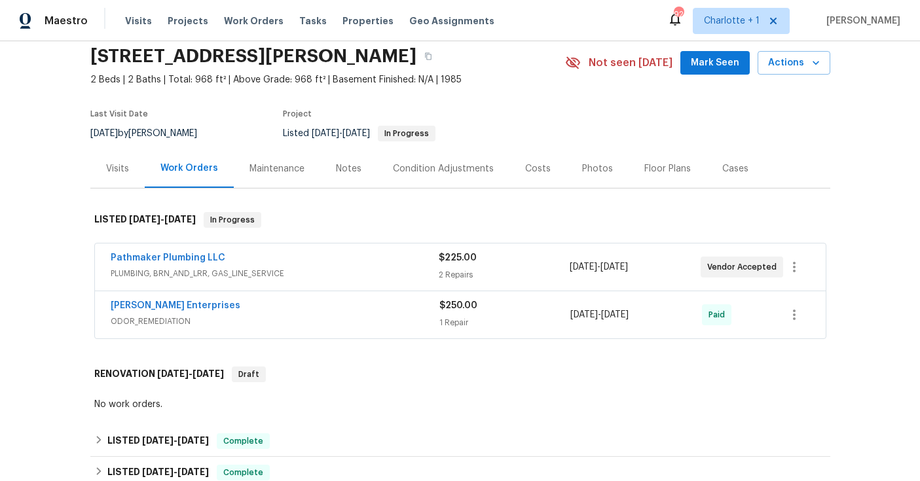
click at [544, 170] on div "Costs" at bounding box center [537, 168] width 57 height 39
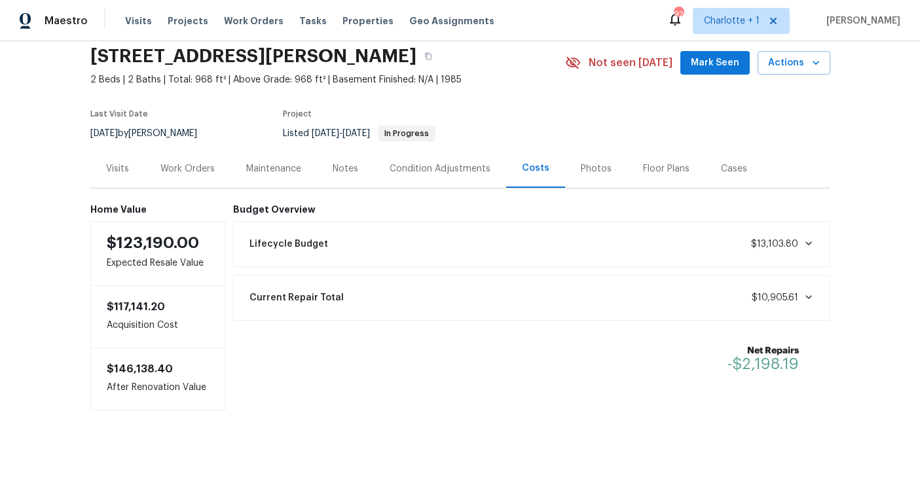
click at [206, 176] on div "Work Orders" at bounding box center [188, 168] width 86 height 39
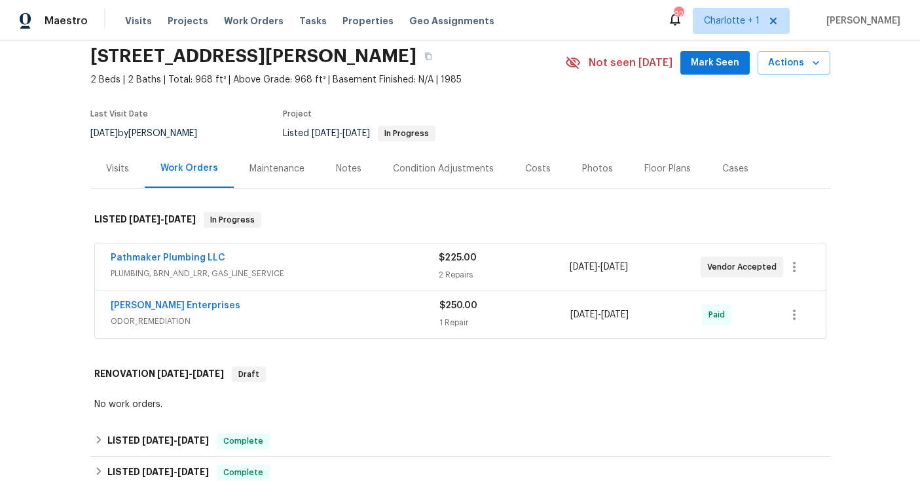
scroll to position [117, 0]
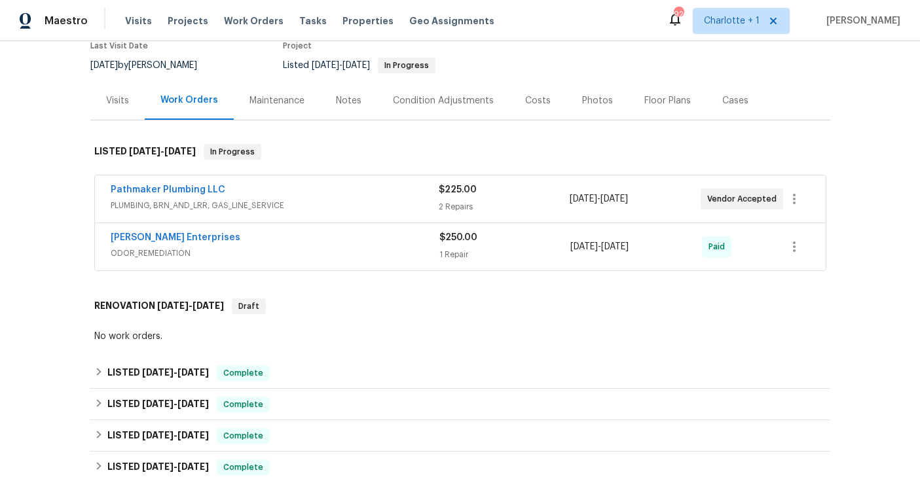
click at [327, 212] on div "Pathmaker Plumbing LLC PLUMBING, BRN_AND_LRR, GAS_LINE_SERVICE" at bounding box center [275, 198] width 328 height 31
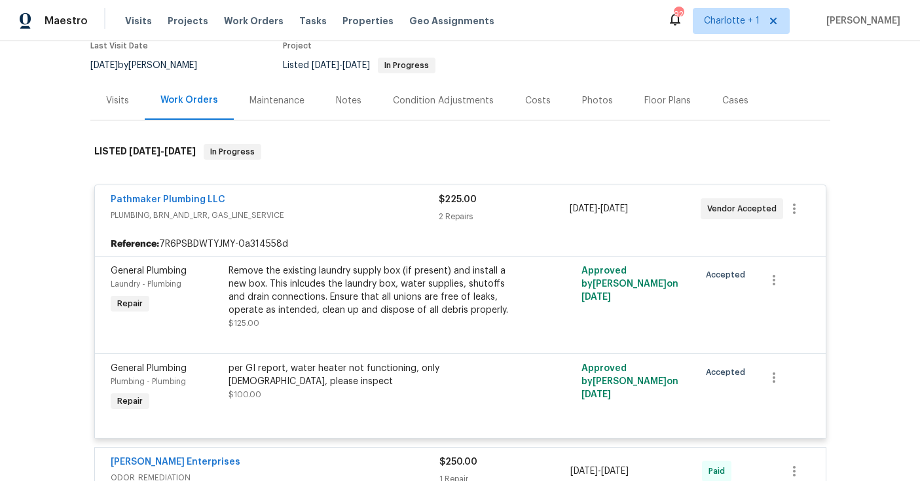
click at [354, 210] on span "PLUMBING, BRN_AND_LRR, GAS_LINE_SERVICE" at bounding box center [275, 215] width 328 height 13
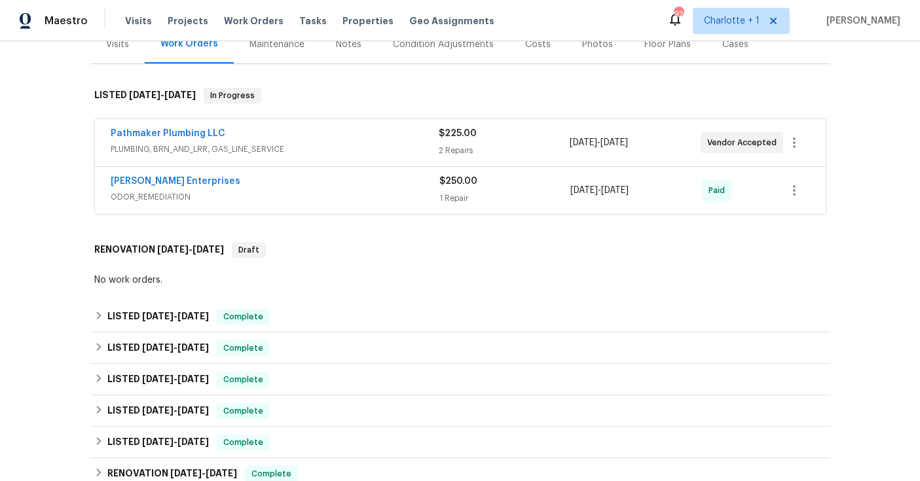
scroll to position [179, 0]
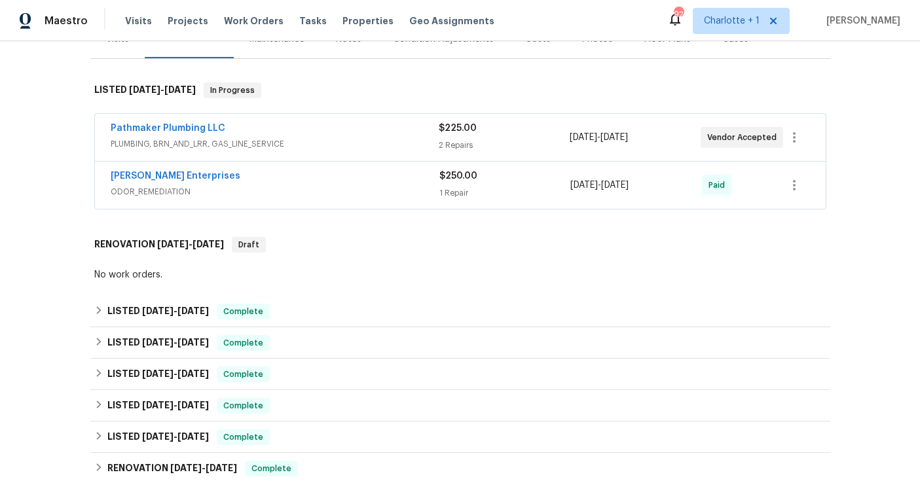
click at [342, 268] on div "No work orders." at bounding box center [460, 274] width 732 height 13
click at [302, 188] on span "ODOR_REMEDIATION" at bounding box center [275, 191] width 329 height 13
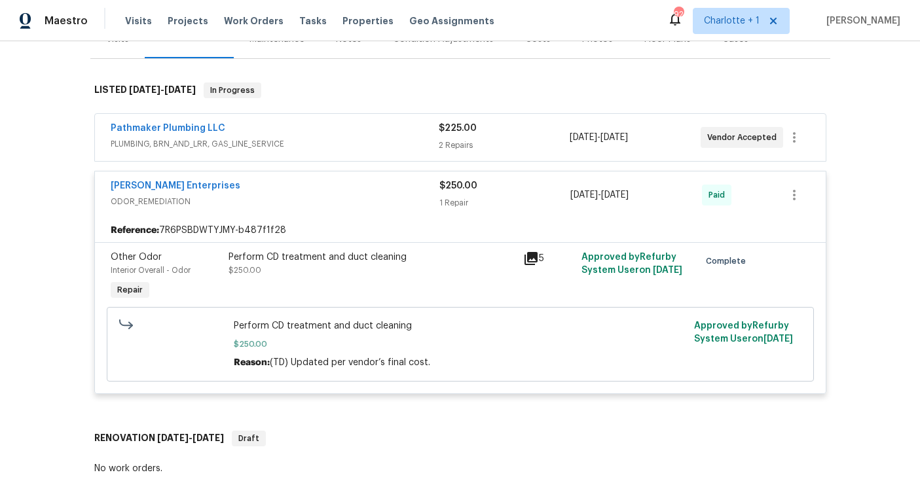
click at [303, 202] on span "ODOR_REMEDIATION" at bounding box center [275, 201] width 329 height 13
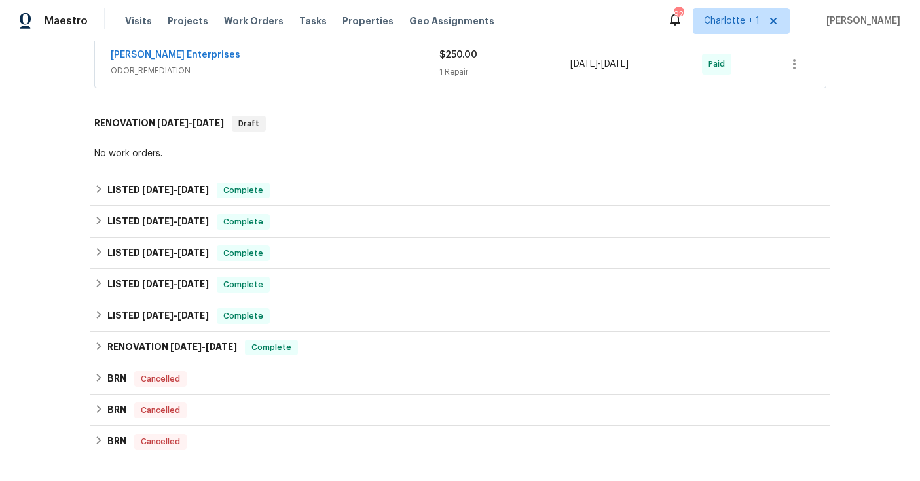
scroll to position [301, 0]
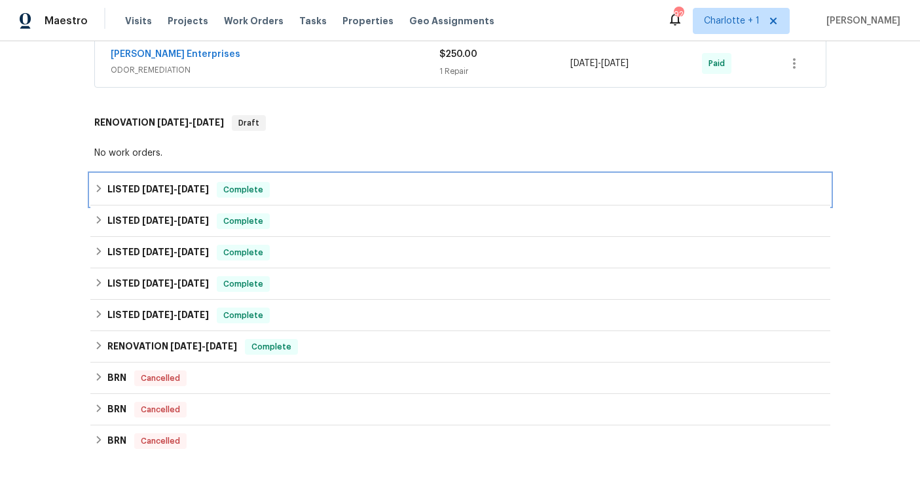
click at [358, 183] on div "LISTED 10/16/24 - 10/21/24 Complete" at bounding box center [460, 190] width 732 height 16
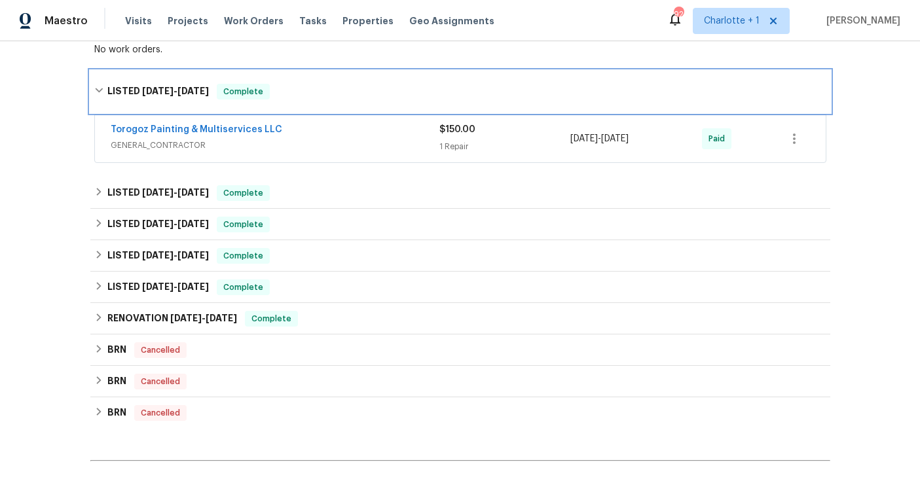
scroll to position [408, 0]
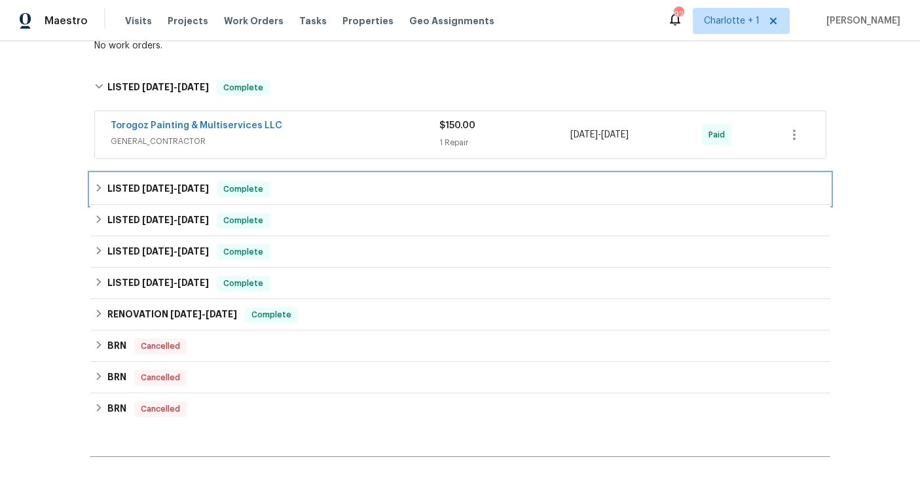
click at [350, 196] on div "LISTED 10/11/24 - 10/14/24 Complete" at bounding box center [460, 189] width 732 height 16
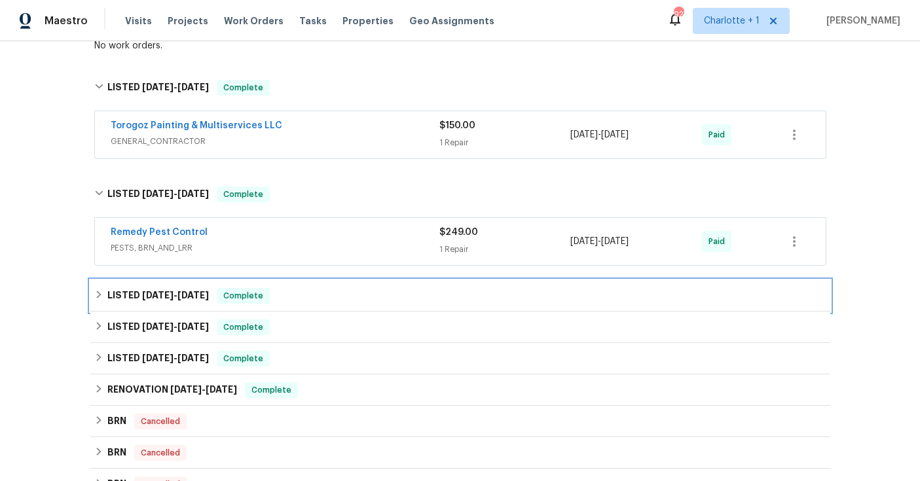
click at [331, 295] on div "LISTED 8/16/24 - 8/22/24 Complete" at bounding box center [460, 296] width 732 height 16
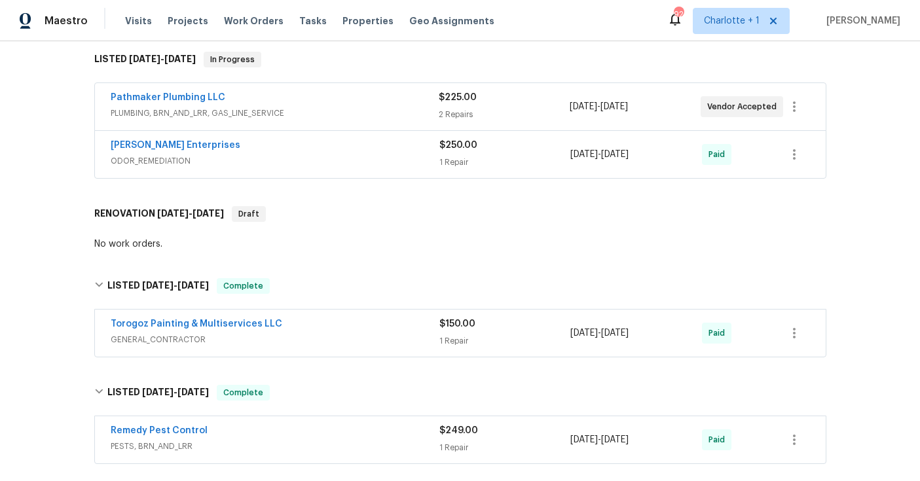
scroll to position [131, 0]
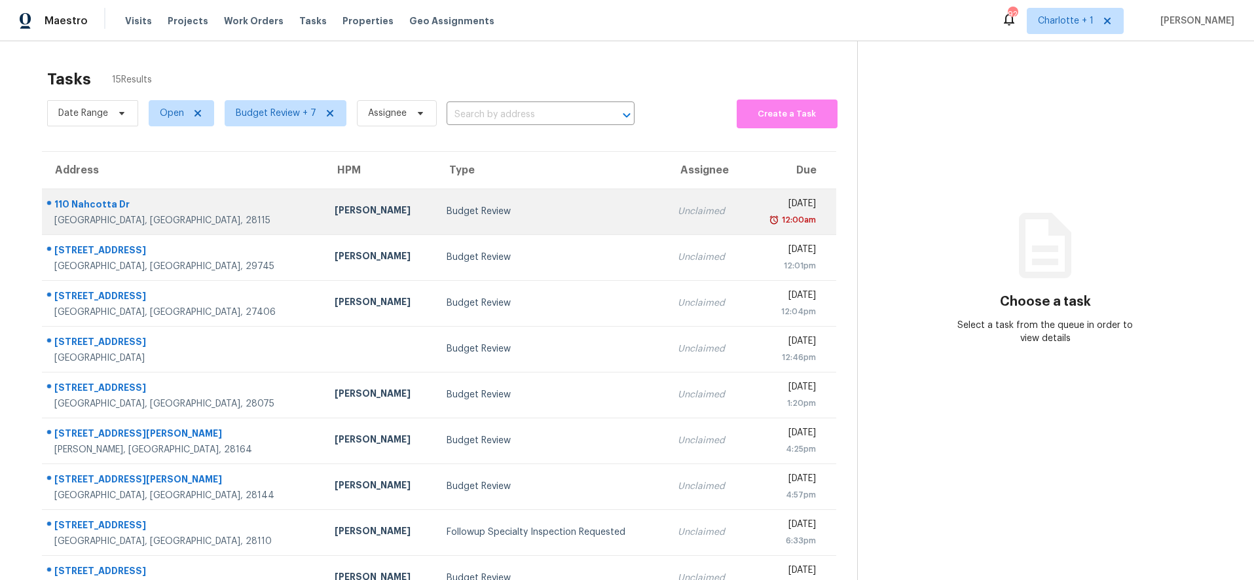
click at [335, 204] on div "Greg Janiak" at bounding box center [380, 212] width 91 height 16
